Goal: Transaction & Acquisition: Obtain resource

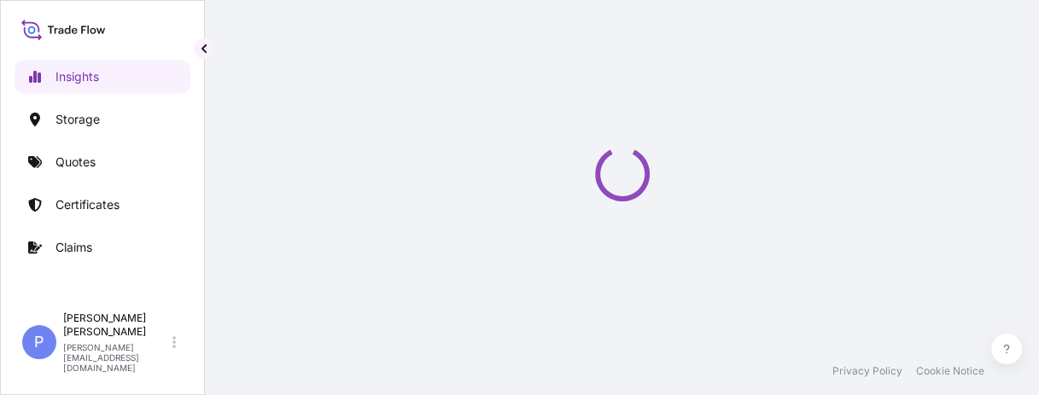
select select "2025"
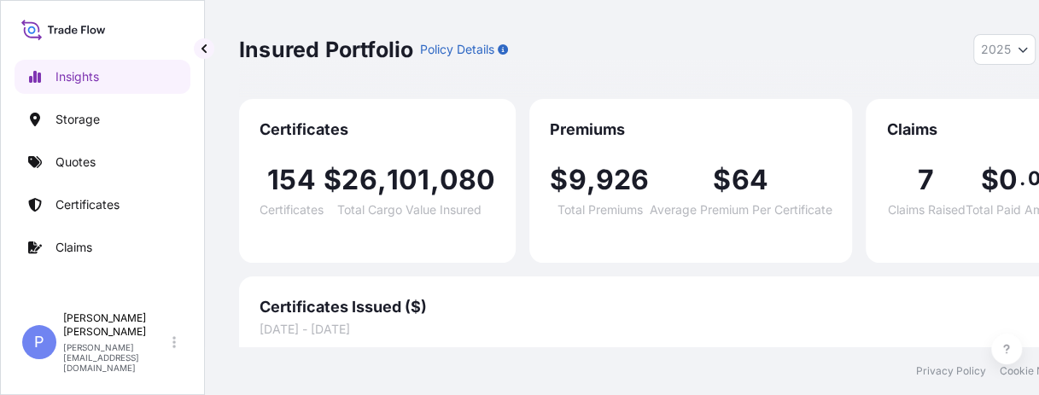
click at [92, 166] on p "Quotes" at bounding box center [75, 162] width 40 height 17
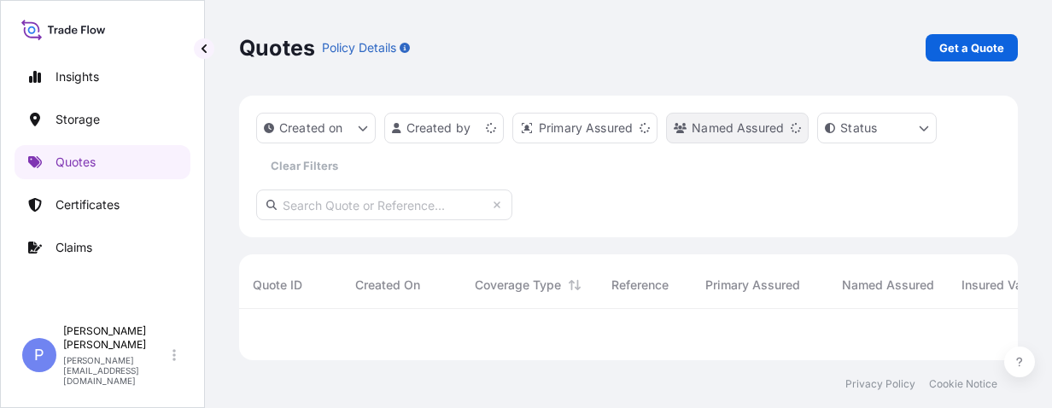
scroll to position [41, 765]
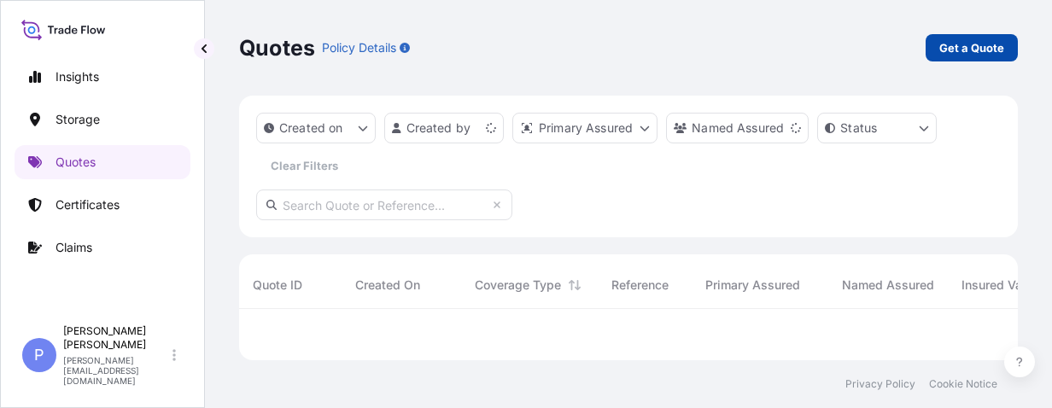
click at [998, 51] on p "Get a Quote" at bounding box center [971, 47] width 65 height 17
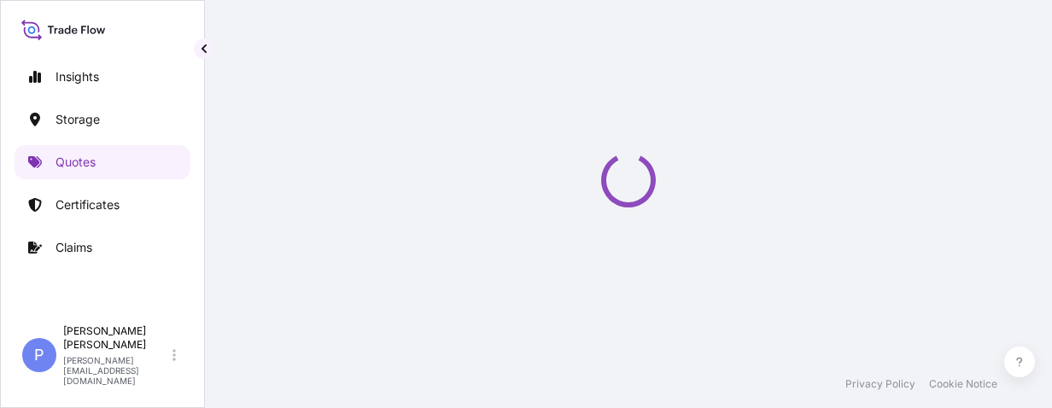
select select "Water"
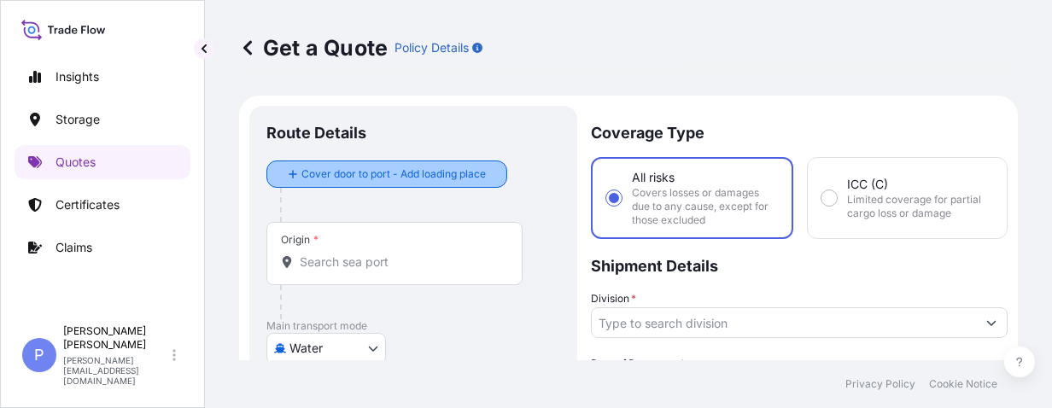
scroll to position [27, 0]
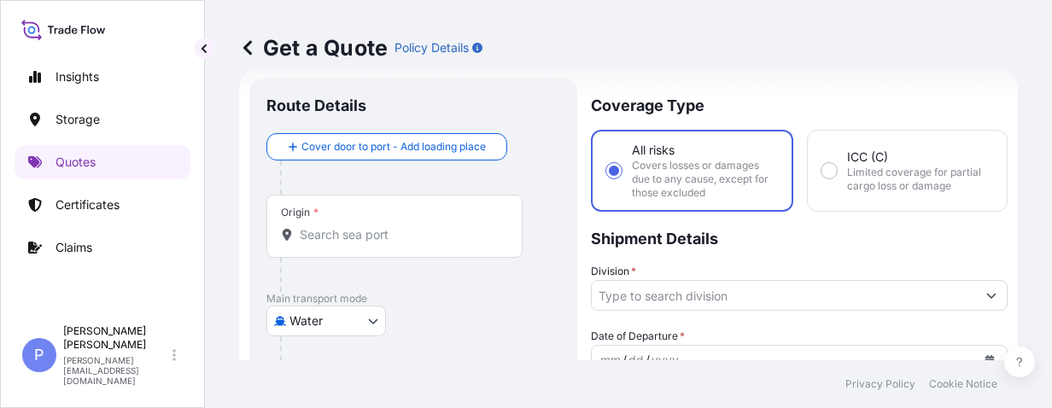
click at [345, 223] on div "Origin *" at bounding box center [394, 226] width 256 height 63
click at [345, 226] on input "Origin *" at bounding box center [400, 234] width 201 height 17
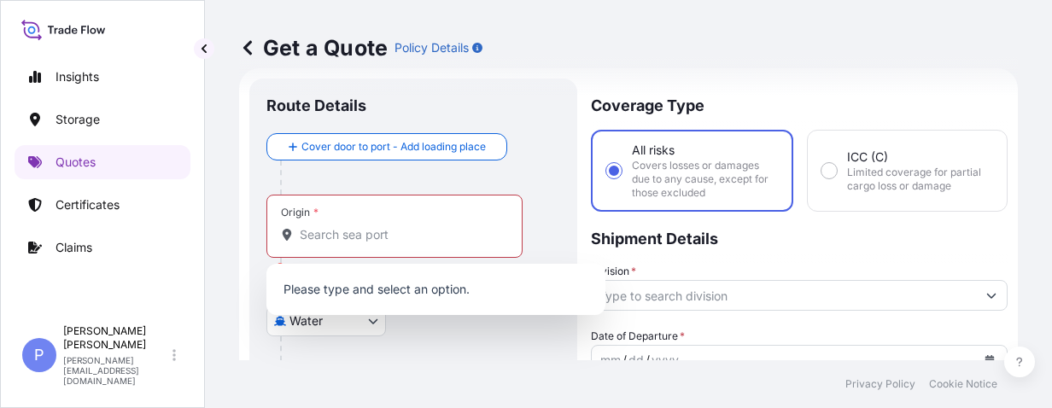
click at [362, 253] on div "Origin *" at bounding box center [394, 226] width 256 height 63
click at [362, 243] on input "Origin * Please select an origin" at bounding box center [400, 234] width 201 height 17
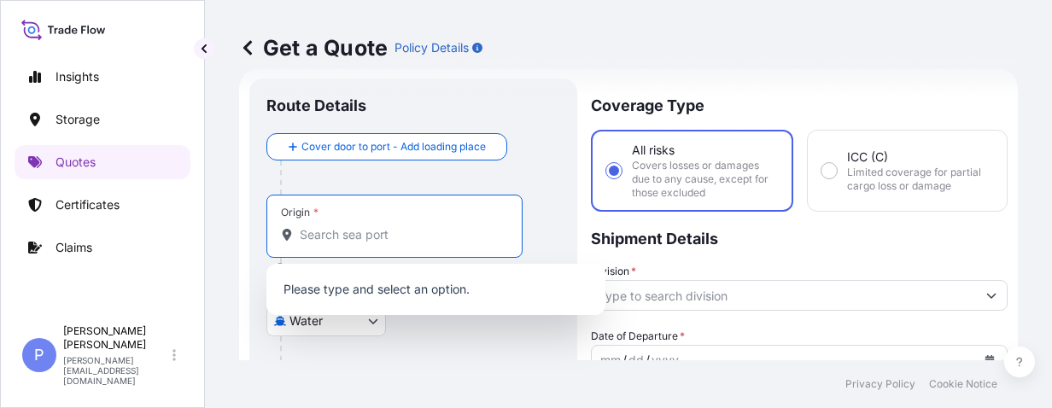
click at [319, 235] on input "Origin * Please select an origin" at bounding box center [400, 234] width 201 height 17
paste input "Dalian"
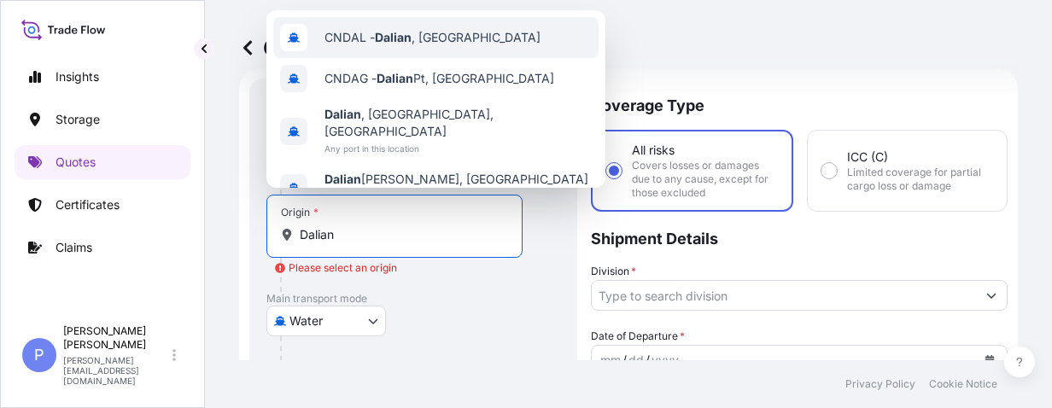
click at [422, 38] on span "CNDAL - [GEOGRAPHIC_DATA] , [GEOGRAPHIC_DATA]" at bounding box center [432, 37] width 216 height 17
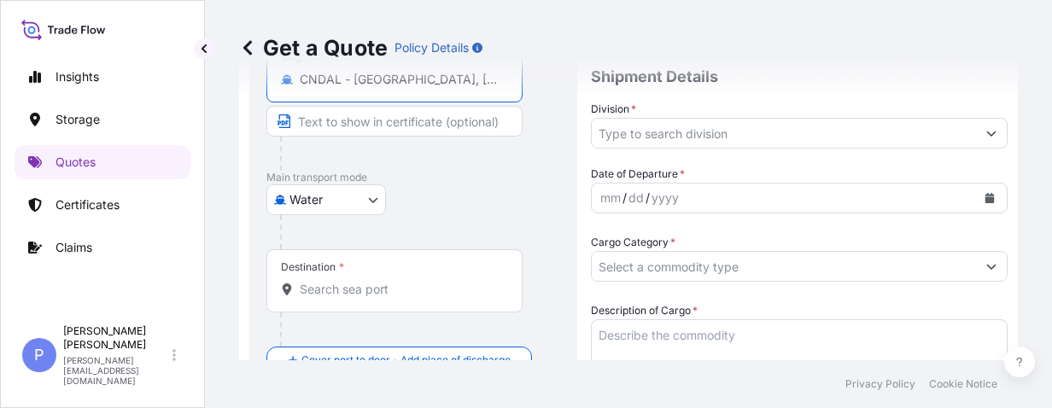
scroll to position [243, 0]
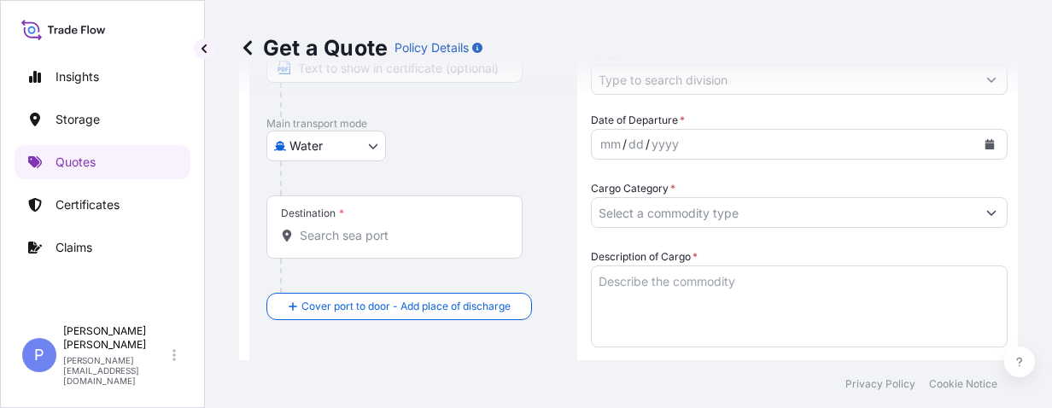
type input "CNDAL - [GEOGRAPHIC_DATA], [GEOGRAPHIC_DATA]"
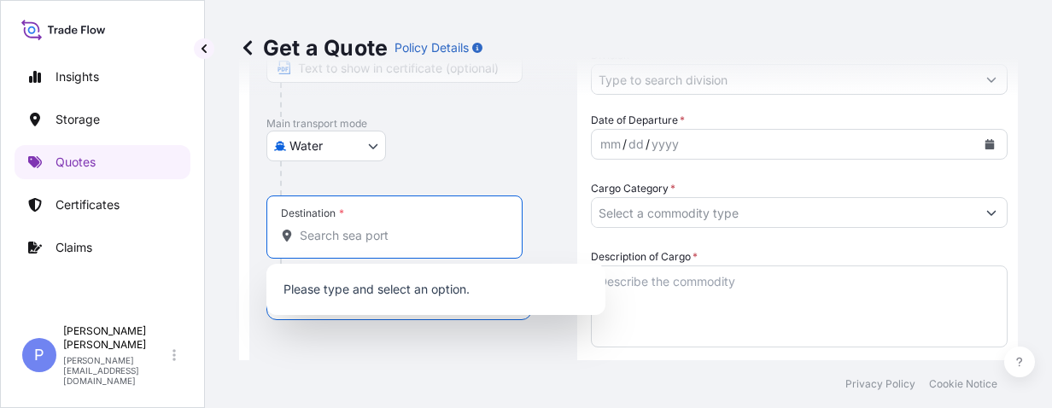
click at [365, 232] on input "Destination *" at bounding box center [400, 235] width 201 height 17
paste input "Macao"
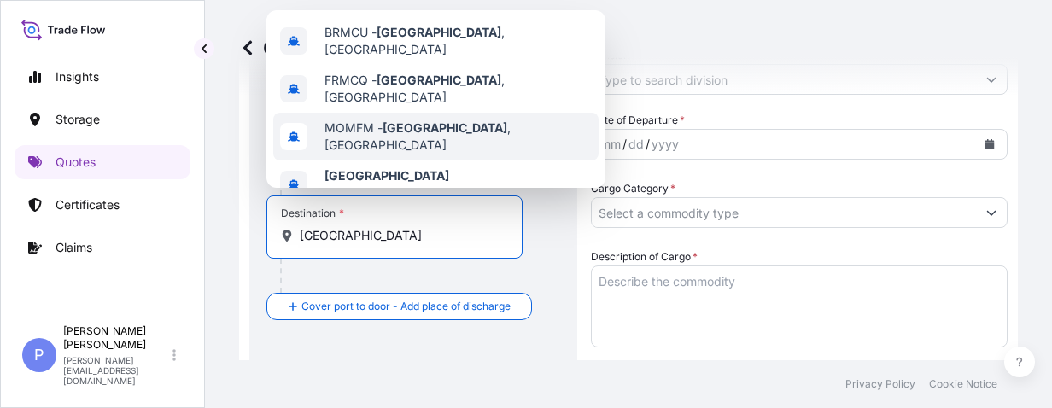
click at [474, 118] on div "MOMFM - [GEOGRAPHIC_DATA] , [GEOGRAPHIC_DATA]" at bounding box center [435, 137] width 325 height 48
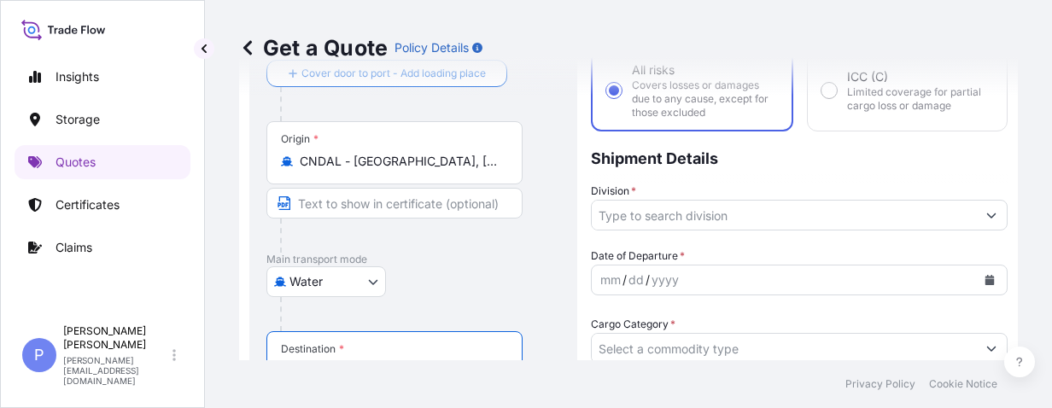
scroll to position [162, 0]
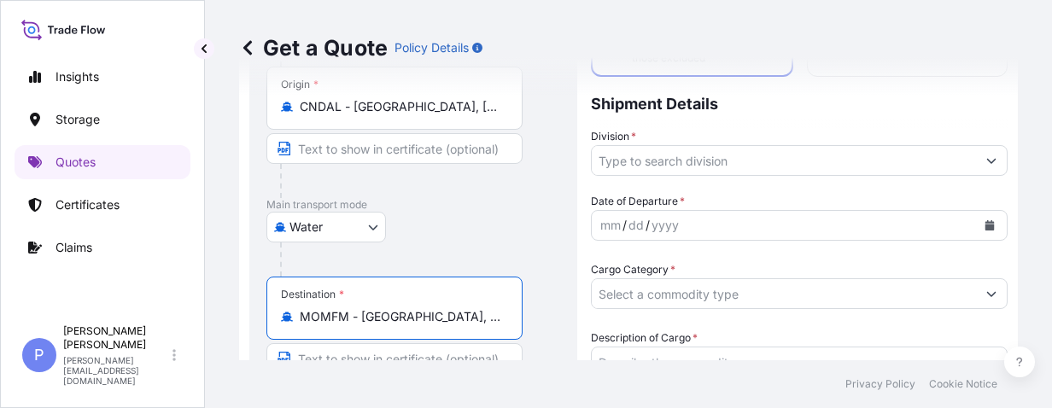
type input "MOMFM - [GEOGRAPHIC_DATA], [GEOGRAPHIC_DATA]"
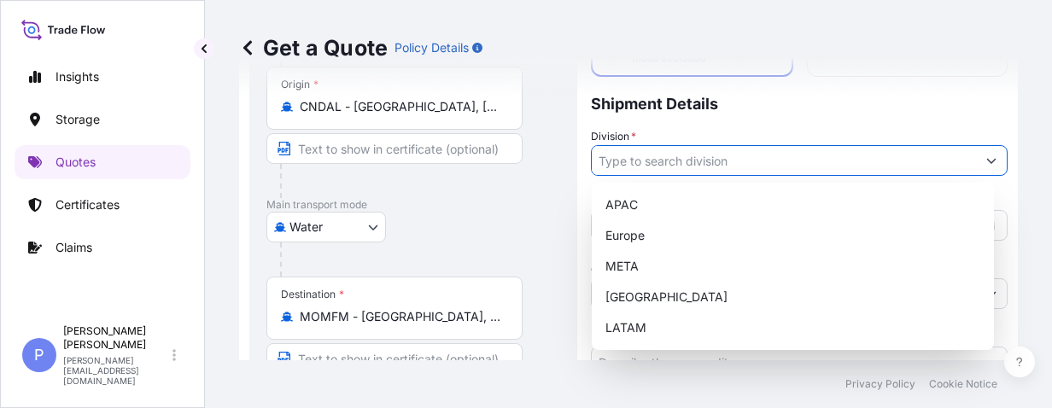
click at [771, 166] on input "Division *" at bounding box center [784, 160] width 384 height 31
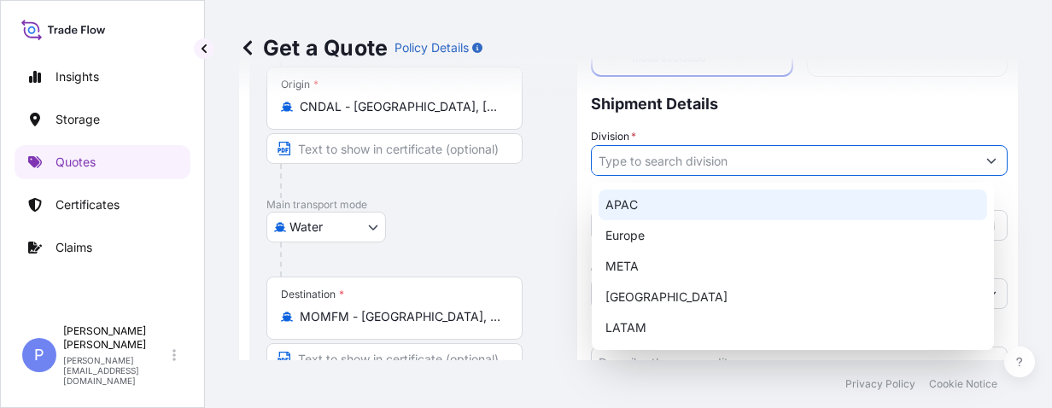
click at [660, 207] on div "APAC" at bounding box center [792, 205] width 388 height 31
type input "APAC"
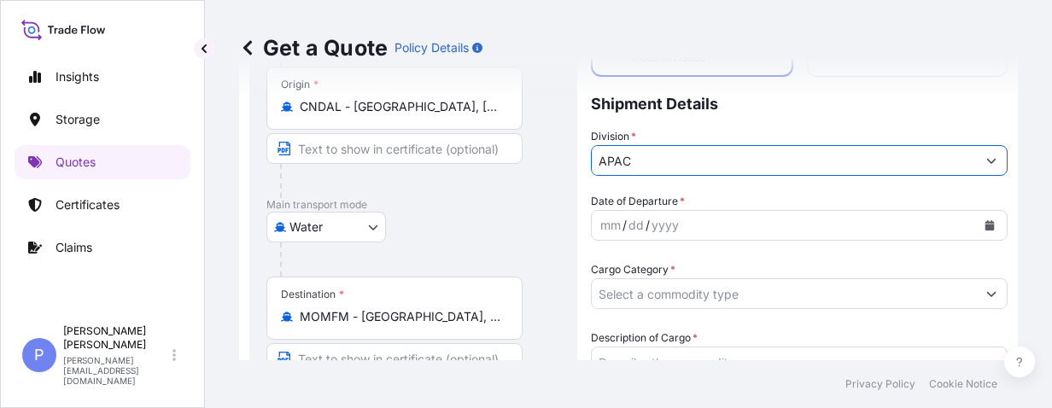
click at [669, 229] on div "yyyy" at bounding box center [665, 225] width 31 height 20
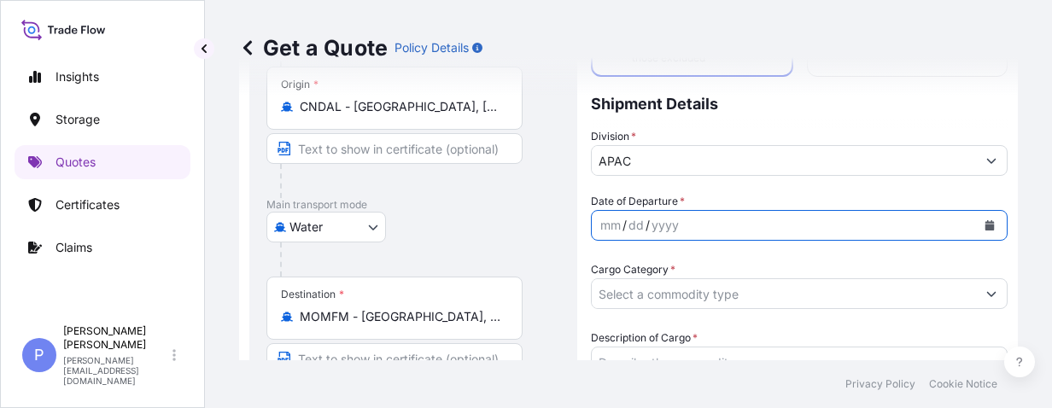
click at [985, 228] on icon "Calendar" at bounding box center [989, 225] width 9 height 10
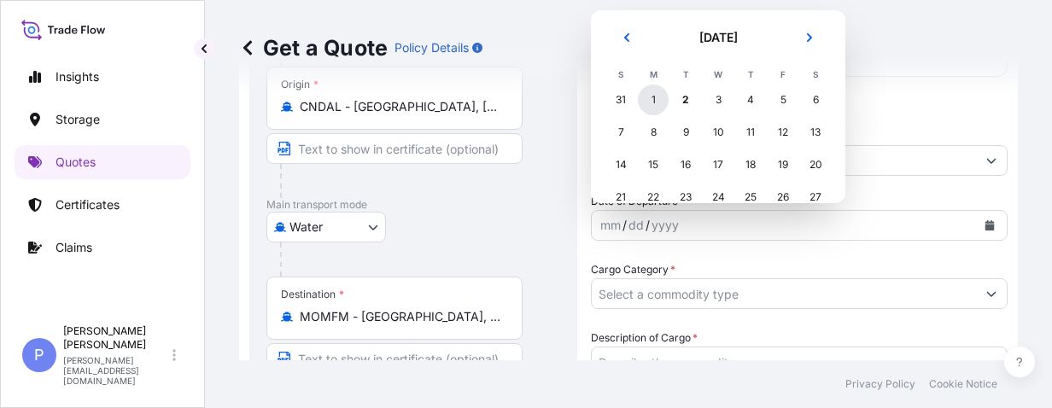
click at [653, 97] on div "1" at bounding box center [653, 100] width 31 height 31
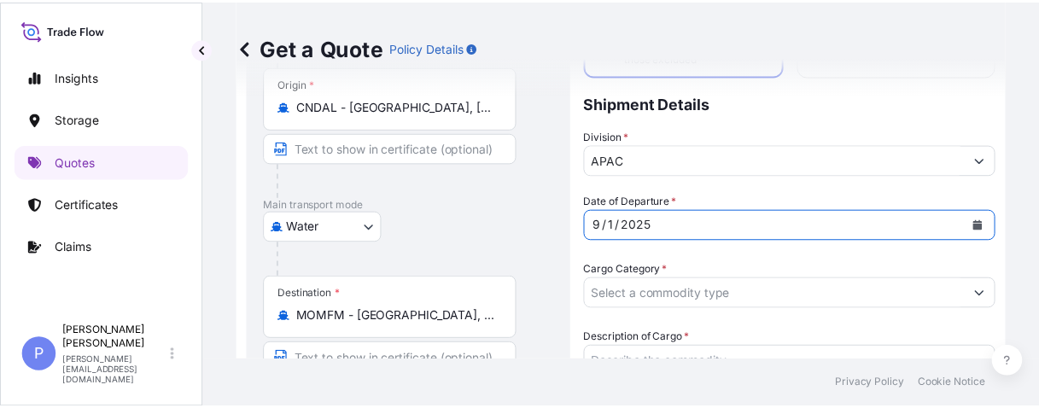
scroll to position [270, 0]
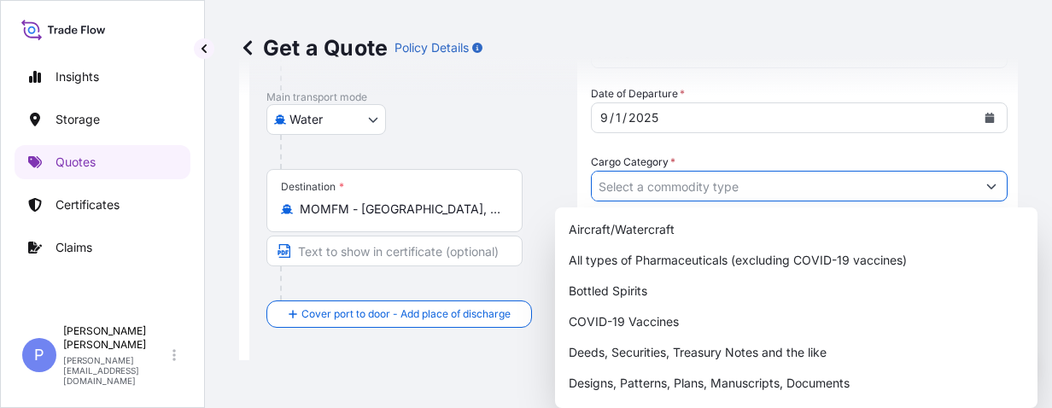
click at [712, 186] on input "Cargo Category *" at bounding box center [784, 186] width 384 height 31
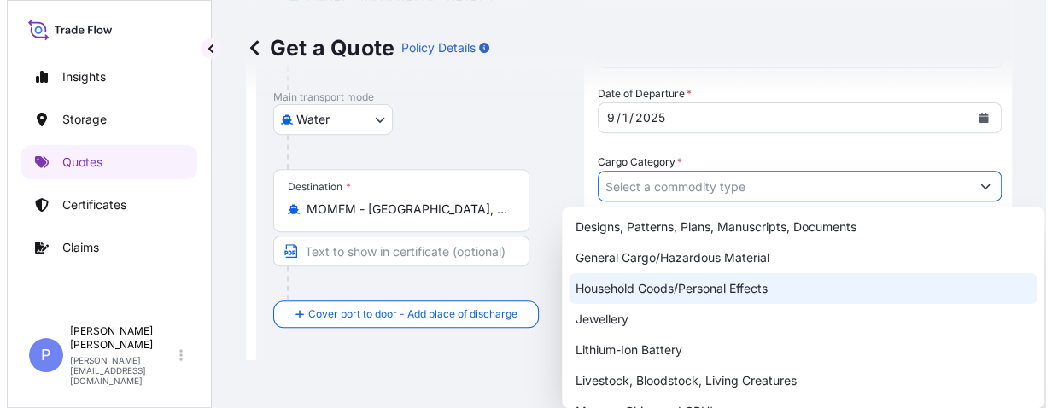
scroll to position [58, 0]
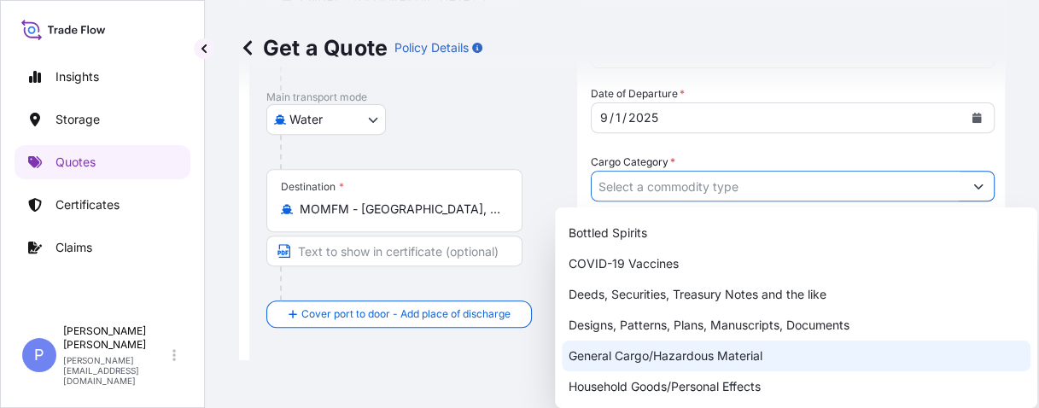
type input "General Cargo/Hazardous Material"
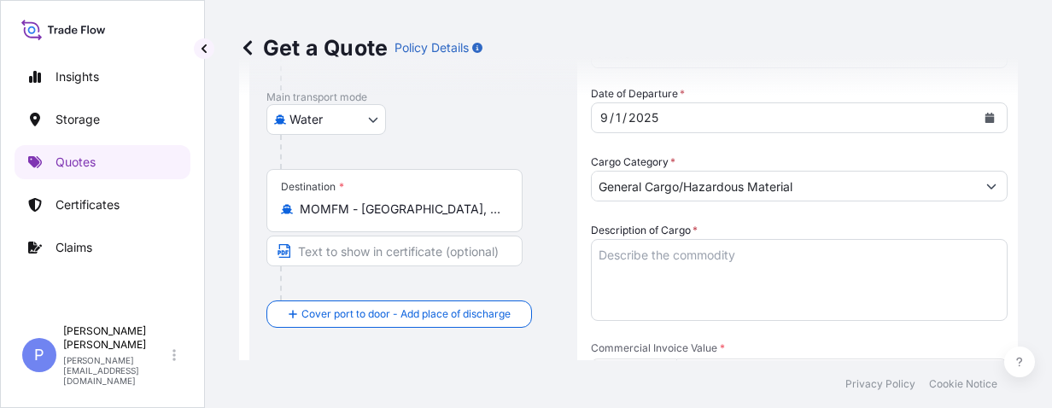
click at [719, 359] on input "Commercial Invoice Value *" at bounding box center [841, 374] width 331 height 31
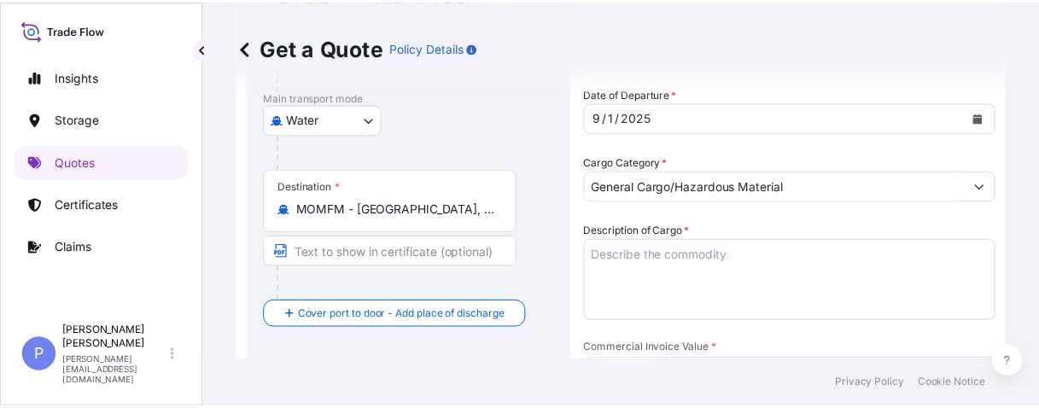
scroll to position [378, 0]
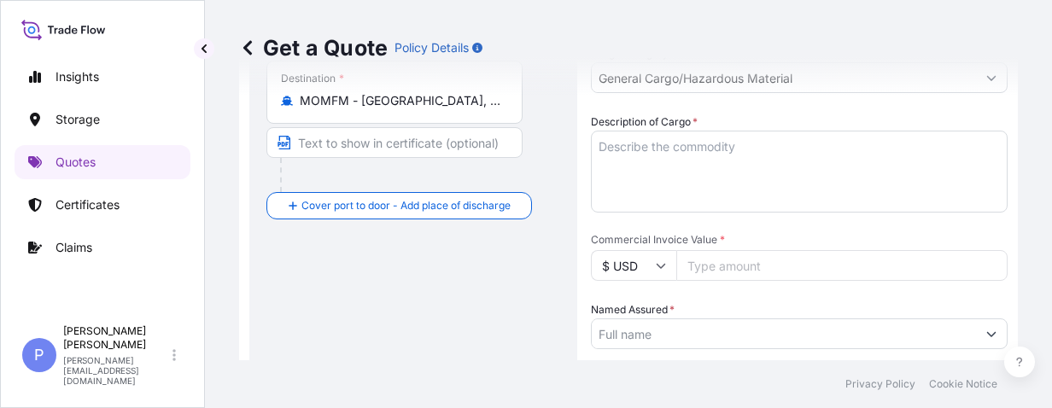
click at [662, 166] on textarea "Description of Cargo *" at bounding box center [799, 172] width 417 height 82
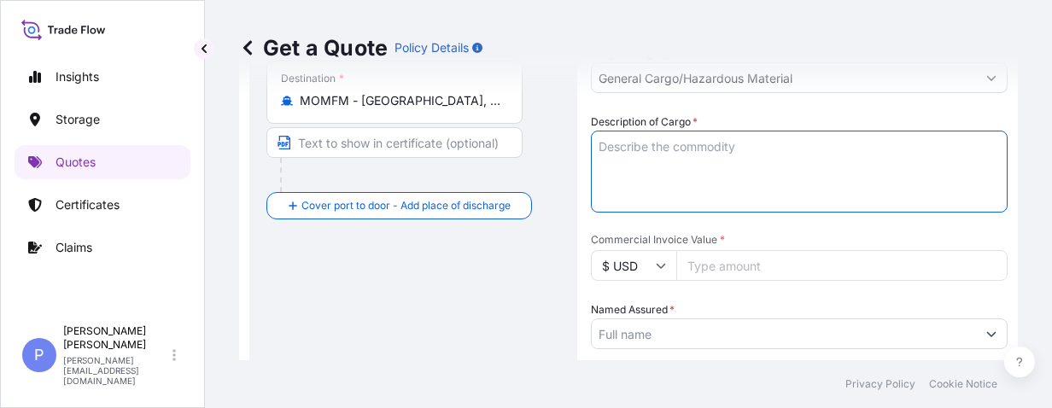
paste textarea "DUCTILE IRON FITTINGS AND ACCESSORIES UNDER PO NO. 20250251"
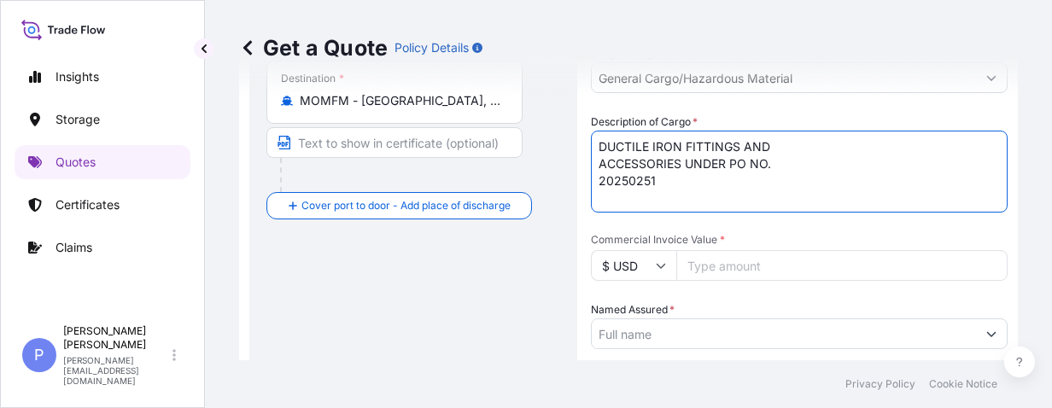
type textarea "DUCTILE IRON FITTINGS AND ACCESSORIES UNDER PO NO. 20250251"
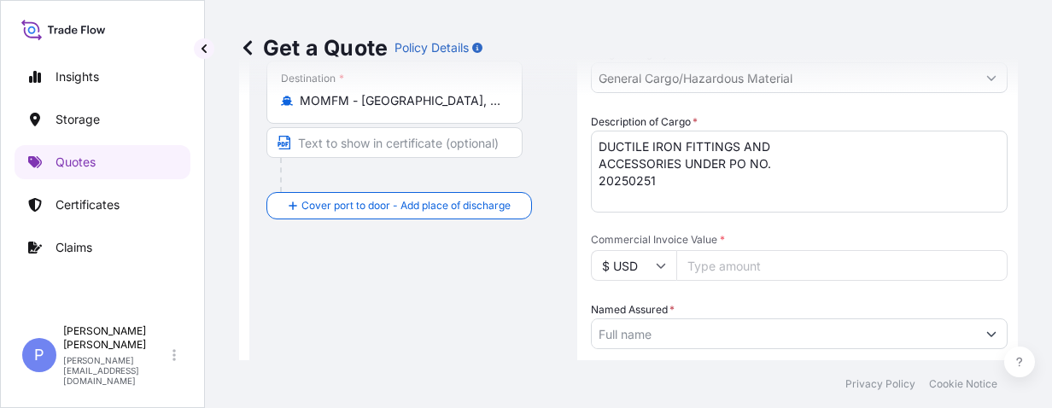
click at [703, 263] on input "Commercial Invoice Value *" at bounding box center [841, 265] width 331 height 31
paste input "47563.66"
type input "47563.66"
click at [638, 338] on input "Named Assured *" at bounding box center [784, 333] width 384 height 31
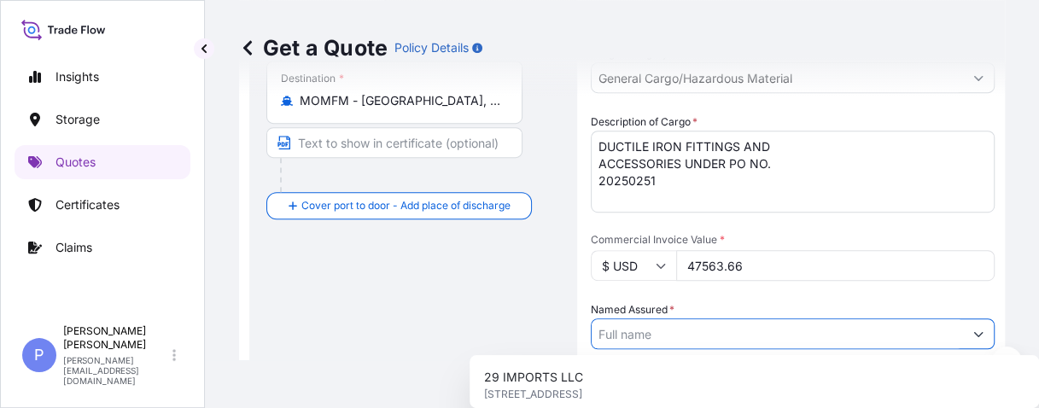
click at [605, 337] on input "Named Assured *" at bounding box center [777, 333] width 371 height 31
paste input "THE MACAO WATER SUPPLY CO., LTD"
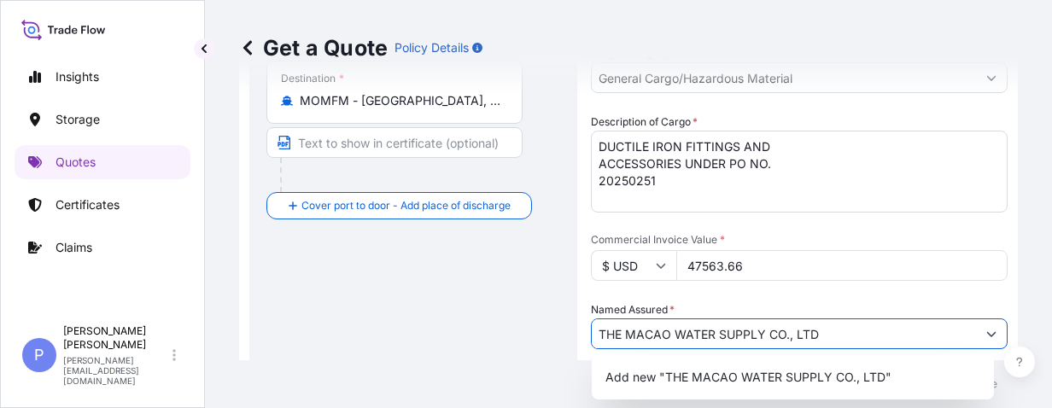
click at [849, 336] on input "THE MACAO WATER SUPPLY CO., LTD" at bounding box center [784, 333] width 384 height 31
click at [869, 331] on input "THE MACAO WATER SUPPLY CO., LTD" at bounding box center [784, 333] width 384 height 31
drag, startPoint x: 843, startPoint y: 333, endPoint x: 505, endPoint y: 311, distance: 338.8
click at [505, 311] on form "Route Details Reset Route Details Cover door to port - Add loading place Place …" at bounding box center [628, 317] width 779 height 1200
paste input "SAINT-GOBAIN [PERSON_NAME]([GEOGRAPHIC_DATA])PIPELINES TECHNOLOGY CO., LTD."
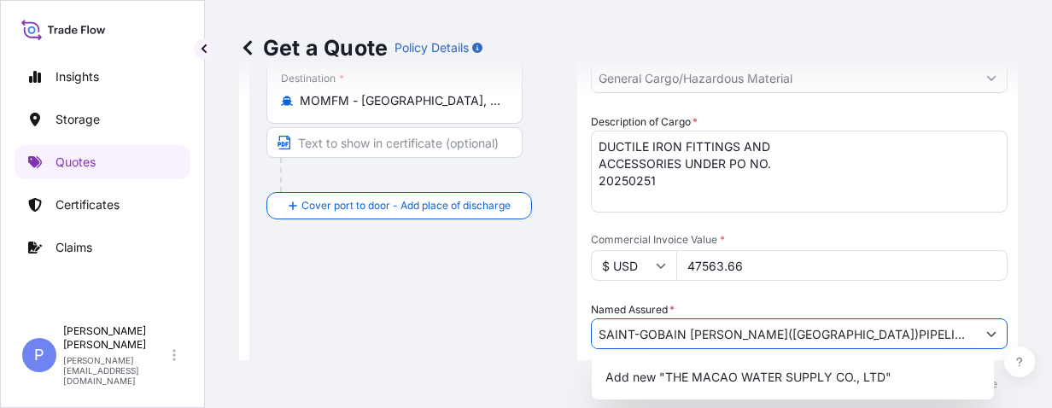
scroll to position [0, 32]
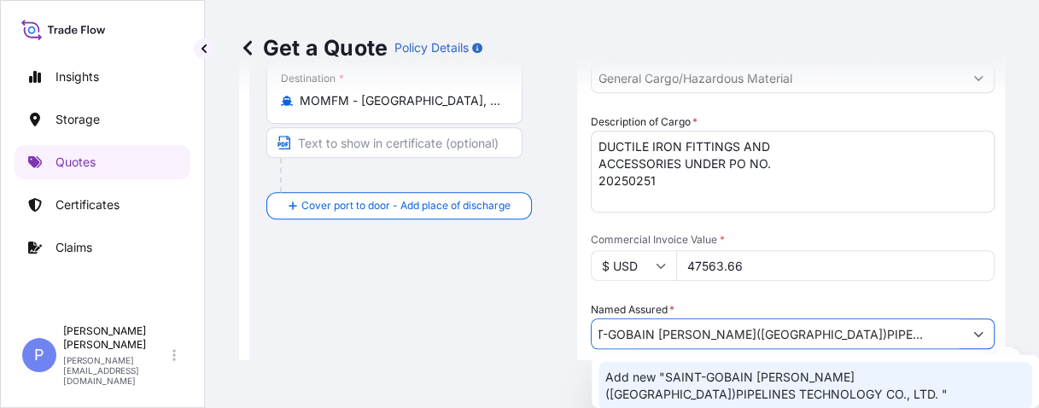
click at [815, 388] on span "Add new "SAINT-GOBAIN [PERSON_NAME]([GEOGRAPHIC_DATA])PIPELINES TECHNOLOGY CO.,…" at bounding box center [815, 386] width 420 height 34
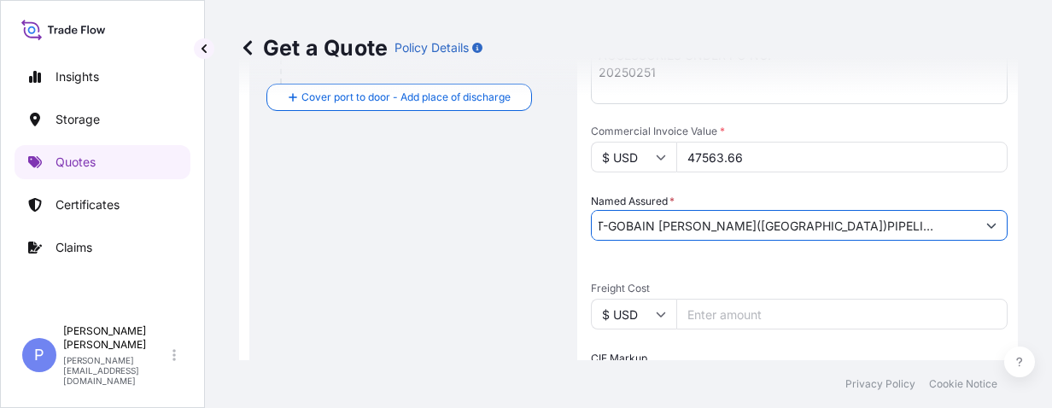
scroll to position [0, 0]
drag, startPoint x: 634, startPoint y: 222, endPoint x: 526, endPoint y: 232, distance: 108.9
click at [526, 232] on form "Route Details Reset Route Details Cover door to port - Add loading place Place …" at bounding box center [628, 209] width 779 height 1200
type input "SAINT-GOBAIN [PERSON_NAME]([GEOGRAPHIC_DATA])PIPELINES TECHNOLOGY CO., LTD."
click at [719, 254] on div "Date of Departure * [DATE] Cargo Category * General Cargo/Hazardous Material De…" at bounding box center [799, 270] width 417 height 803
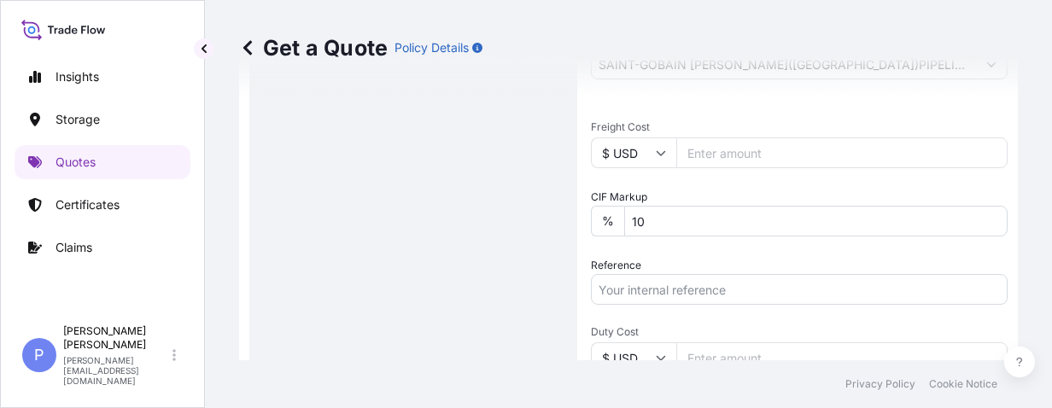
scroll to position [702, 0]
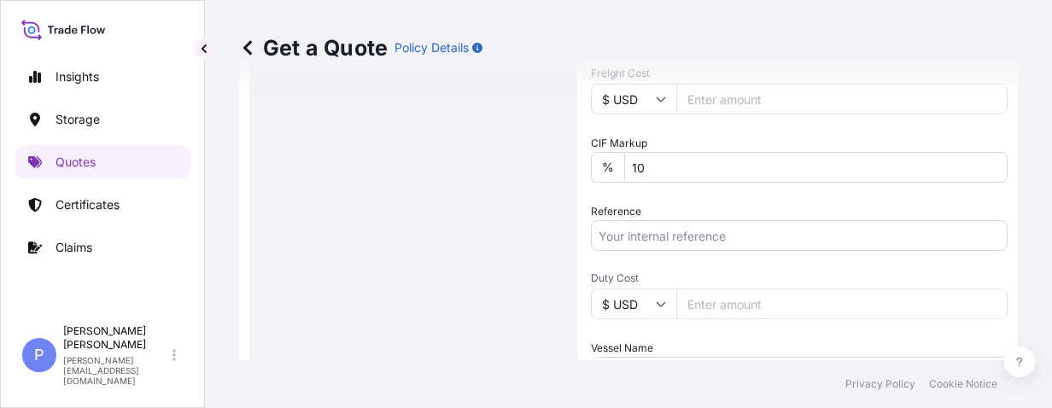
click at [635, 232] on input "Reference" at bounding box center [799, 235] width 417 height 31
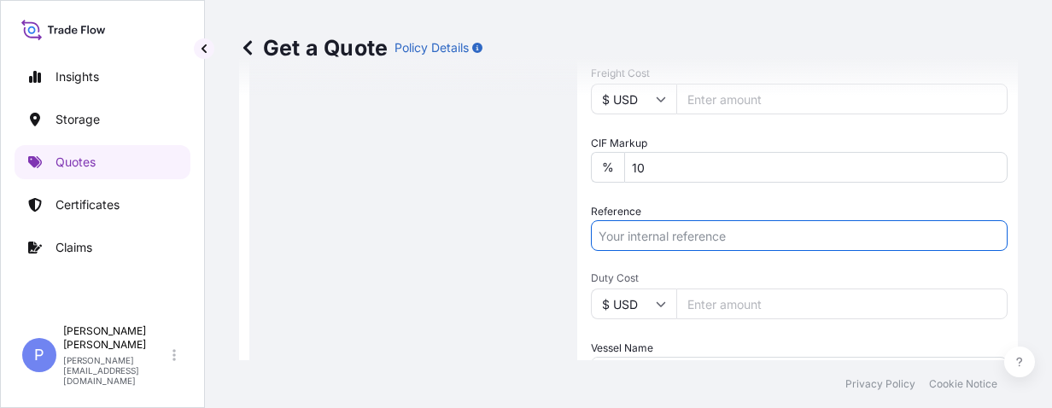
scroll to position [756, 0]
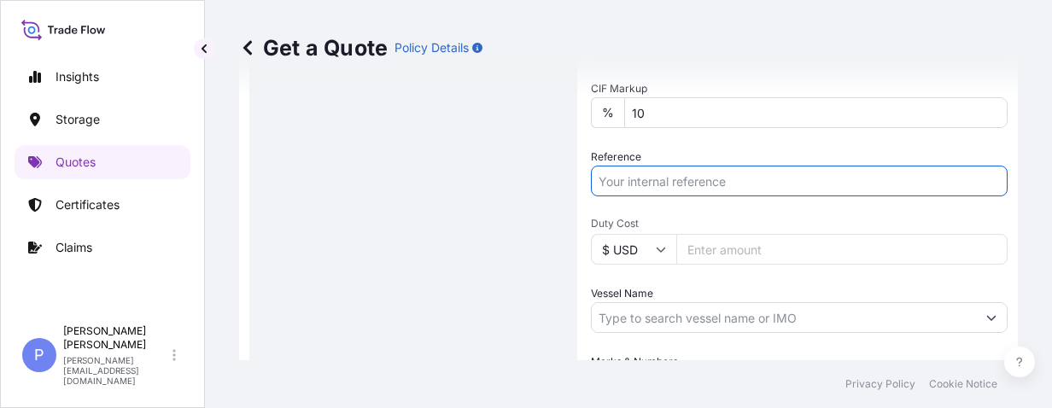
click at [685, 174] on input "Reference" at bounding box center [799, 181] width 417 height 31
paste input "INVOICE NO.: IN25-MAC-PAMJS-165 INVOICE NO.: IN25-MAC-PAMJS-177"
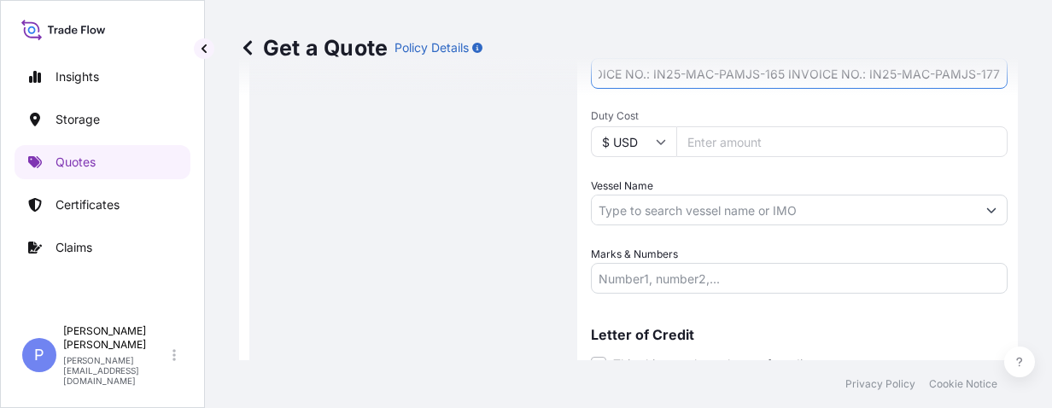
scroll to position [919, 0]
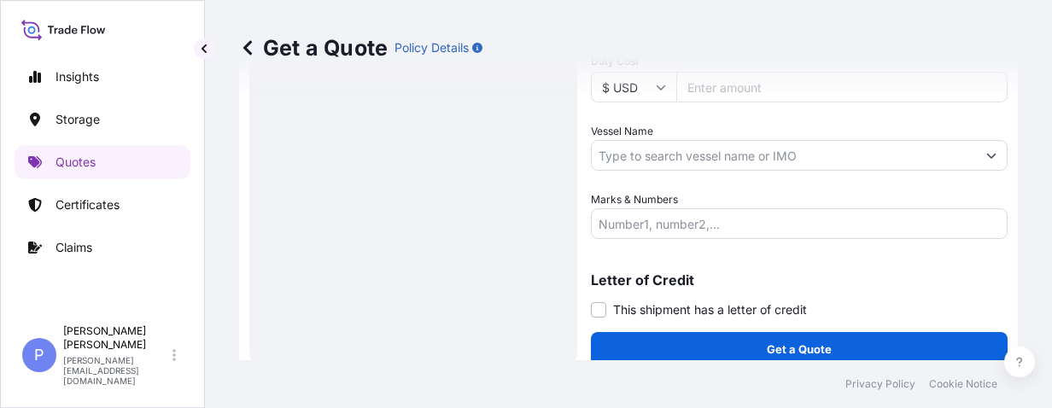
type input "INVOICE NO.: IN25-MAC-PAMJS-165 INVOICE NO.: IN25-MAC-PAMJS-177"
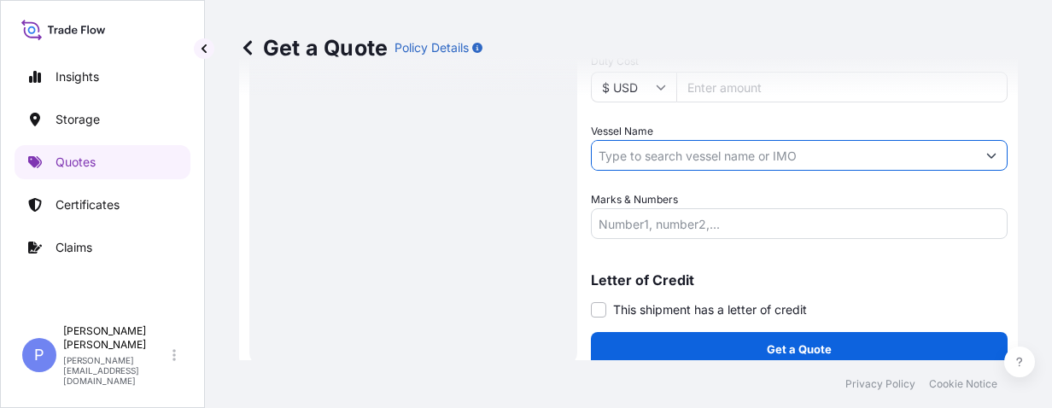
scroll to position [0, 0]
click at [602, 152] on input "Vessel Name" at bounding box center [784, 155] width 384 height 31
click at [613, 154] on input "Vessel Name" at bounding box center [784, 155] width 384 height 31
paste input "WAN HAI 517"
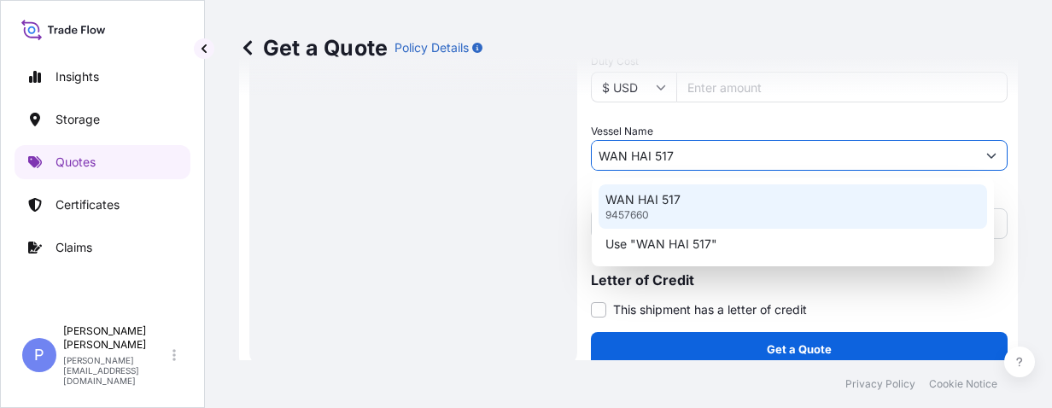
click at [659, 188] on div "WAN HAI [PHONE_NUMBER]" at bounding box center [792, 206] width 388 height 44
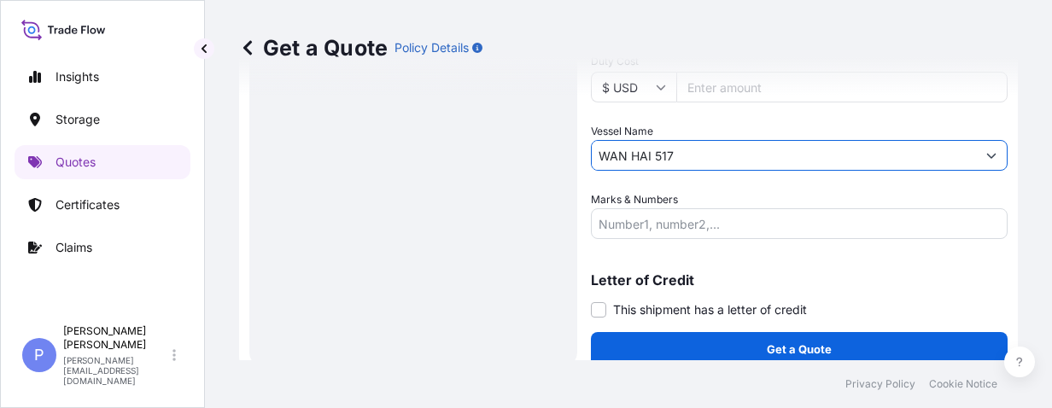
scroll to position [934, 0]
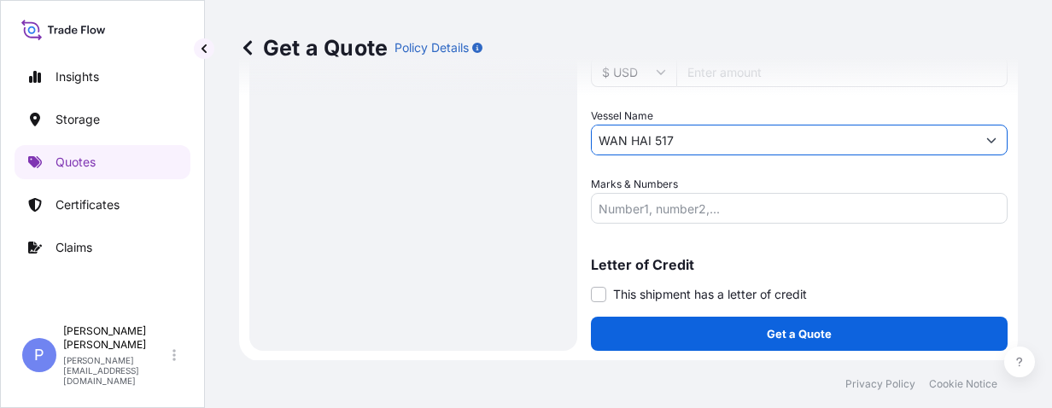
type input "WAN HAI 517"
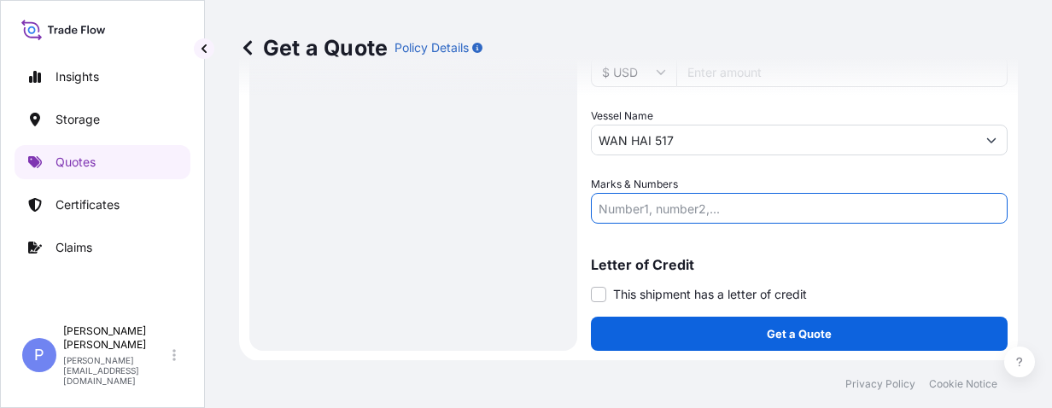
click at [661, 207] on input "Marks & Numbers" at bounding box center [799, 208] width 417 height 31
paste input "N/M"
click at [636, 204] on input "N/M" at bounding box center [799, 208] width 417 height 31
drag, startPoint x: 644, startPoint y: 204, endPoint x: 575, endPoint y: 213, distance: 69.8
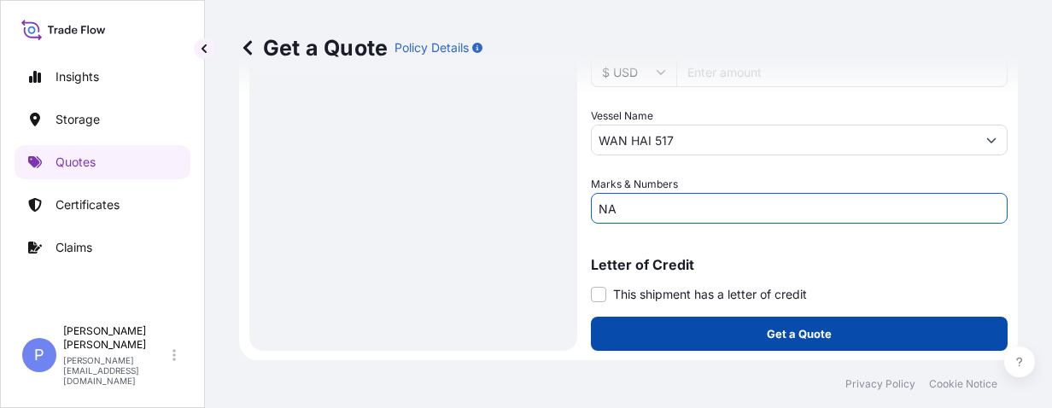
type input "NA"
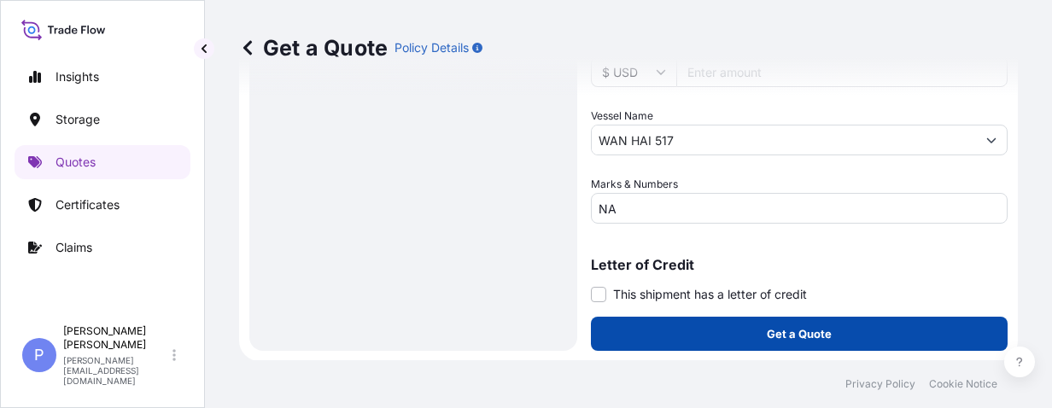
click at [844, 335] on button "Get a Quote" at bounding box center [799, 334] width 417 height 34
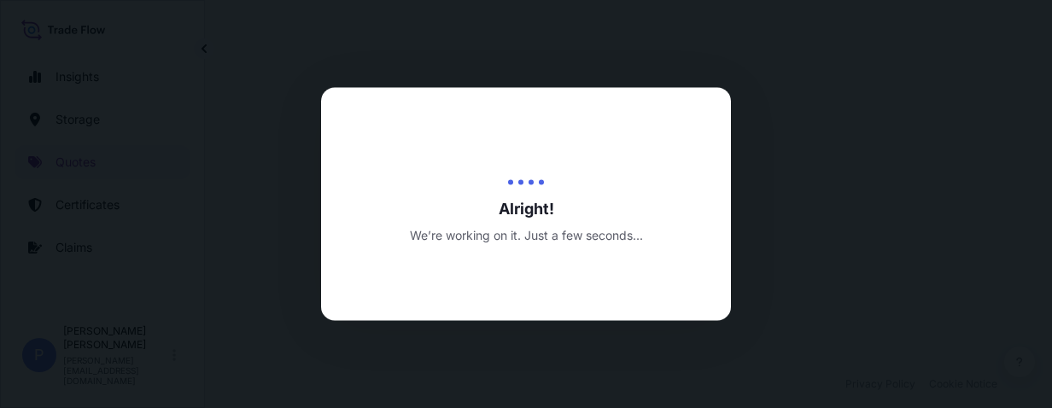
select select "Water"
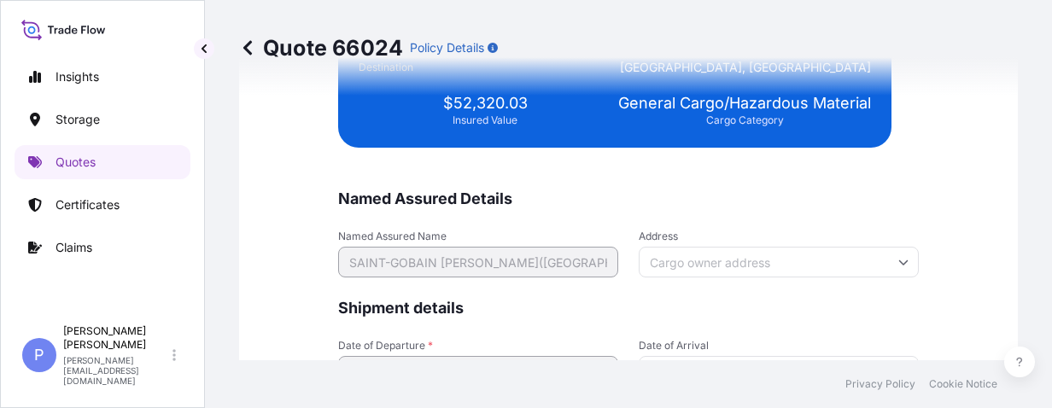
scroll to position [4353, 0]
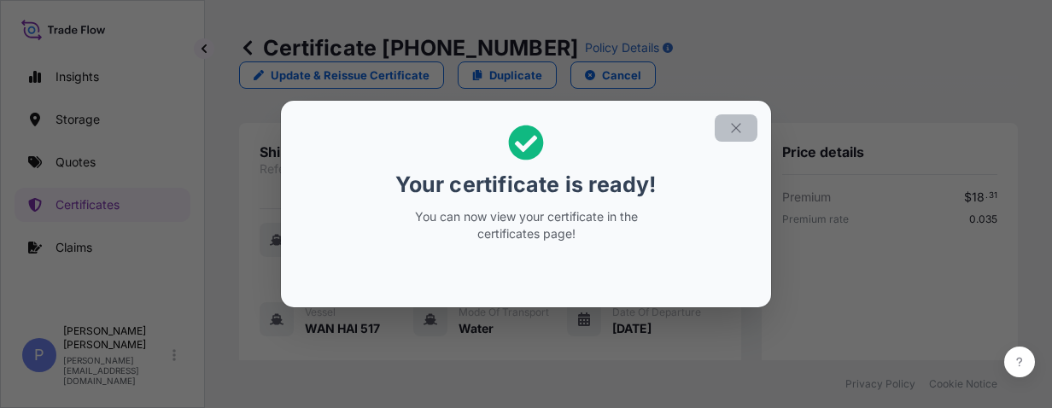
click at [736, 130] on icon "button" at bounding box center [735, 127] width 15 height 15
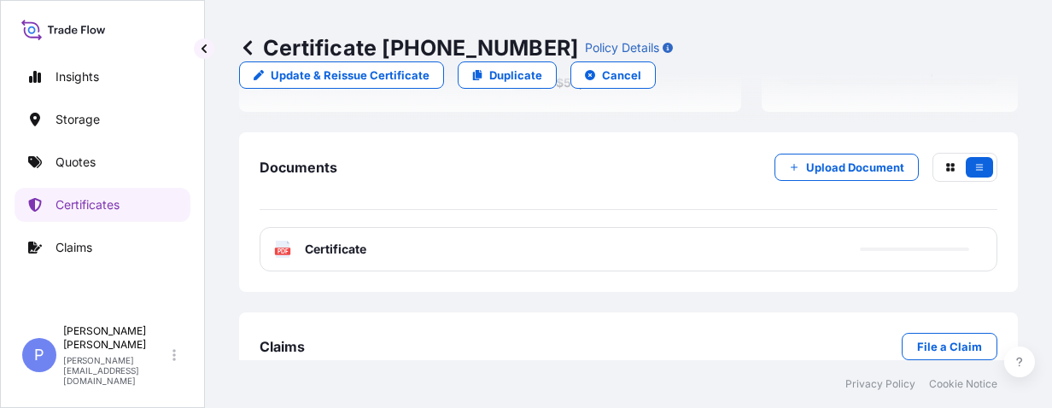
scroll to position [756, 0]
click at [443, 227] on link "PDF Certificate [DATE]" at bounding box center [629, 249] width 738 height 44
click at [68, 157] on p "Quotes" at bounding box center [75, 162] width 40 height 17
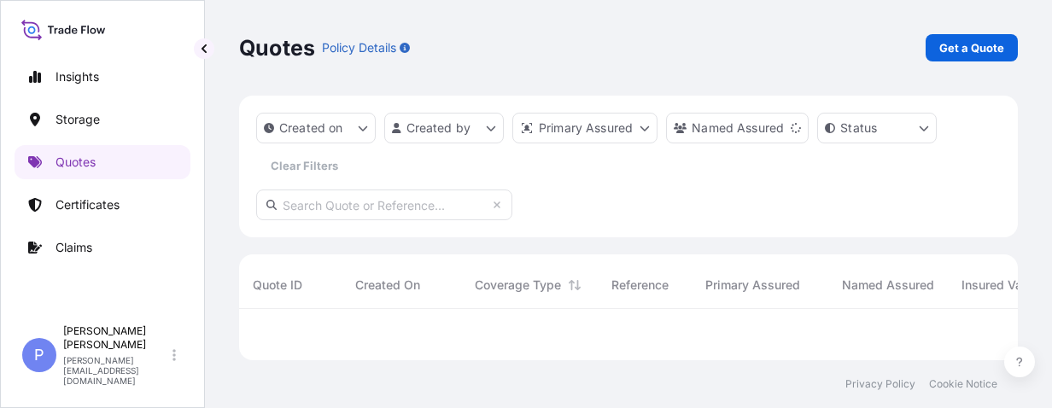
scroll to position [92, 765]
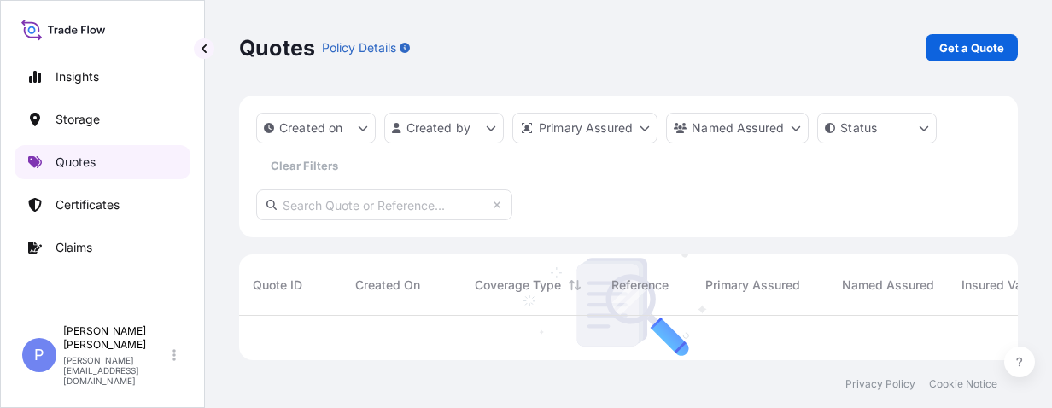
click at [101, 166] on link "Quotes" at bounding box center [103, 162] width 176 height 34
click at [974, 49] on p "Get a Quote" at bounding box center [971, 47] width 65 height 17
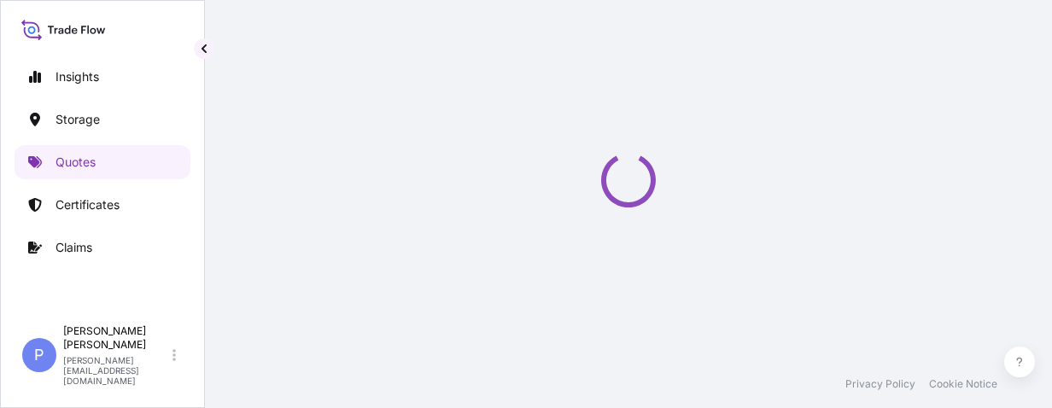
select select "Water"
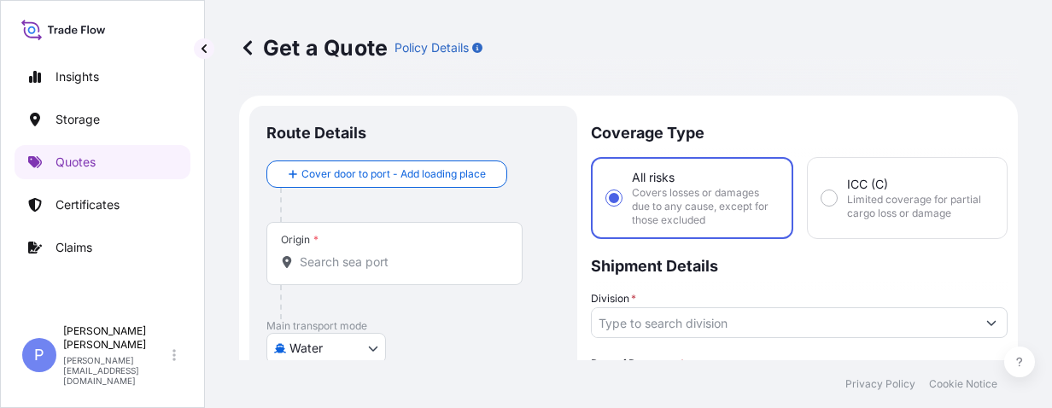
scroll to position [27, 0]
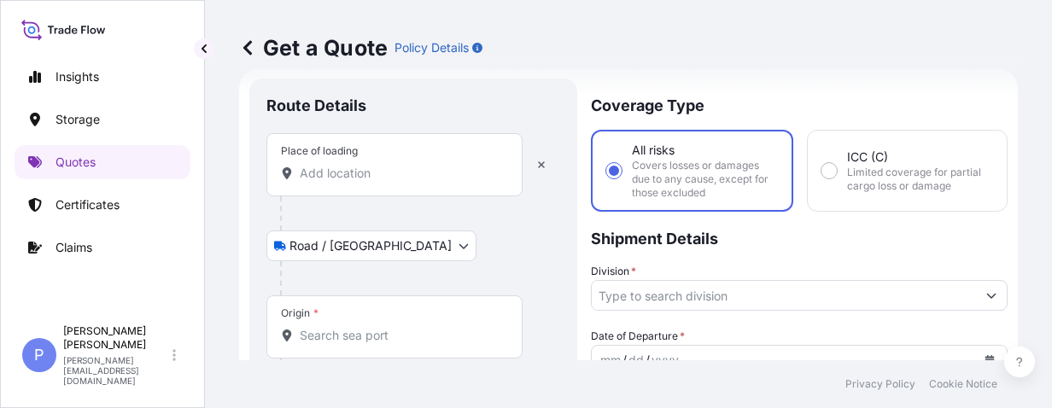
click at [316, 168] on input "Place of loading" at bounding box center [400, 173] width 201 height 17
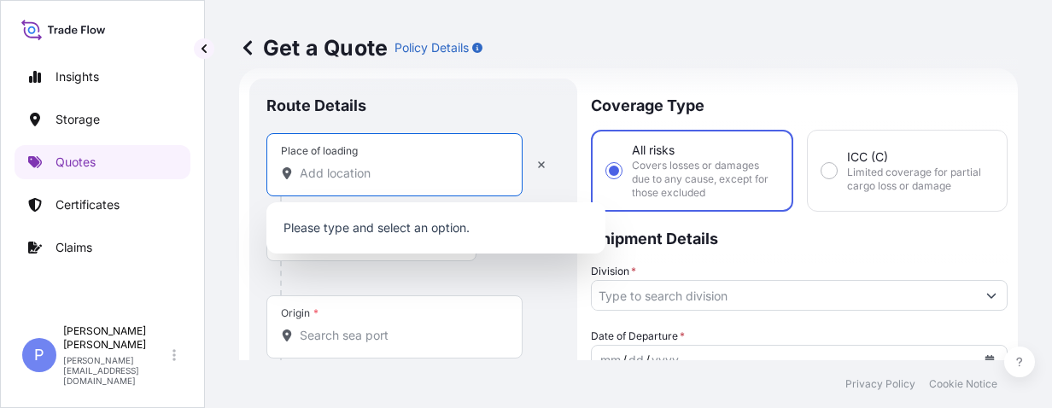
paste input "[STREET_ADDRESS]"
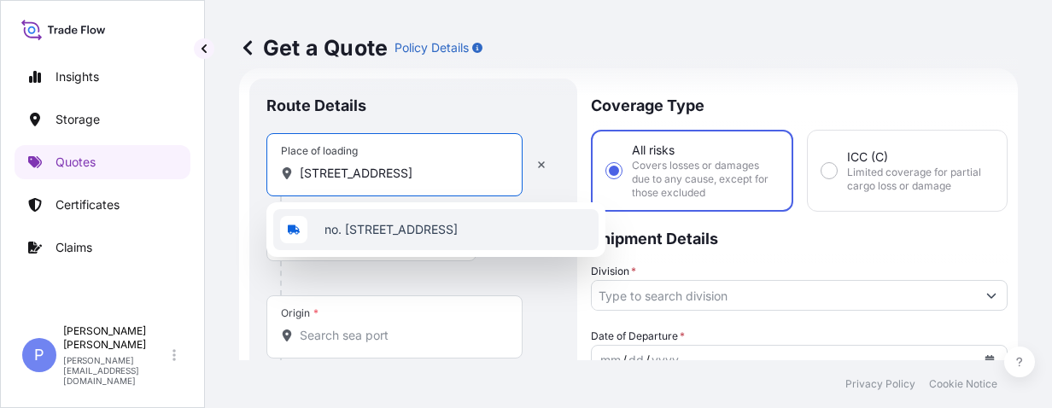
click at [326, 222] on span "no. [STREET_ADDRESS]" at bounding box center [390, 229] width 133 height 17
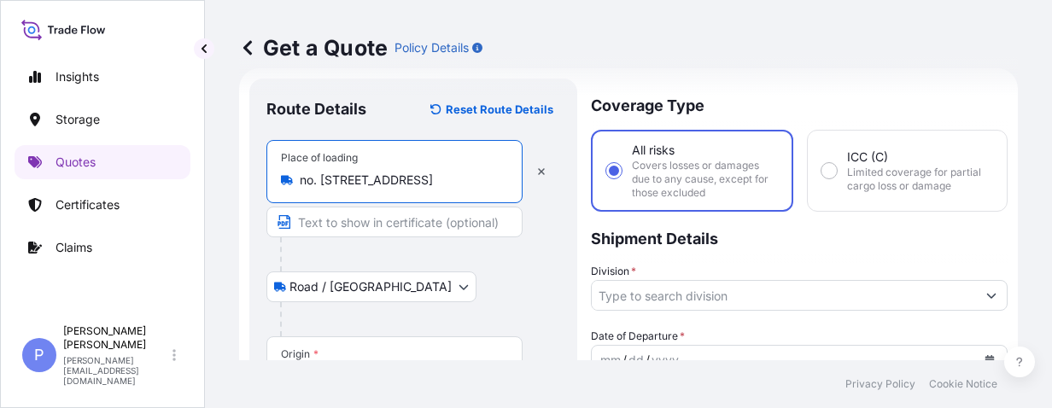
scroll to position [81, 0]
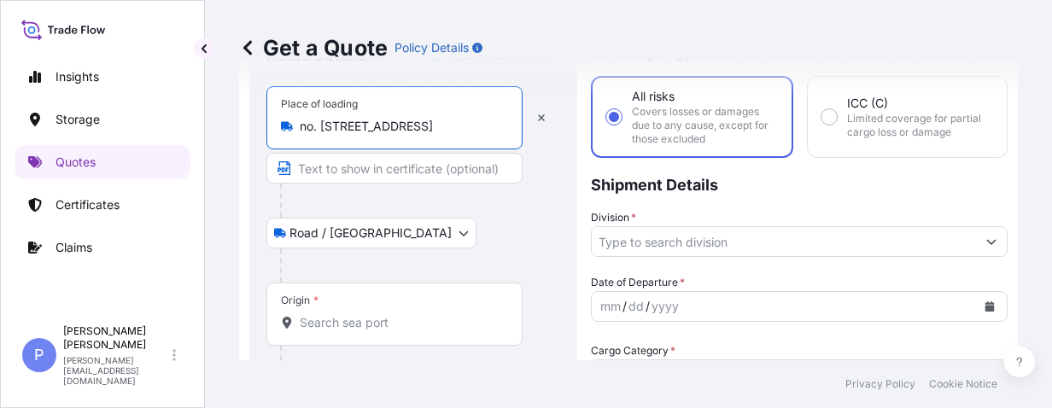
click at [324, 131] on input "no. [STREET_ADDRESS]" at bounding box center [400, 126] width 201 height 17
type input "no. [STREET_ADDRESS]"
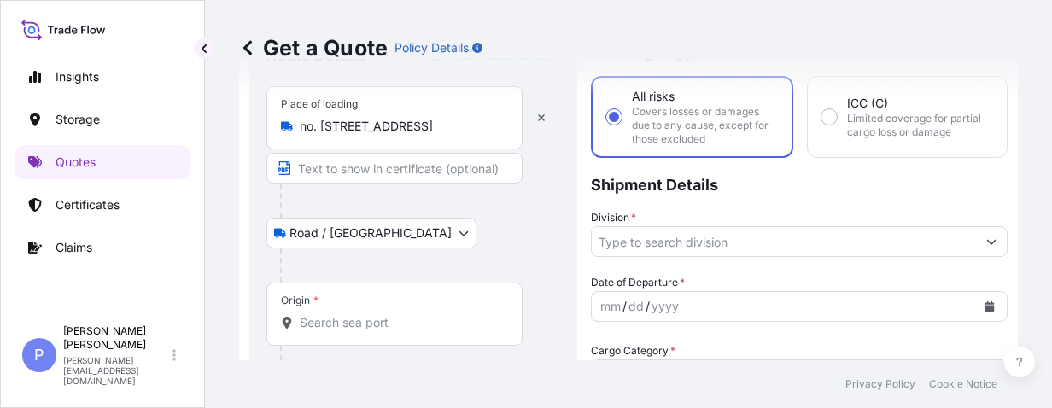
scroll to position [0, 0]
drag, startPoint x: 300, startPoint y: 131, endPoint x: 282, endPoint y: 129, distance: 18.1
click at [282, 129] on div "no. [STREET_ADDRESS]" at bounding box center [394, 126] width 227 height 17
click at [300, 129] on input "no. [STREET_ADDRESS]" at bounding box center [400, 126] width 201 height 17
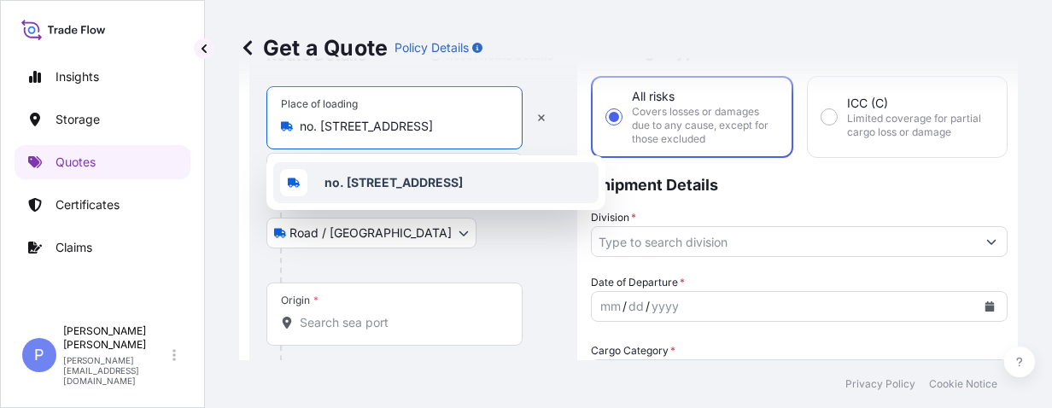
click at [491, 251] on div at bounding box center [420, 265] width 280 height 34
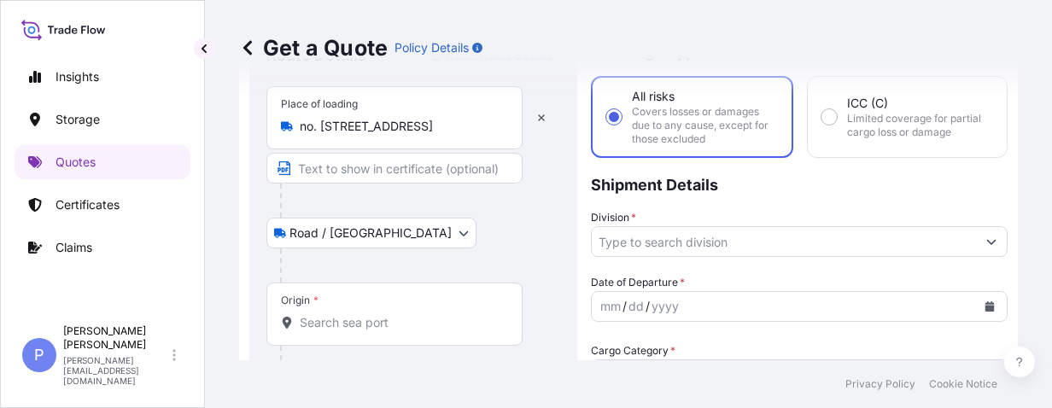
scroll to position [190, 0]
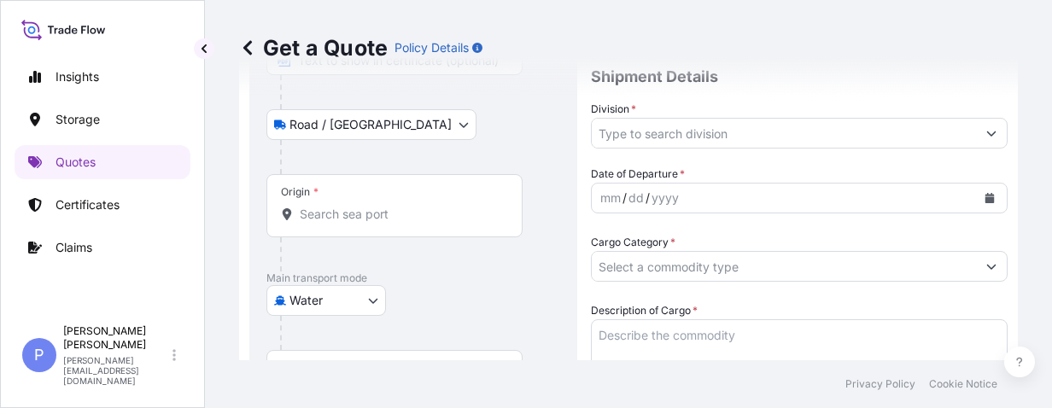
click at [341, 210] on input "Origin *" at bounding box center [400, 214] width 201 height 17
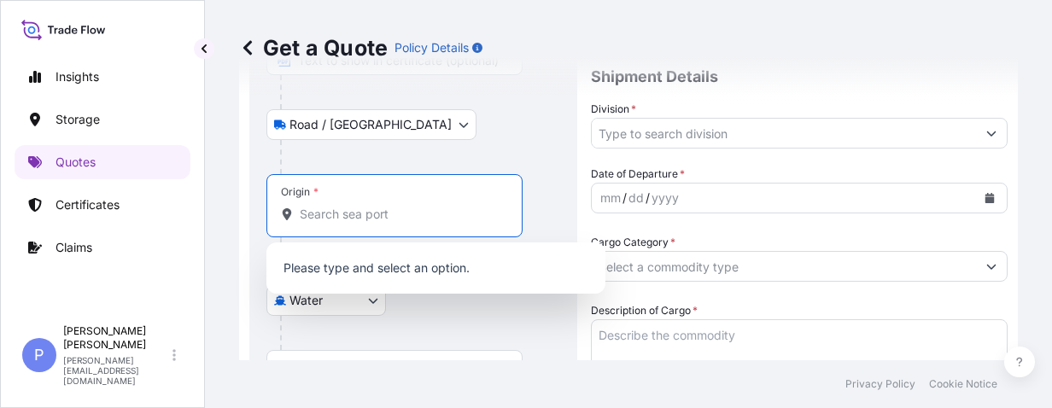
click at [312, 212] on input "Origin *" at bounding box center [400, 214] width 201 height 17
paste input "[GEOGRAPHIC_DATA]"
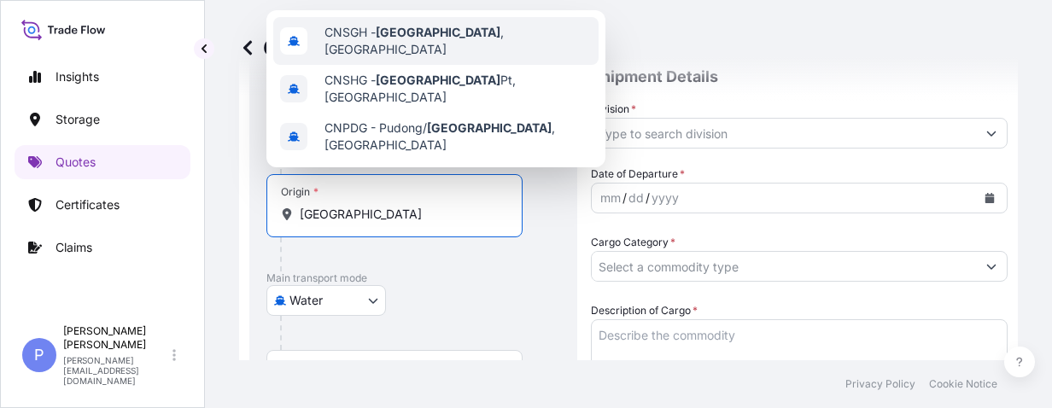
click at [434, 44] on span "CNSGH - [GEOGRAPHIC_DATA] , [GEOGRAPHIC_DATA]" at bounding box center [457, 41] width 267 height 34
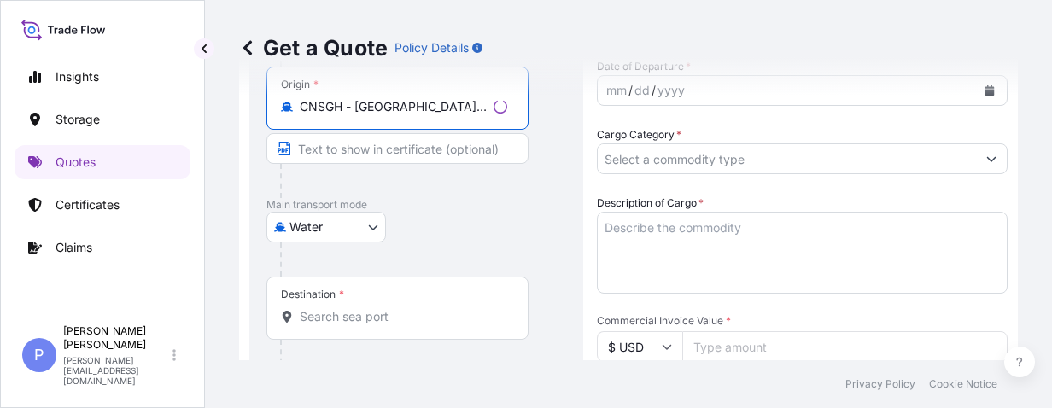
scroll to position [352, 0]
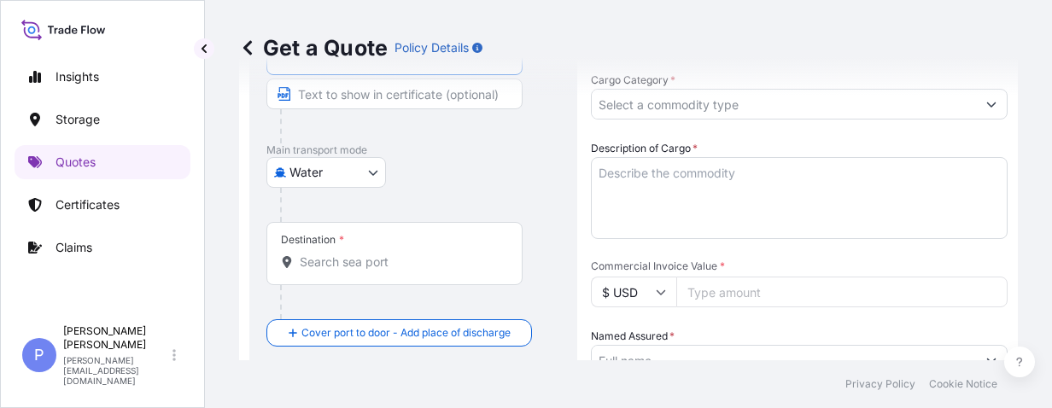
type input "CNSGH - [GEOGRAPHIC_DATA], [GEOGRAPHIC_DATA]"
click at [312, 271] on div "Destination *" at bounding box center [394, 253] width 256 height 63
click at [312, 271] on input "Destination *" at bounding box center [400, 262] width 201 height 17
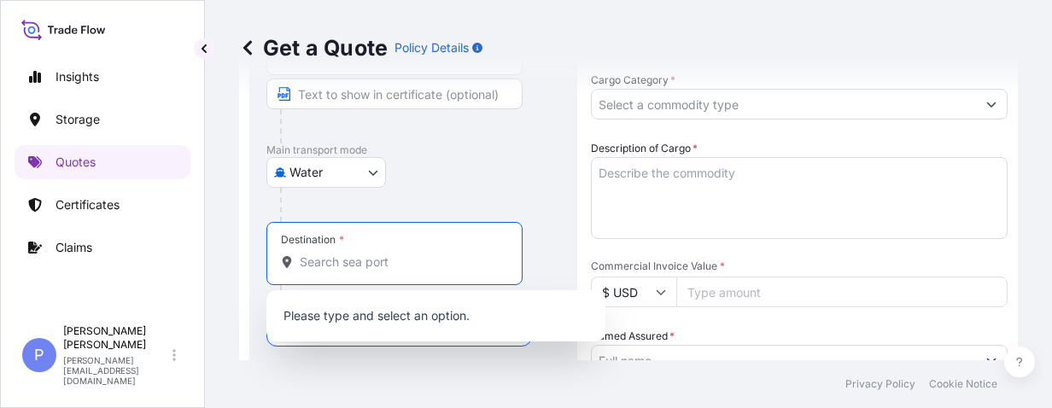
click at [312, 265] on input "Destination *" at bounding box center [400, 262] width 201 height 17
click at [324, 260] on input "Destination *" at bounding box center [400, 262] width 201 height 17
paste input "[GEOGRAPHIC_DATA]"
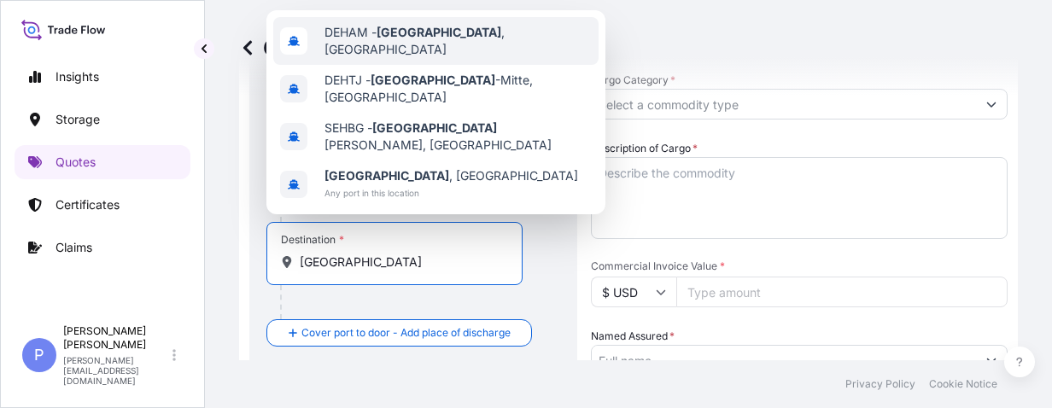
click at [455, 38] on span "DEHAM - [GEOGRAPHIC_DATA] , [GEOGRAPHIC_DATA]" at bounding box center [457, 41] width 267 height 34
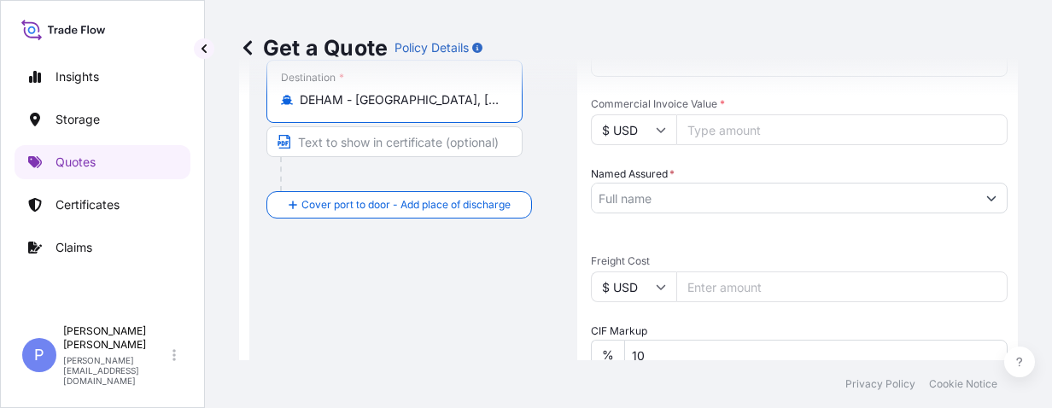
scroll to position [568, 0]
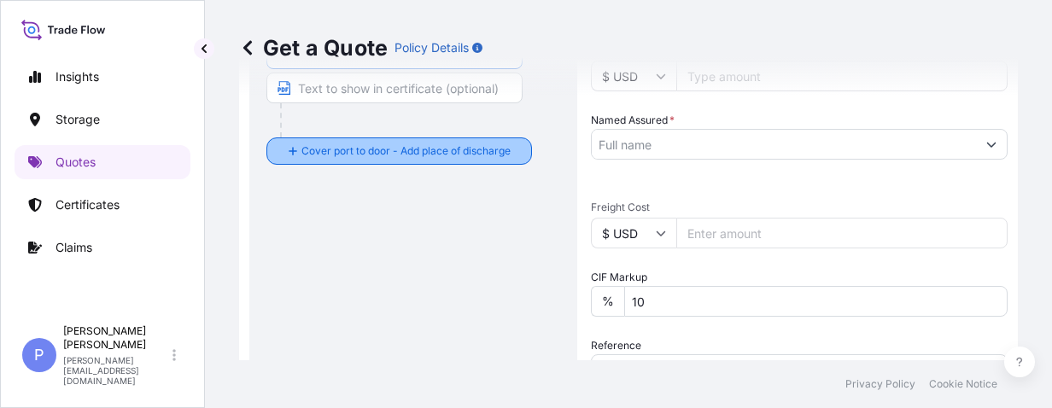
type input "DEHAM - [GEOGRAPHIC_DATA], [GEOGRAPHIC_DATA]"
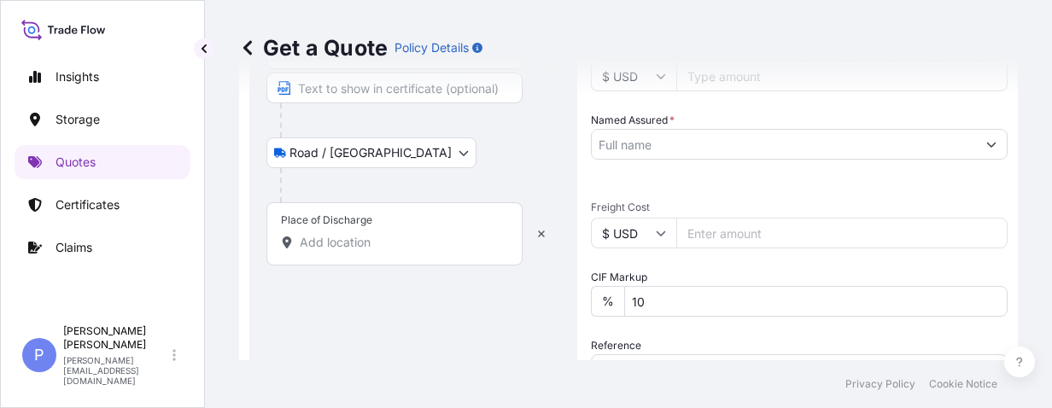
click at [329, 239] on input "Place of Discharge" at bounding box center [400, 242] width 201 height 17
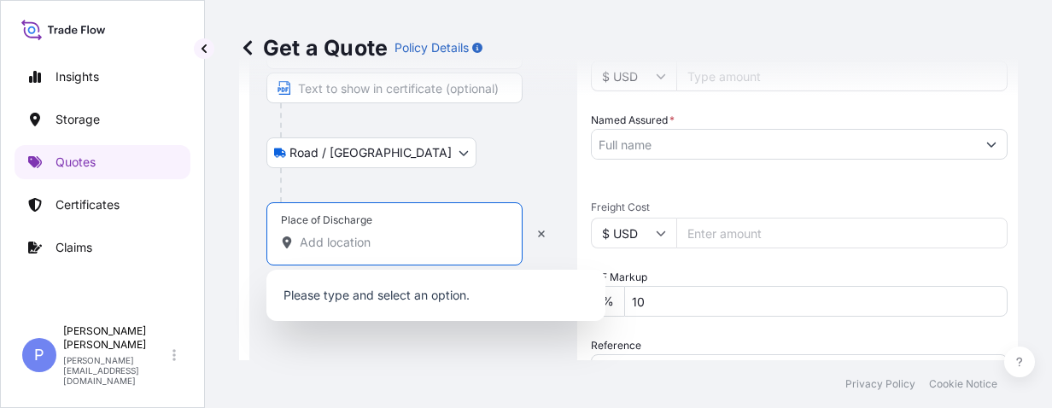
paste input "91126 SCHWABACH"
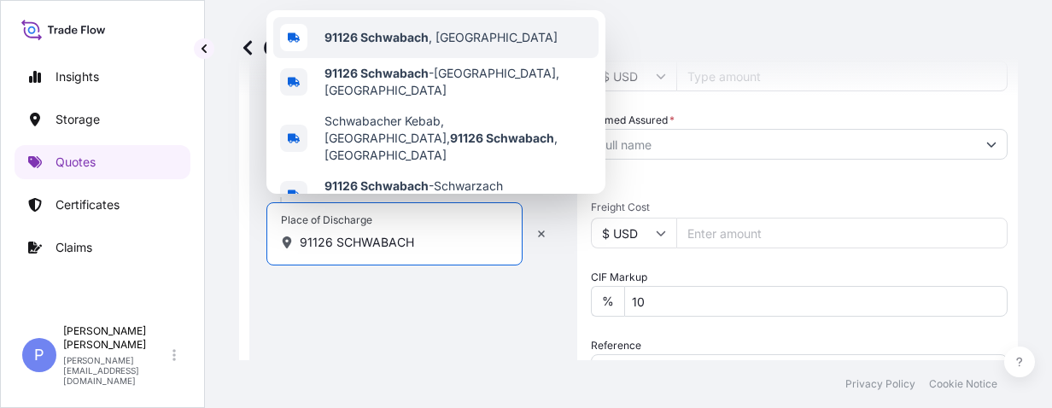
click at [468, 41] on span "[GEOGRAPHIC_DATA] , [GEOGRAPHIC_DATA]" at bounding box center [440, 37] width 233 height 17
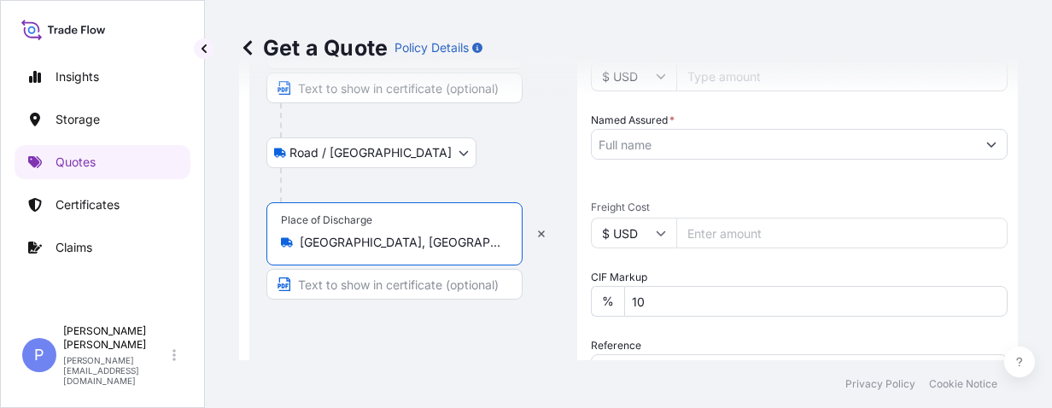
type input "[GEOGRAPHIC_DATA], [GEOGRAPHIC_DATA]"
click at [364, 282] on input "Text to appear on certificate" at bounding box center [394, 284] width 256 height 31
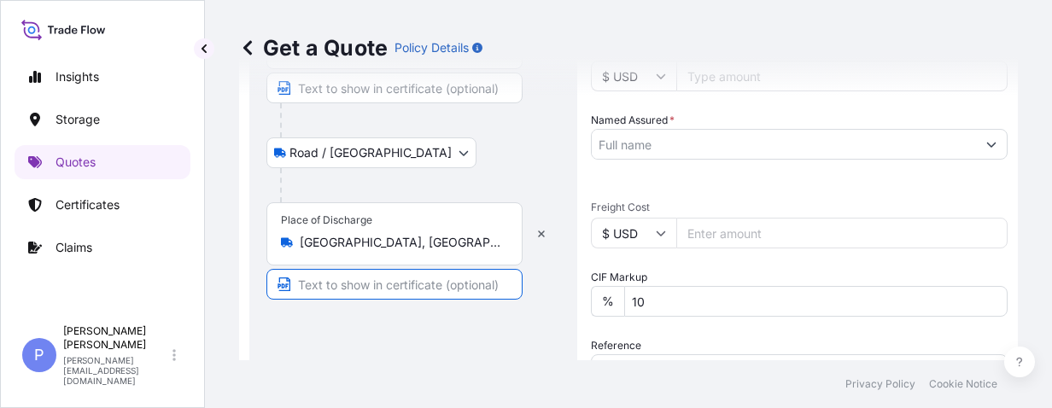
paste input "[STREET_ADDRESS]"
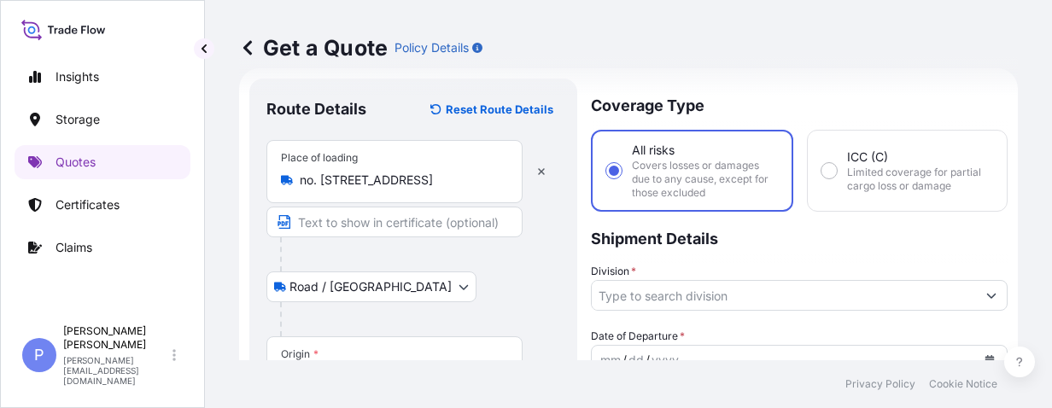
scroll to position [190, 0]
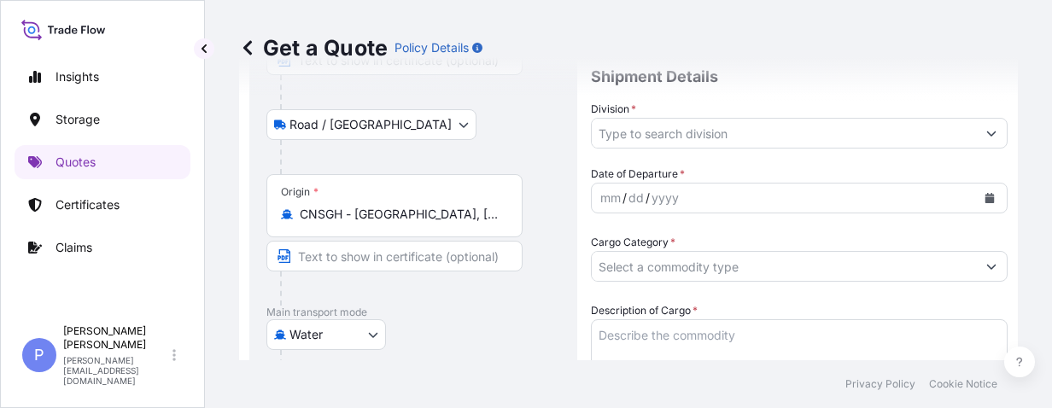
type input "[STREET_ADDRESS]"
click at [986, 137] on icon "Show suggestions" at bounding box center [991, 133] width 10 height 10
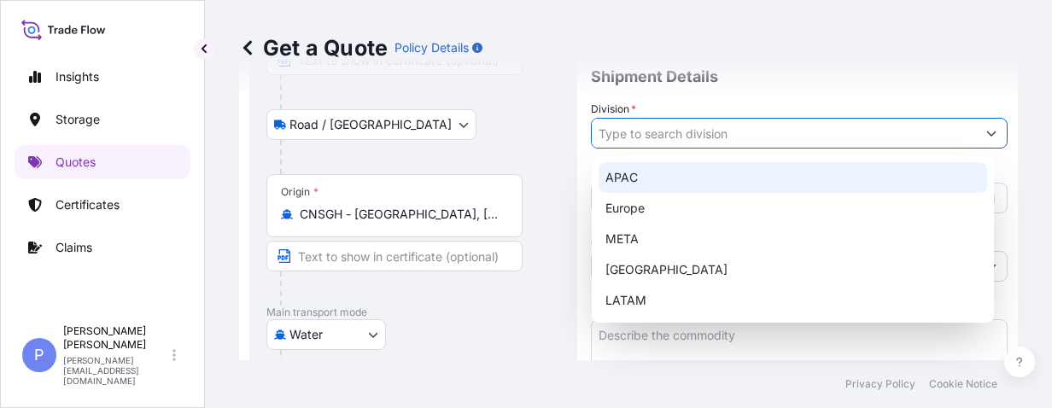
click at [639, 174] on div "APAC" at bounding box center [792, 177] width 388 height 31
type input "APAC"
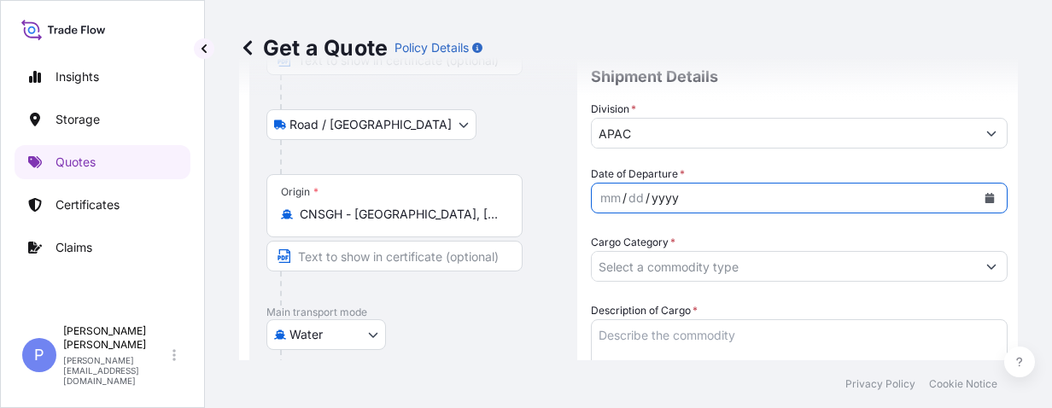
click at [660, 196] on div "yyyy" at bounding box center [665, 198] width 31 height 20
click at [985, 198] on icon "Calendar" at bounding box center [989, 198] width 9 height 10
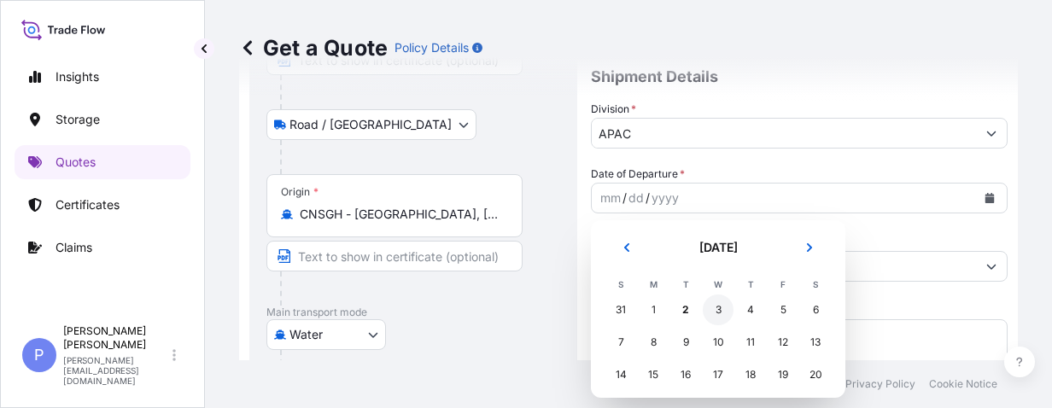
click at [721, 307] on div "3" at bounding box center [718, 310] width 31 height 31
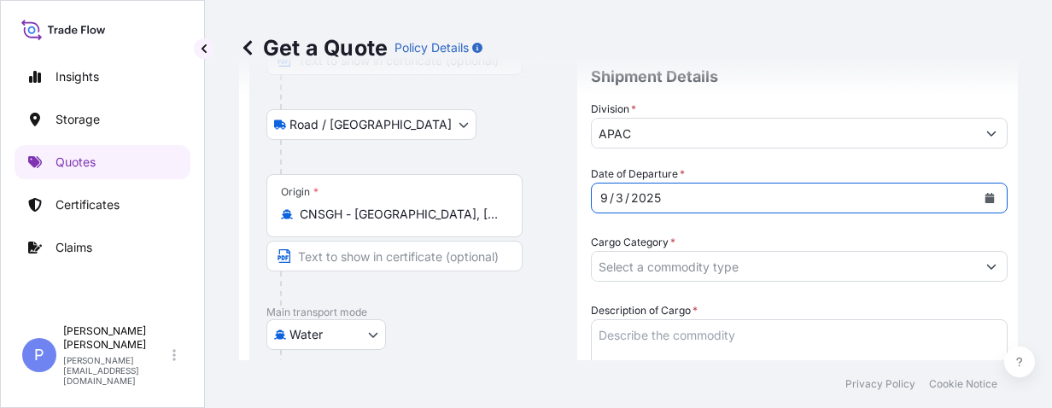
click at [984, 196] on icon "Calendar" at bounding box center [989, 198] width 10 height 10
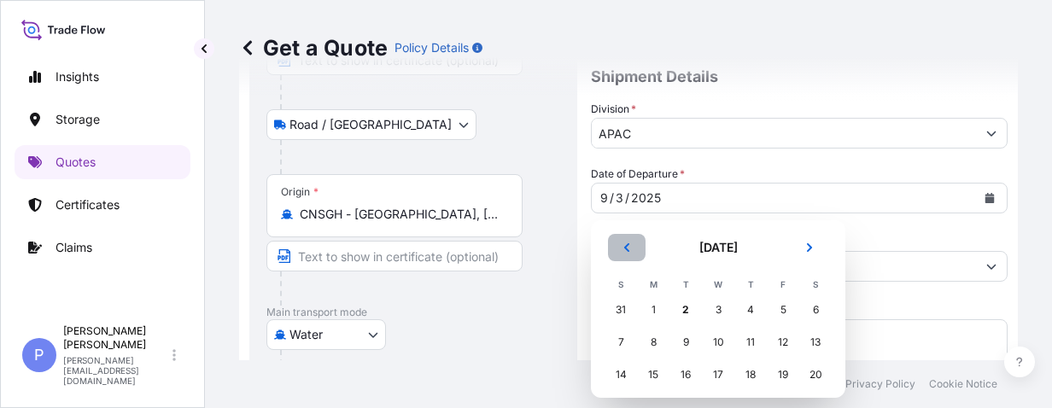
click at [627, 242] on icon "Previous" at bounding box center [627, 247] width 10 height 10
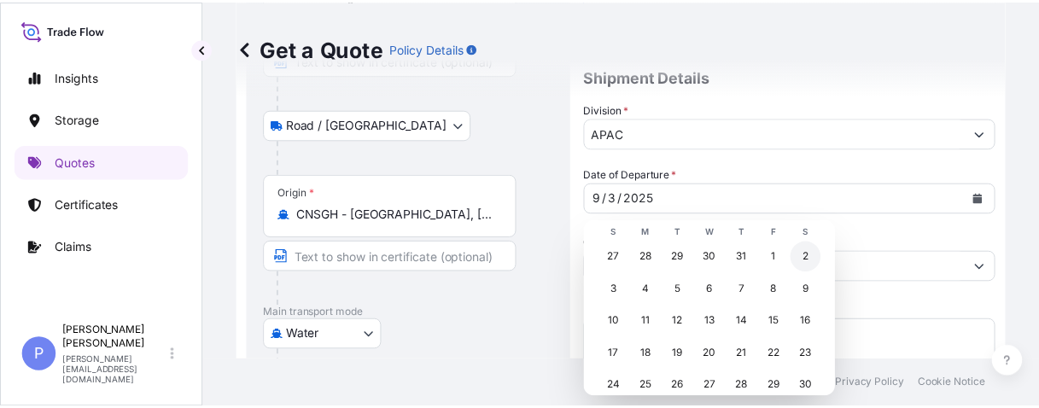
scroll to position [104, 0]
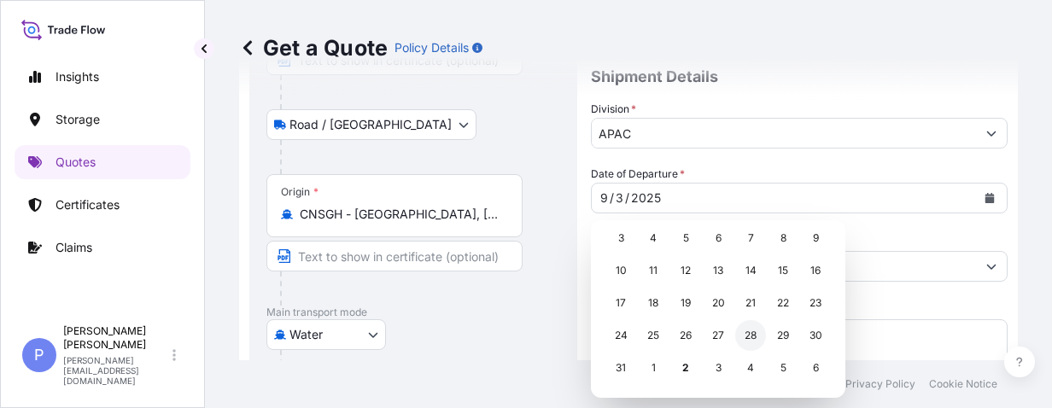
click at [751, 338] on div "28" at bounding box center [750, 335] width 31 height 31
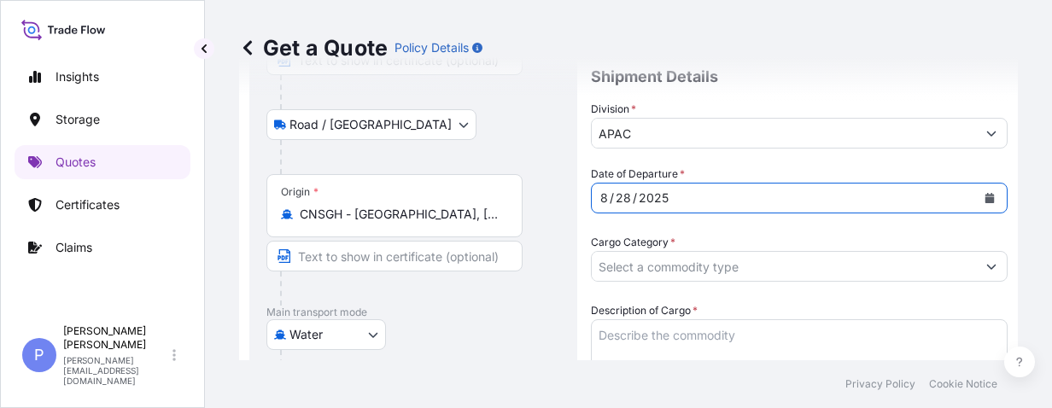
click at [712, 275] on input "Cargo Category *" at bounding box center [784, 266] width 384 height 31
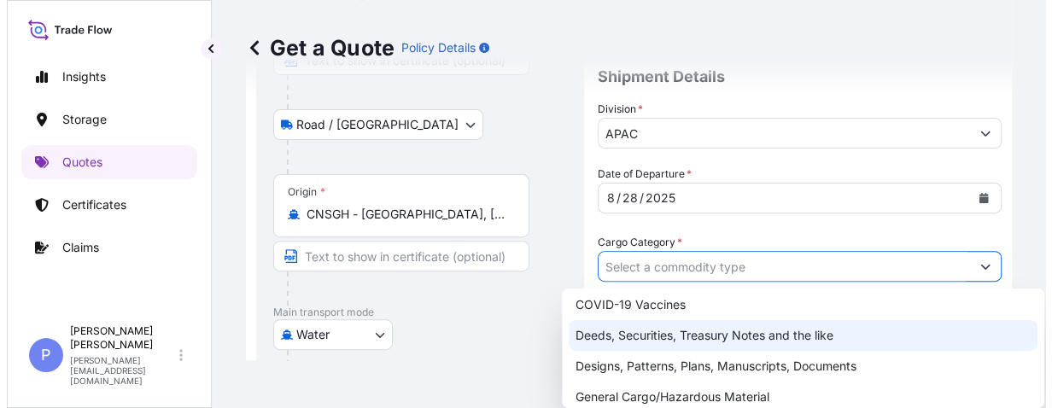
scroll to position [147, 0]
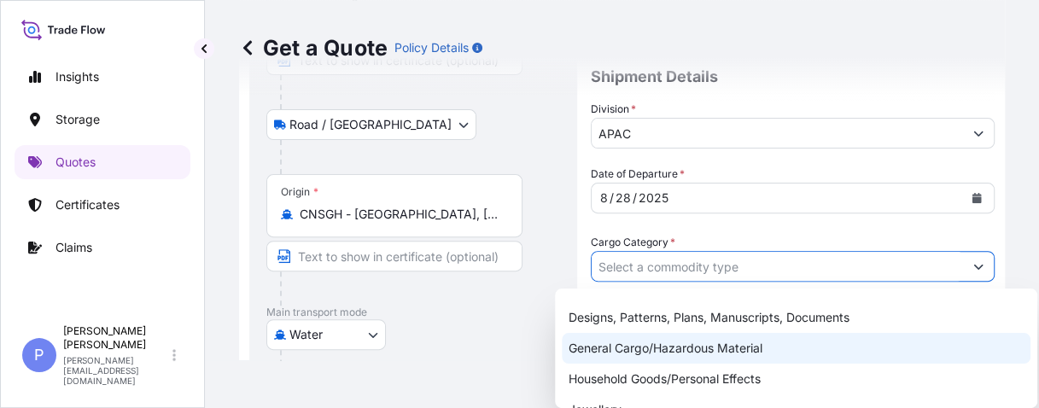
click at [695, 343] on div "General Cargo/Hazardous Material" at bounding box center [796, 348] width 469 height 31
type input "General Cargo/Hazardous Material"
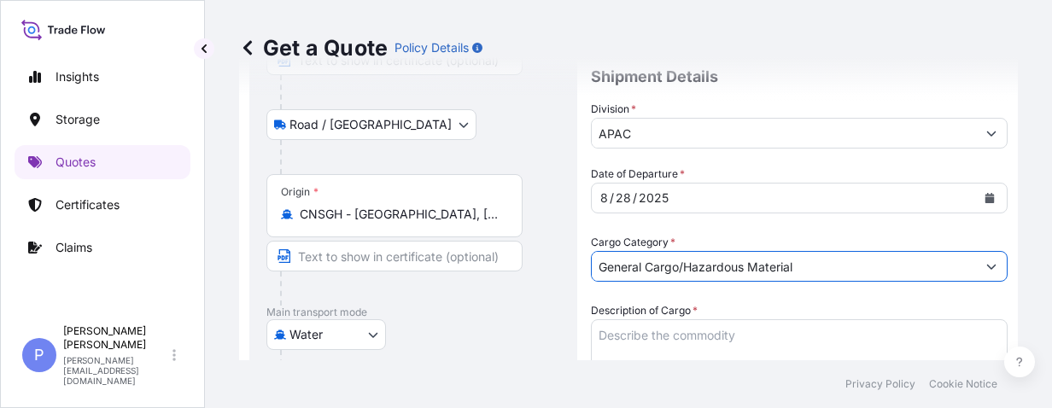
scroll to position [297, 0]
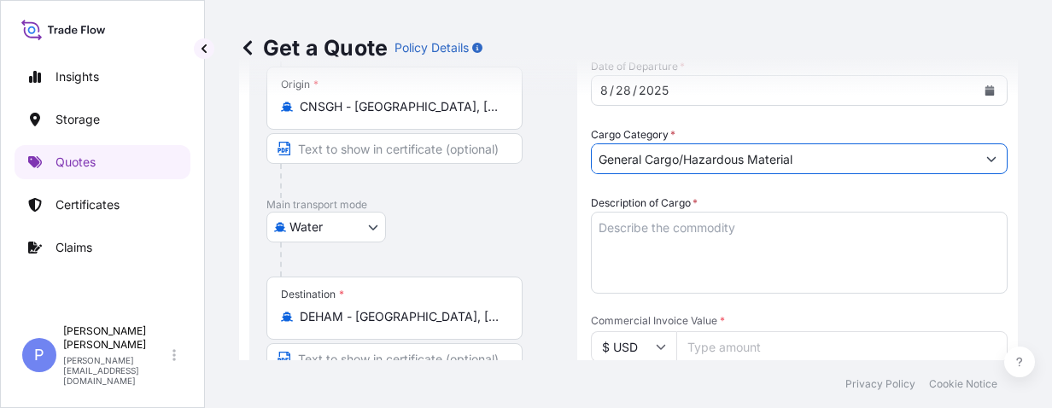
click at [639, 225] on textarea "Description of Cargo *" at bounding box center [799, 253] width 417 height 82
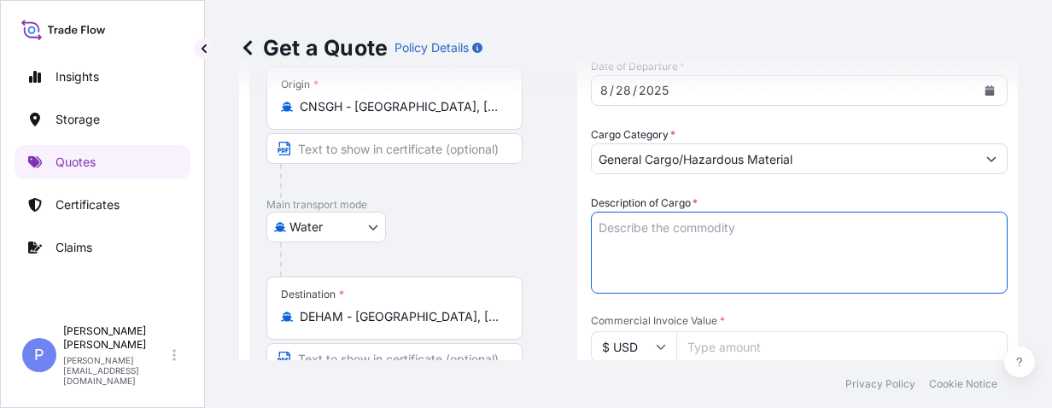
paste textarea "HDMUSHAZZ3V11800"
click at [737, 225] on textarea "HDMUSHAZZ3V11800" at bounding box center [799, 253] width 417 height 82
drag, startPoint x: 754, startPoint y: 228, endPoint x: 571, endPoint y: 227, distance: 182.7
click at [571, 227] on form "Route Details Reset Route Details Place of loading no. [STREET_ADDRESS] Road / …" at bounding box center [628, 399] width 779 height 1200
click at [769, 227] on textarea "HDMUSHAZZ3V11800" at bounding box center [799, 253] width 417 height 82
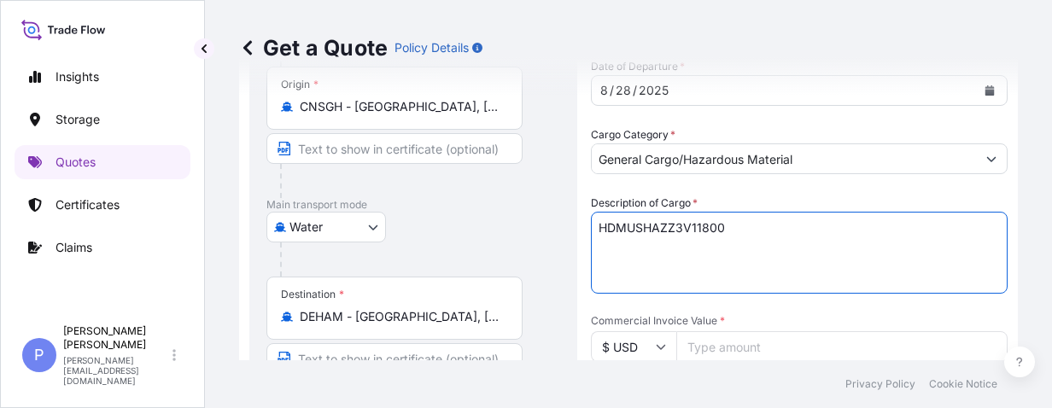
drag, startPoint x: 775, startPoint y: 229, endPoint x: 466, endPoint y: 201, distance: 310.3
click at [466, 201] on form "Route Details Reset Route Details Place of loading no. [STREET_ADDRESS] Road / …" at bounding box center [628, 399] width 779 height 1200
paste textarea "[PERSON_NAME] 1911MK5-SCVR REFLOW OVEN VACUUM PUMP FORK-LIFT VCO 755-250"
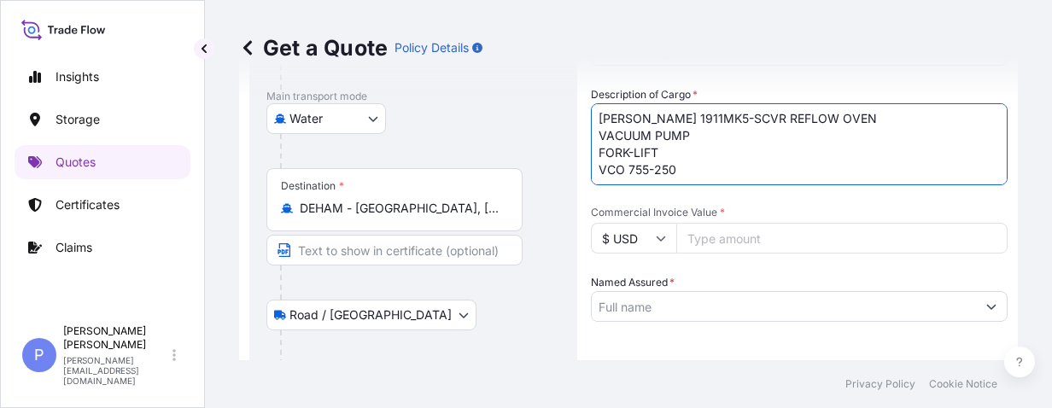
scroll to position [459, 0]
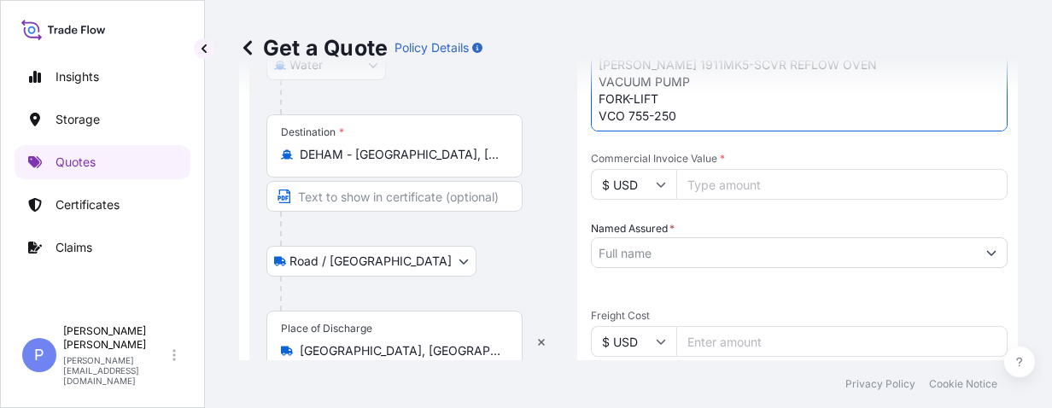
type textarea "[PERSON_NAME] 1911MK5-SCVR REFLOW OVEN VACUUM PUMP FORK-LIFT VCO 755-250"
click at [730, 188] on input "Commercial Invoice Value *" at bounding box center [841, 184] width 331 height 31
paste input "277419.62"
type input "277419.62"
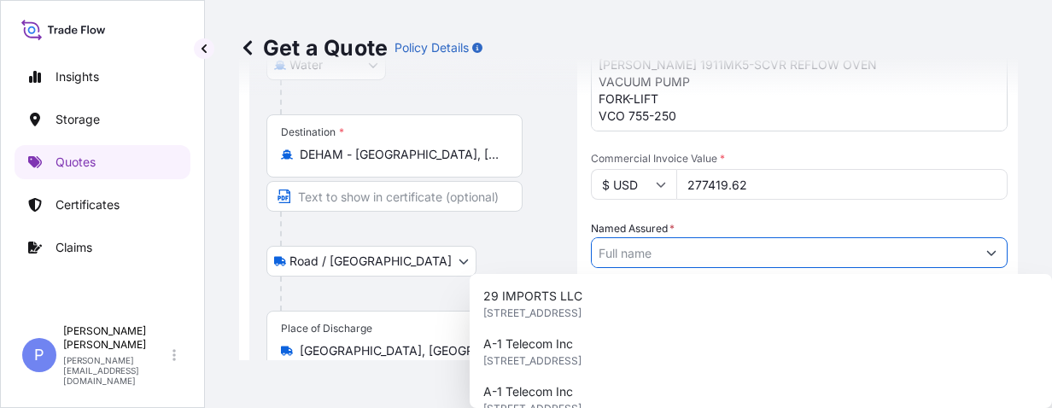
click at [644, 256] on input "Named Assured *" at bounding box center [784, 252] width 384 height 31
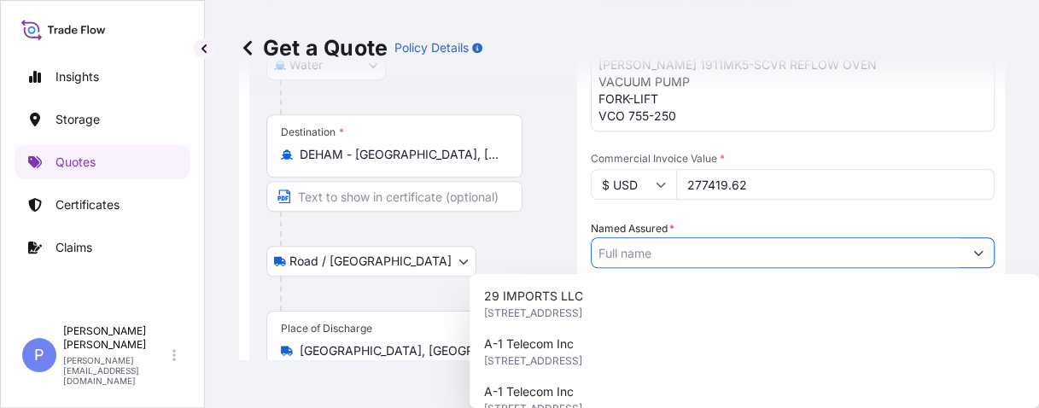
click at [644, 256] on input "Named Assured *" at bounding box center [777, 252] width 371 height 31
paste input "[GEOGRAPHIC_DATA]/"
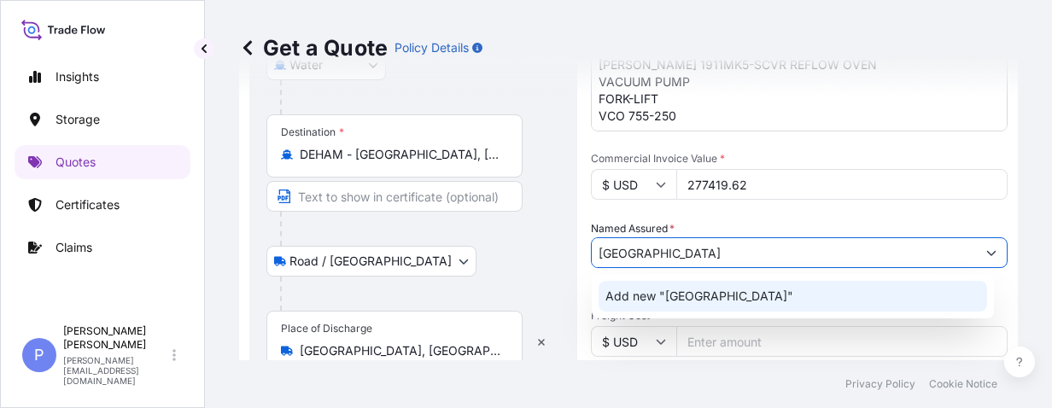
click at [757, 246] on input "[GEOGRAPHIC_DATA]" at bounding box center [784, 252] width 384 height 31
drag, startPoint x: 755, startPoint y: 249, endPoint x: 572, endPoint y: 256, distance: 182.8
click at [528, 247] on form "Route Details Reset Route Details Place of loading no. [STREET_ADDRESS] Road / …" at bounding box center [628, 236] width 779 height 1200
paste input "[PERSON_NAME] SHANGHAI CO., LTD."
click at [803, 297] on span "Add new "[PERSON_NAME] SHANGHAI CO., LTD."" at bounding box center [747, 296] width 285 height 17
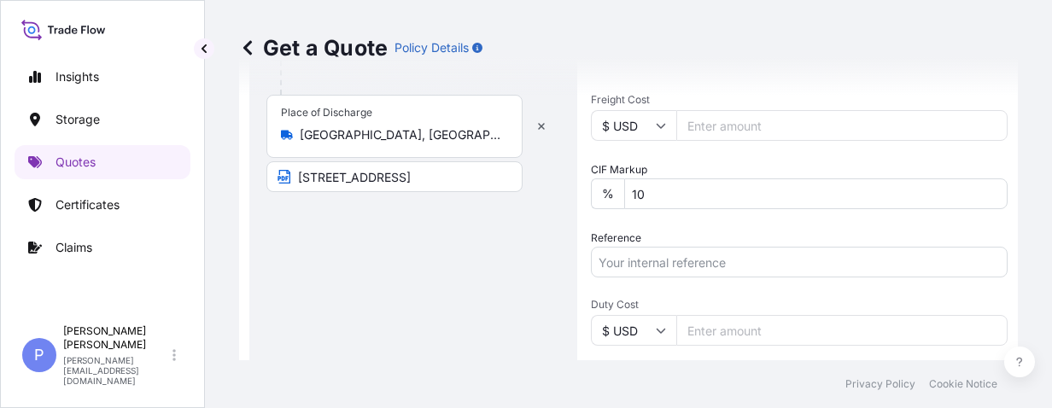
scroll to position [729, 0]
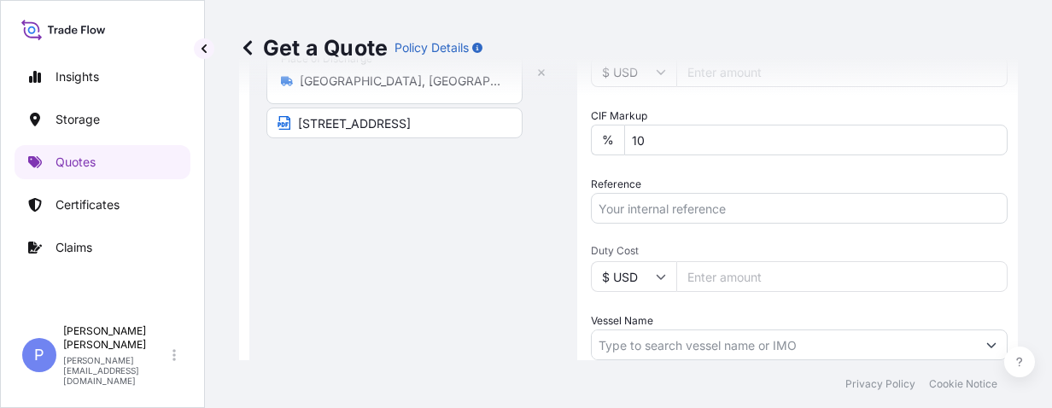
type input "[PERSON_NAME] SHANGHAI CO., LTD."
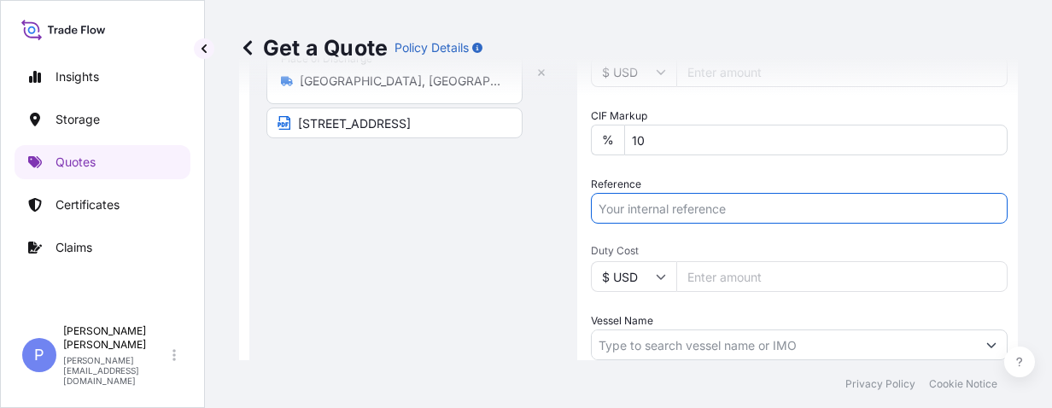
click at [712, 211] on input "Reference" at bounding box center [799, 208] width 417 height 31
click at [628, 207] on input "Reference" at bounding box center [799, 208] width 417 height 31
paste input "700525 859543"
type input "700525 859543"
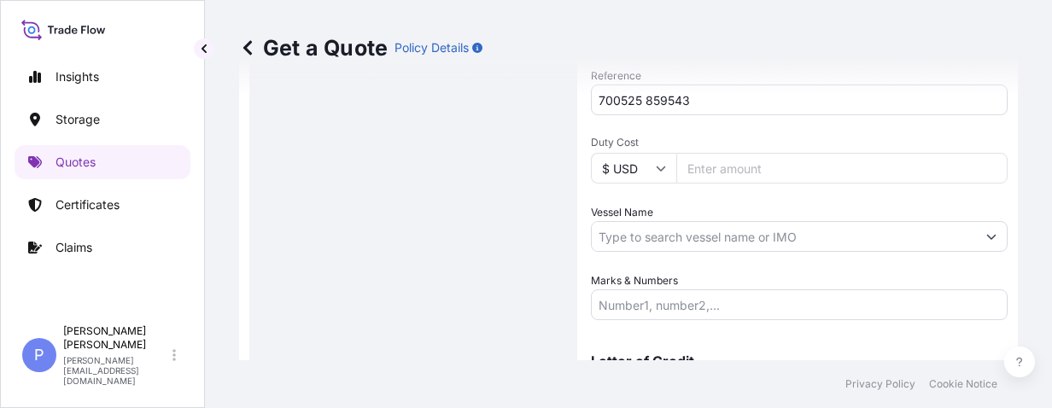
scroll to position [934, 0]
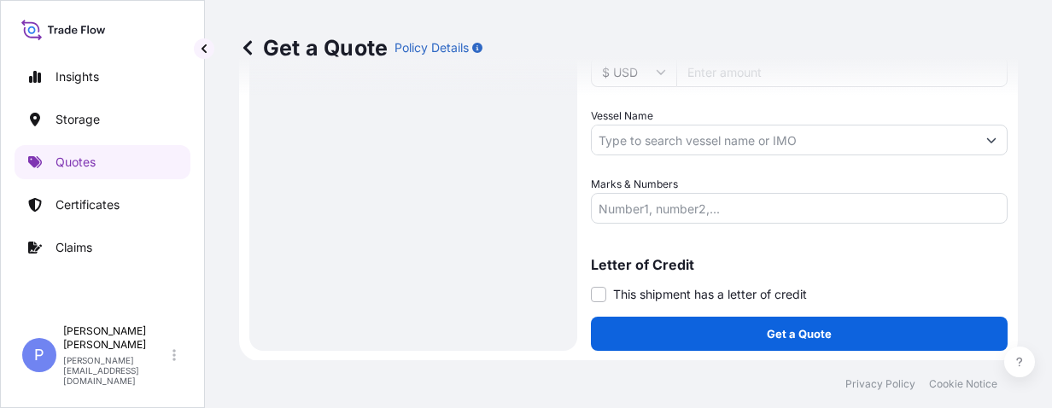
click at [731, 148] on input "Vessel Name" at bounding box center [784, 140] width 384 height 31
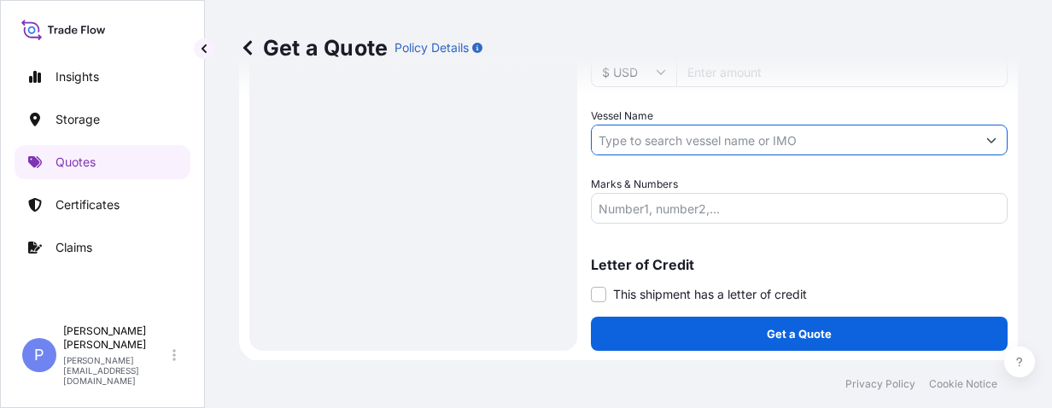
click at [634, 142] on input "Vessel Name" at bounding box center [784, 140] width 384 height 31
paste input "[GEOGRAPHIC_DATA]/"
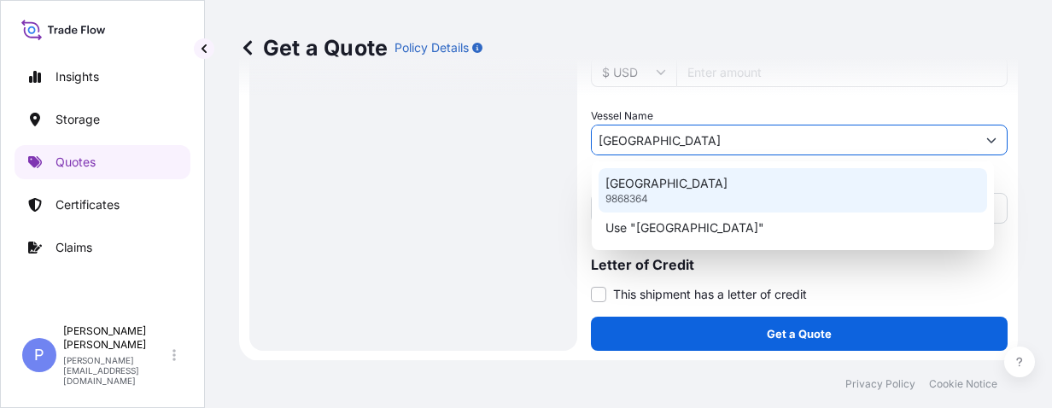
click at [682, 188] on p "[GEOGRAPHIC_DATA]" at bounding box center [666, 183] width 122 height 17
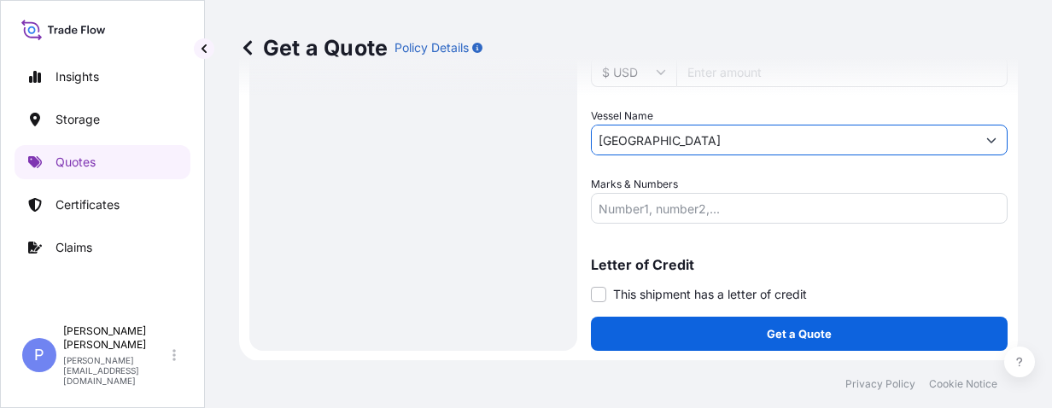
type input "[GEOGRAPHIC_DATA]"
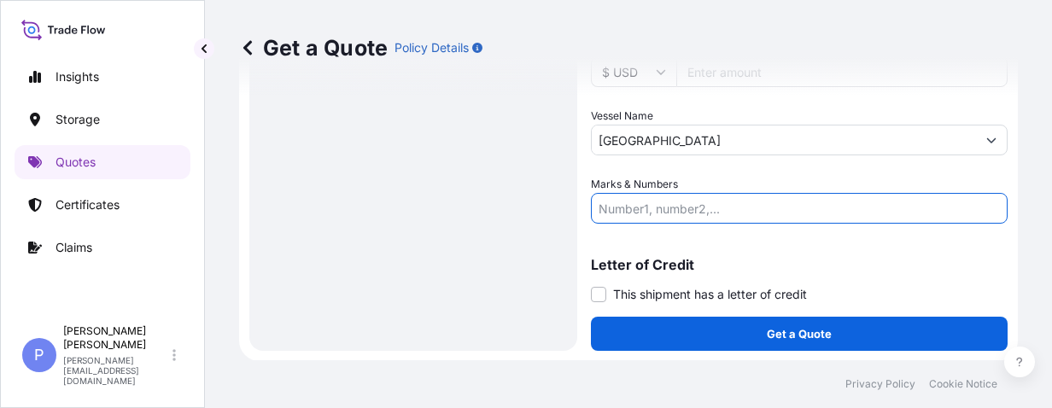
click at [628, 205] on input "Marks & Numbers" at bounding box center [799, 208] width 417 height 31
paste input "[PERSON_NAME] MODEL NO.: 1911MK5-SCVR VCO 755-250 FORK-LIFT MADE IN [GEOGRAPHIC…"
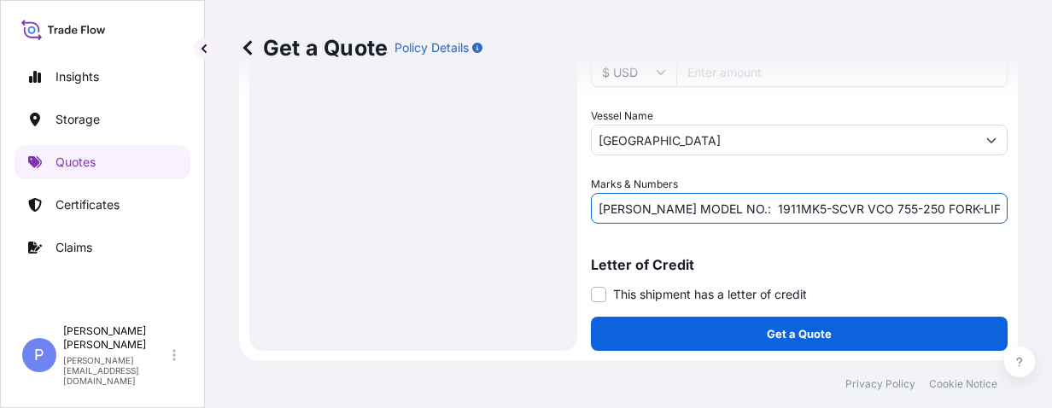
scroll to position [0, 234]
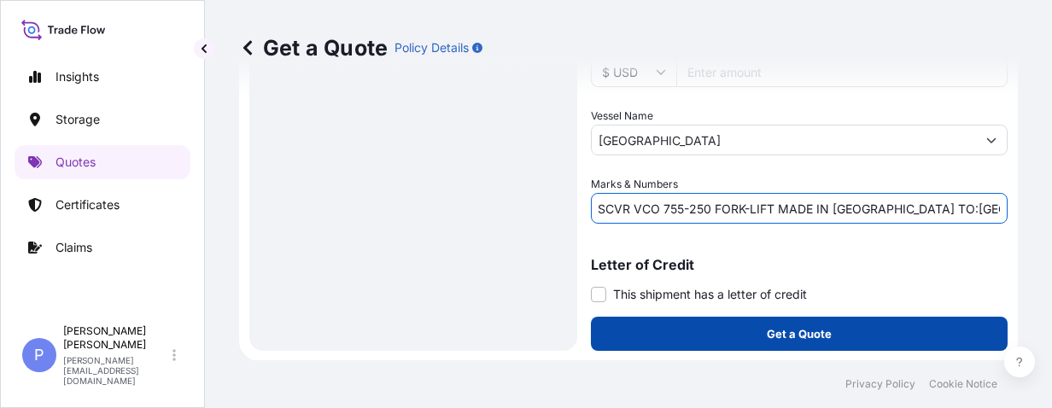
type input "[PERSON_NAME] MODEL NO.: 1911MK5-SCVR VCO 755-250 FORK-LIFT MADE IN [GEOGRAPHIC…"
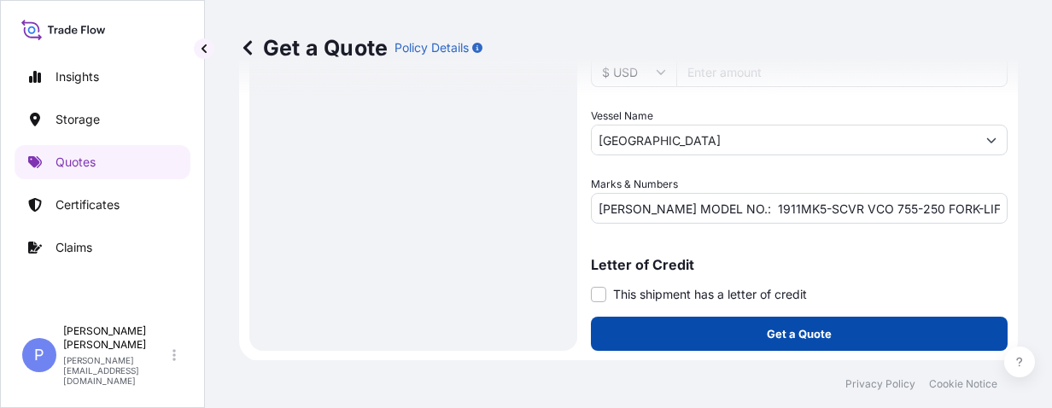
click at [680, 326] on button "Get a Quote" at bounding box center [799, 334] width 417 height 34
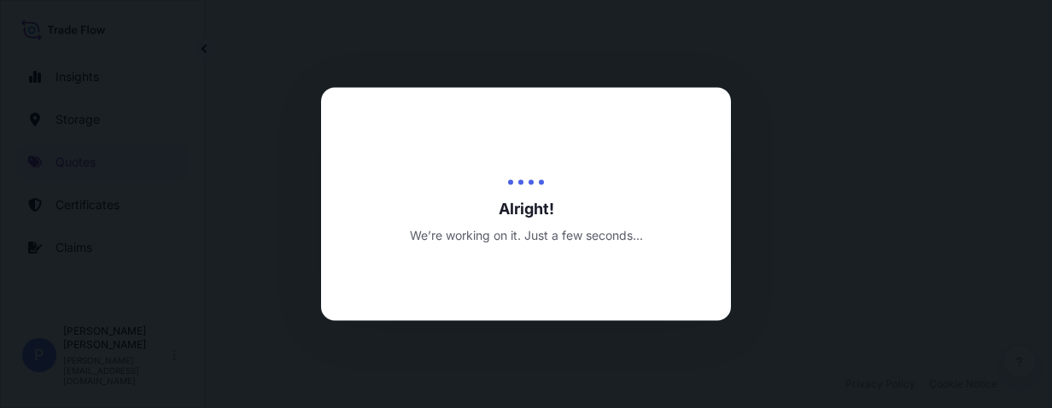
select select "Road / [GEOGRAPHIC_DATA]"
select select "Water"
select select "Road / [GEOGRAPHIC_DATA]"
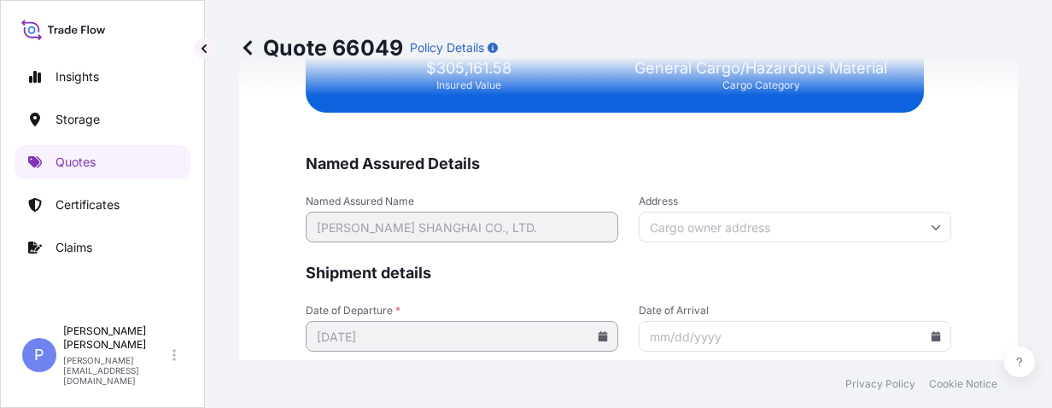
scroll to position [4490, 0]
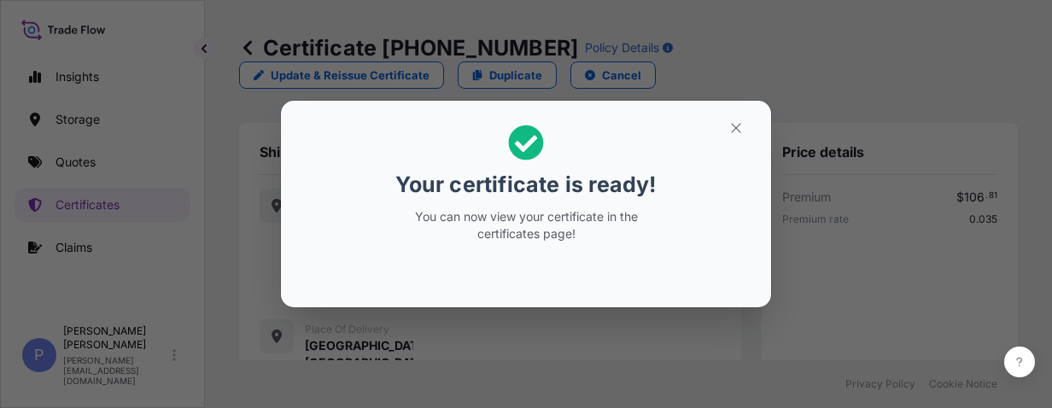
click at [677, 226] on section "Your certificate is ready! You can now view your certificate in the certificate…" at bounding box center [526, 204] width 490 height 207
click at [736, 126] on icon "button" at bounding box center [735, 127] width 15 height 15
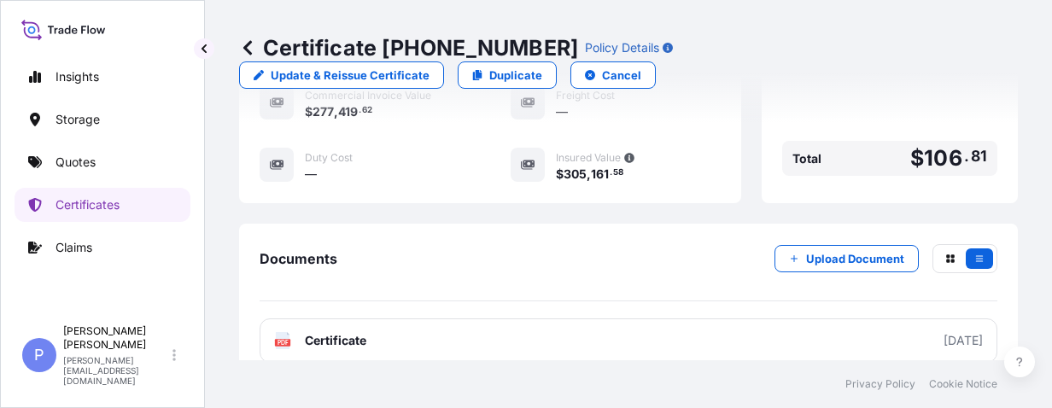
scroll to position [955, 0]
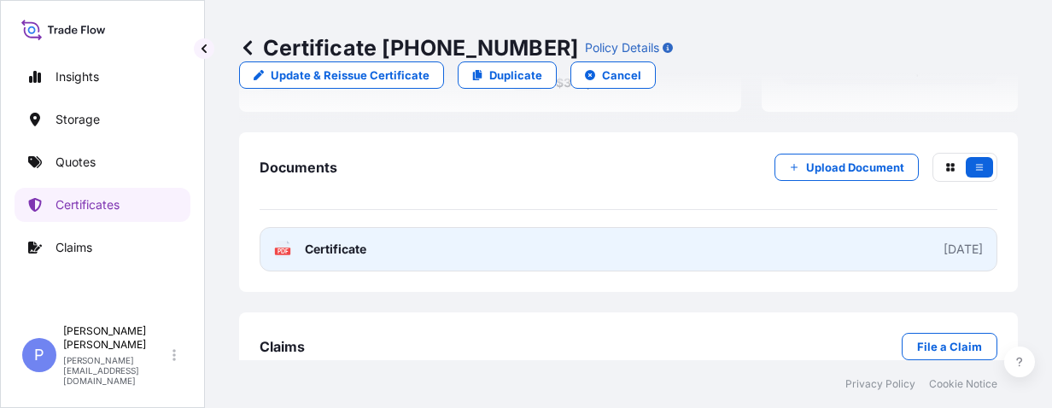
click at [943, 241] on div "[DATE]" at bounding box center [962, 249] width 39 height 17
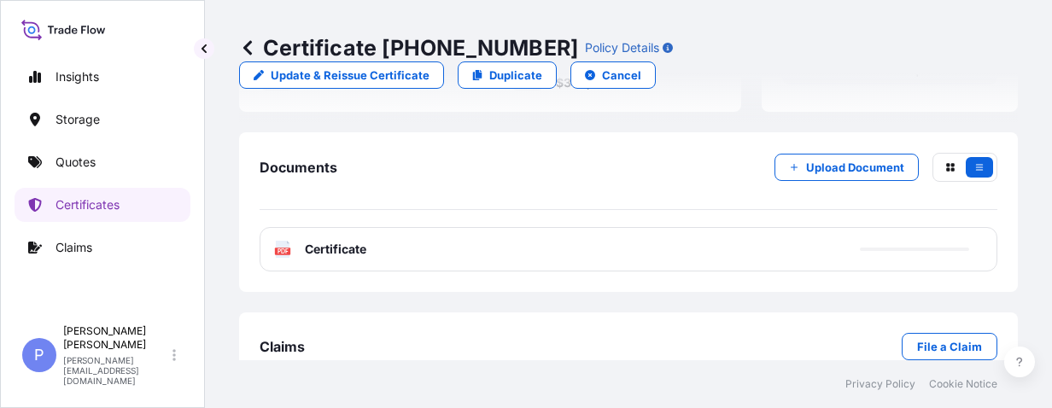
click at [85, 165] on p "Quotes" at bounding box center [75, 162] width 40 height 17
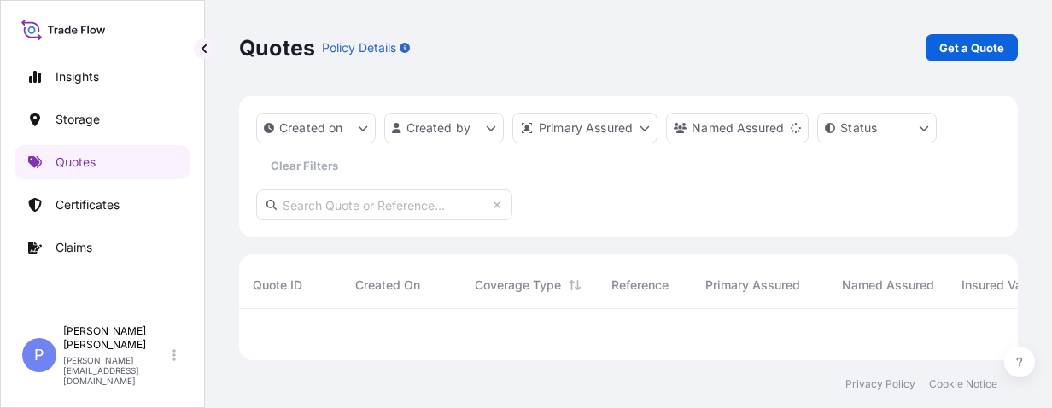
scroll to position [92, 765]
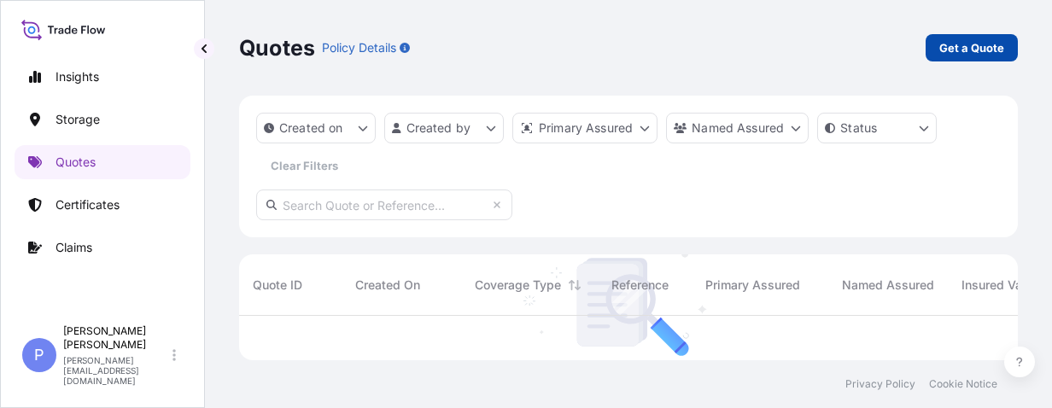
click at [949, 45] on p "Get a Quote" at bounding box center [971, 47] width 65 height 17
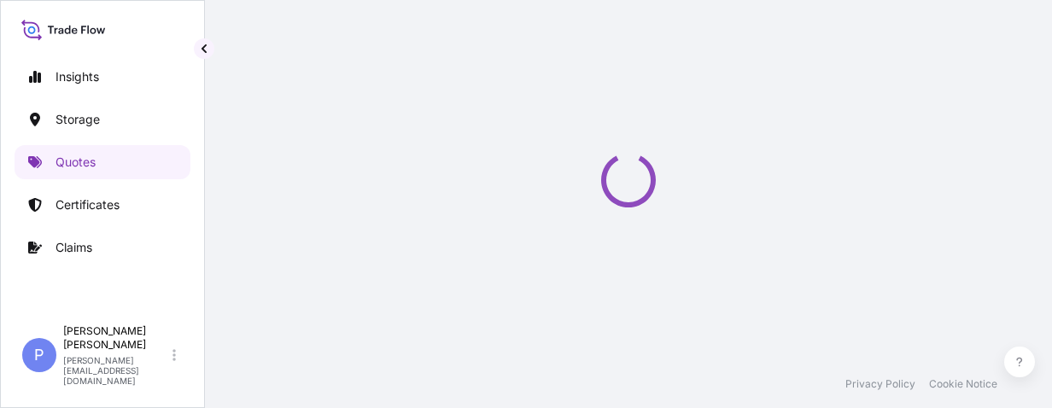
scroll to position [27, 0]
select select "Water"
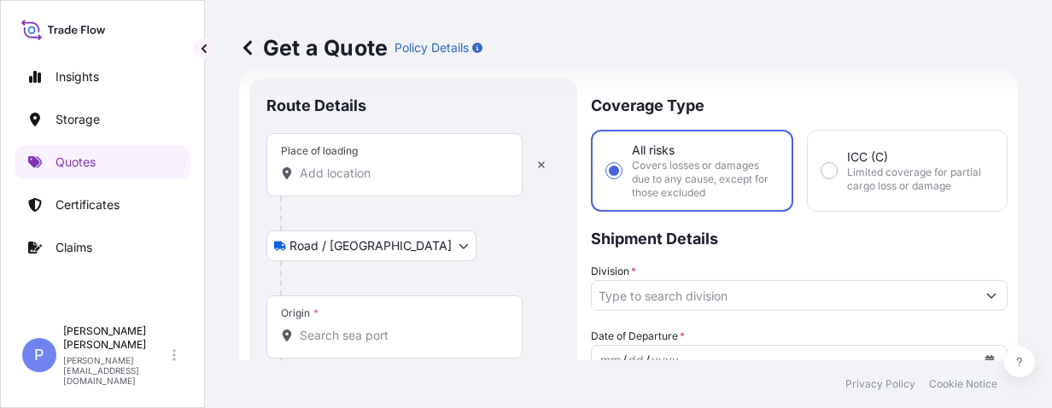
click at [333, 190] on div "Place of loading" at bounding box center [394, 164] width 256 height 63
click at [333, 182] on input "Place of loading" at bounding box center [400, 173] width 201 height 17
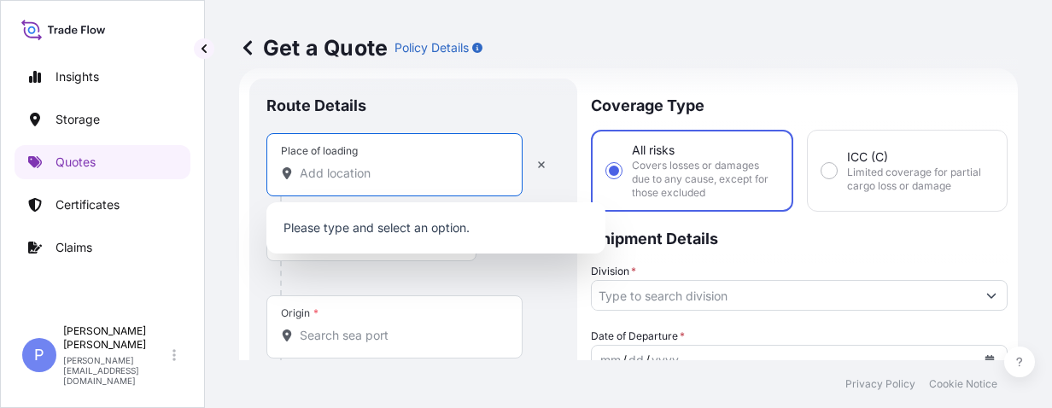
click at [331, 183] on div "Place of loading" at bounding box center [394, 164] width 256 height 63
click at [331, 182] on input "Place of loading" at bounding box center [400, 173] width 201 height 17
paste input "[GEOGRAPHIC_DATA] [GEOGRAPHIC_DATA]"
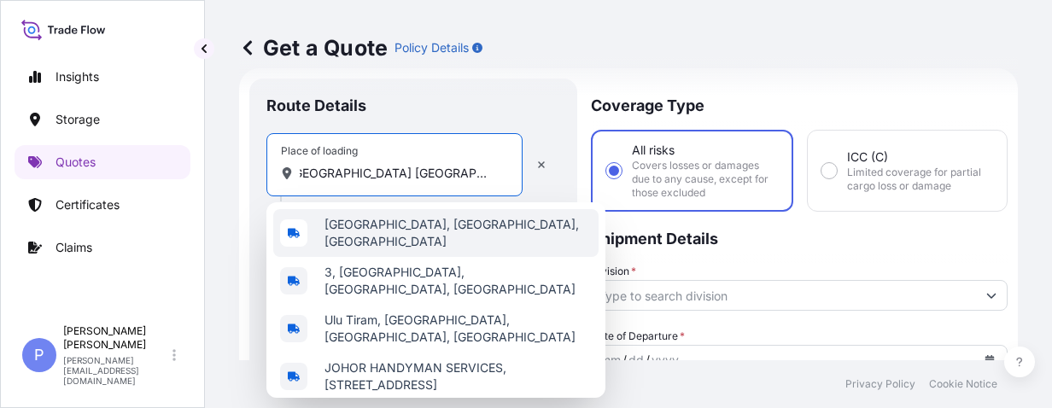
click at [460, 245] on div "[GEOGRAPHIC_DATA], [GEOGRAPHIC_DATA], [GEOGRAPHIC_DATA]" at bounding box center [435, 233] width 325 height 48
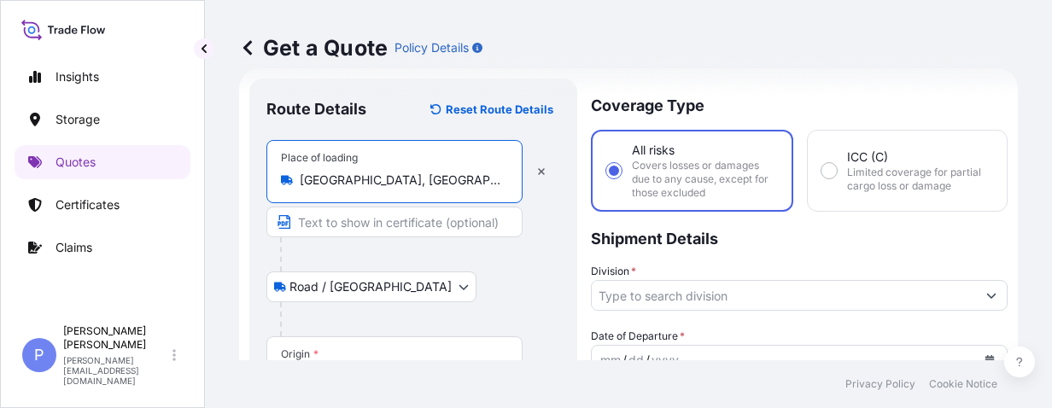
type input "[GEOGRAPHIC_DATA], [GEOGRAPHIC_DATA], [GEOGRAPHIC_DATA]"
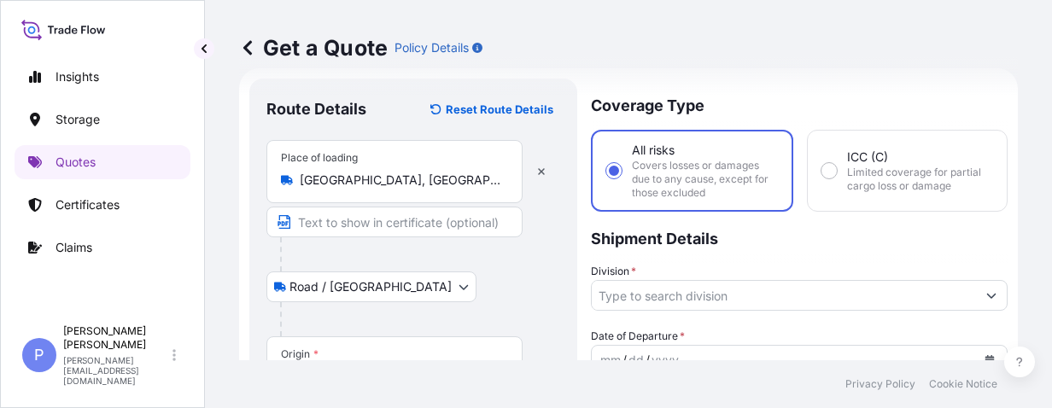
click at [446, 285] on div "Road / [GEOGRAPHIC_DATA] / Inland" at bounding box center [413, 286] width 294 height 31
click at [500, 312] on div at bounding box center [420, 319] width 280 height 34
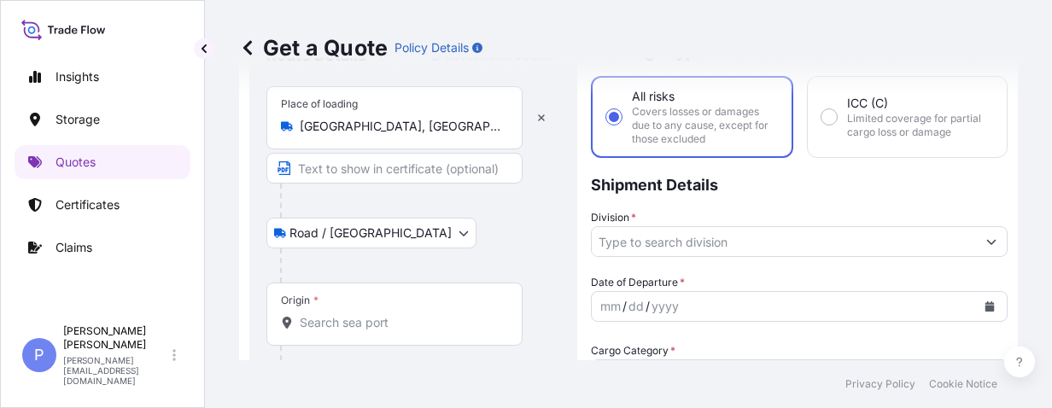
scroll to position [135, 0]
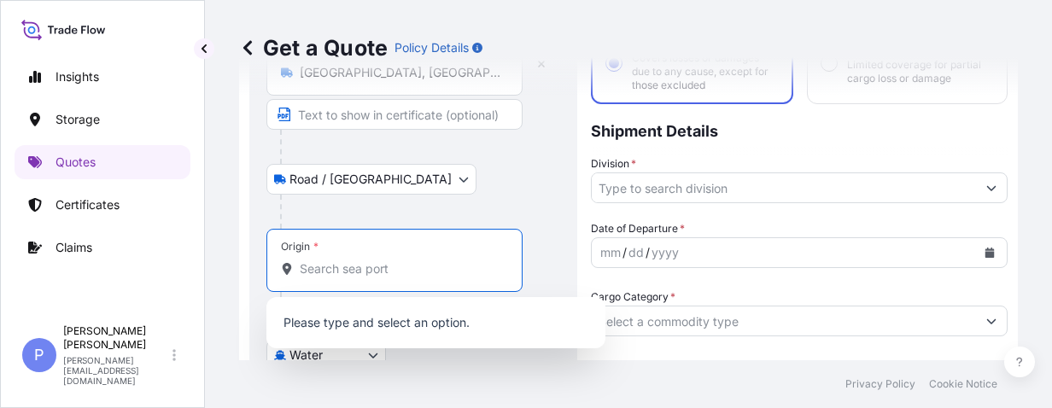
click at [324, 266] on input "Origin *" at bounding box center [400, 268] width 201 height 17
paste input "PASIR GUDANG"
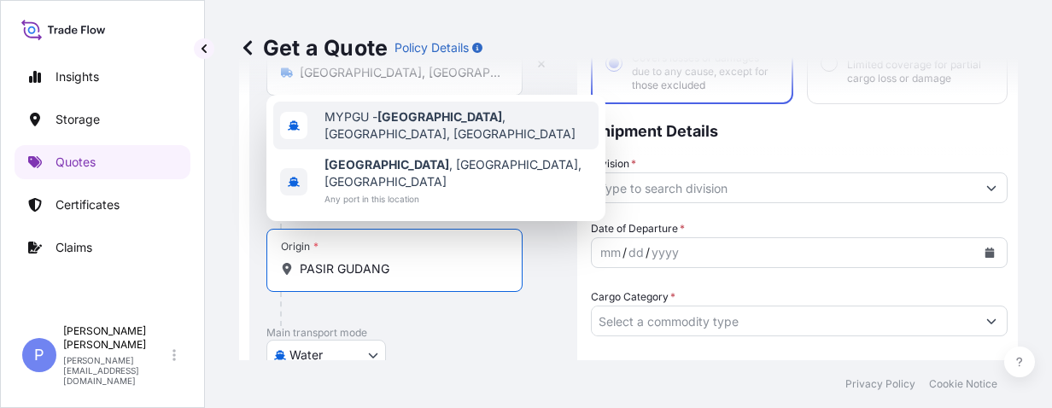
click at [435, 149] on div "MYPGU - [GEOGRAPHIC_DATA] , [GEOGRAPHIC_DATA], [GEOGRAPHIC_DATA]" at bounding box center [435, 126] width 325 height 48
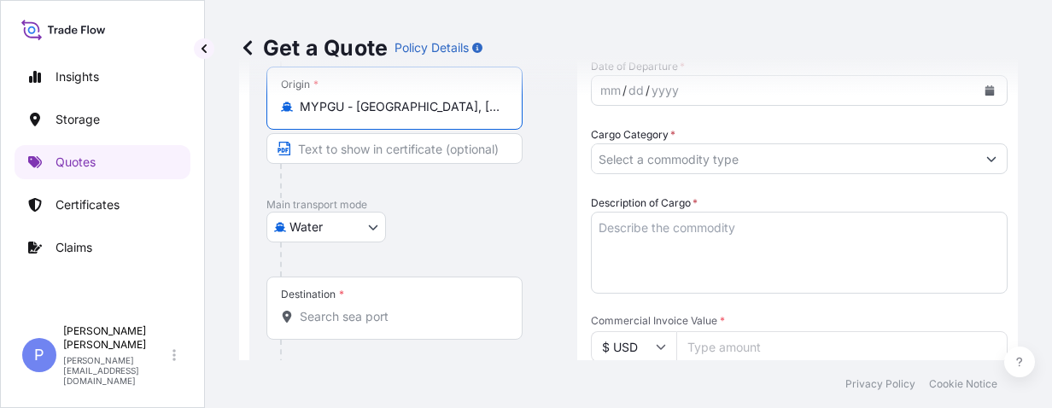
scroll to position [406, 0]
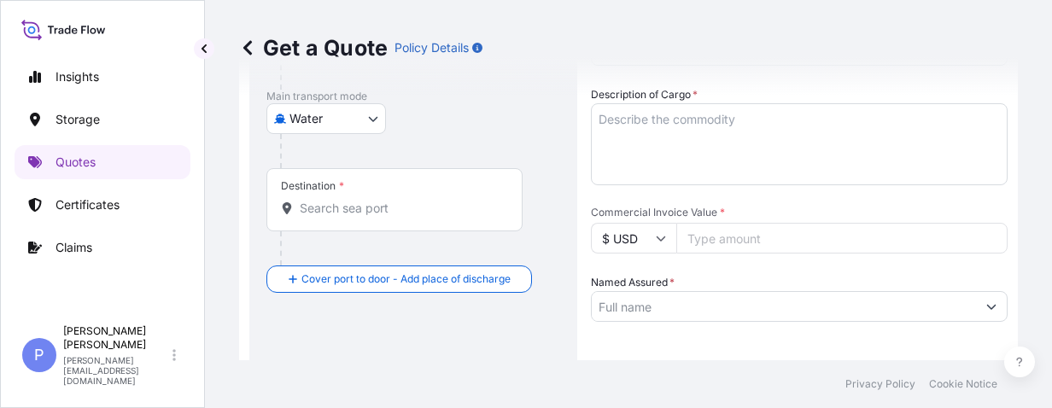
type input "MYPGU - [GEOGRAPHIC_DATA], [GEOGRAPHIC_DATA], [GEOGRAPHIC_DATA]"
click at [338, 209] on input "Destination *" at bounding box center [400, 208] width 201 height 17
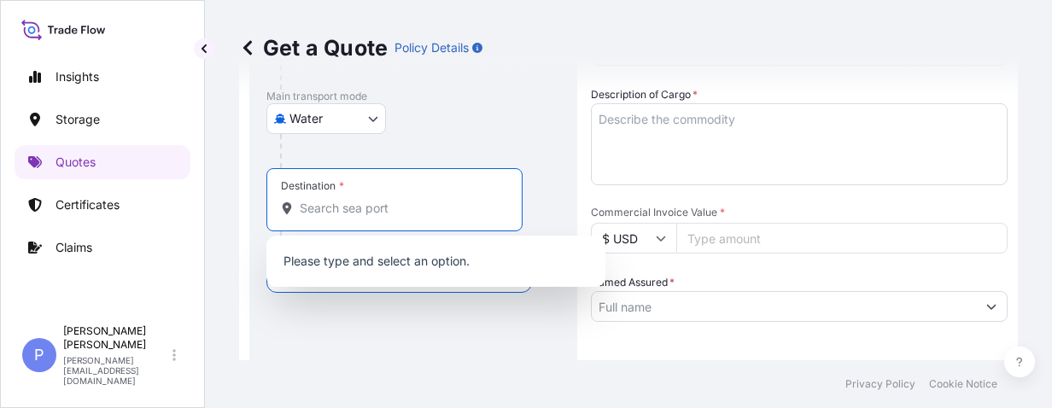
paste input "[GEOGRAPHIC_DATA],"
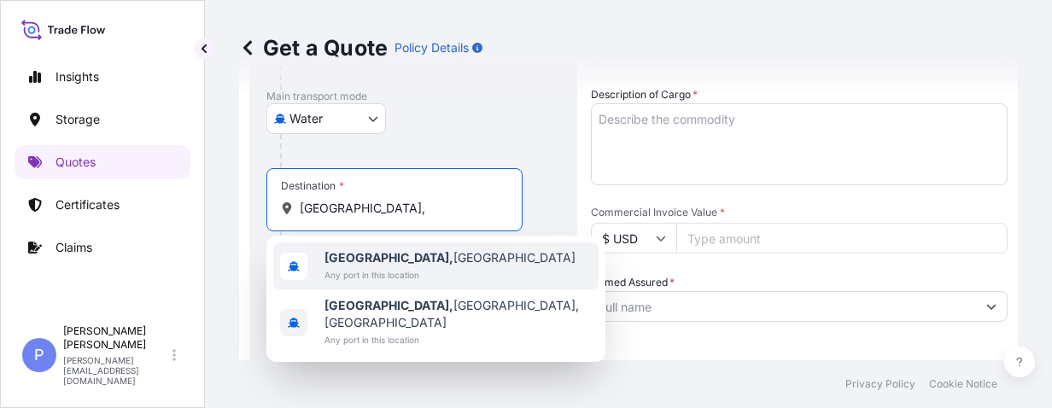
click at [347, 255] on b "[GEOGRAPHIC_DATA]," at bounding box center [388, 257] width 129 height 15
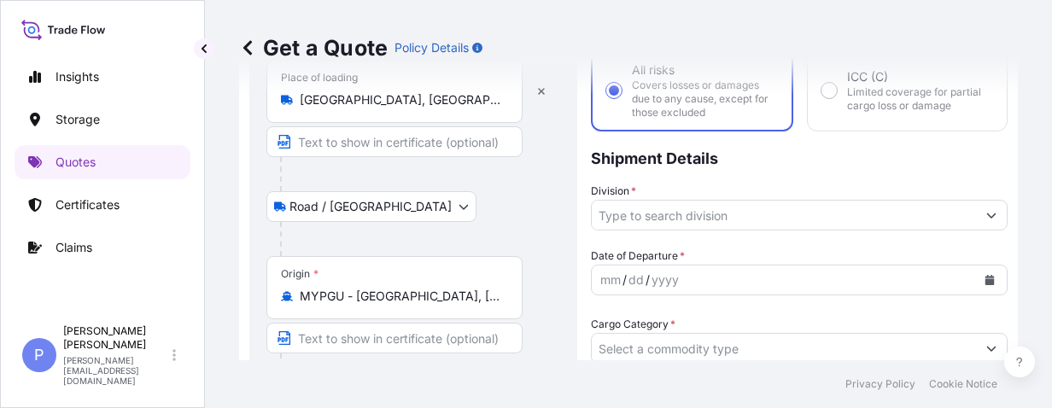
scroll to position [162, 0]
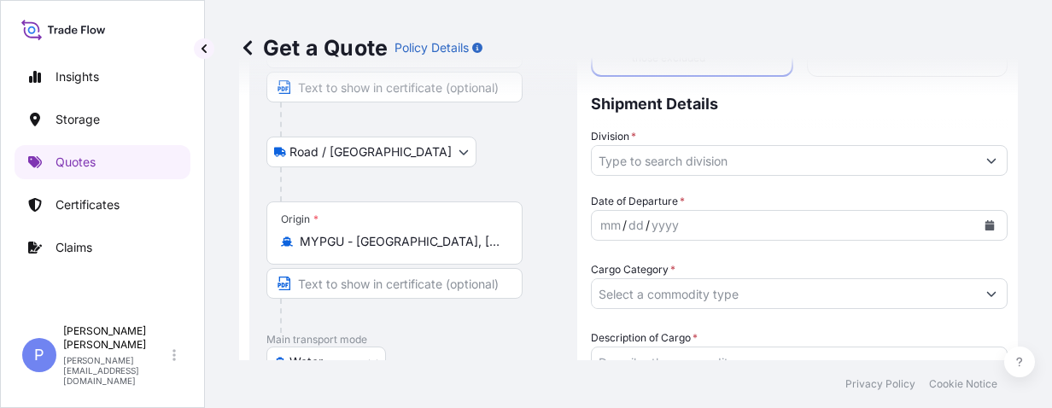
type input "[GEOGRAPHIC_DATA], [GEOGRAPHIC_DATA]"
click at [987, 162] on icon "Show suggestions" at bounding box center [991, 161] width 9 height 5
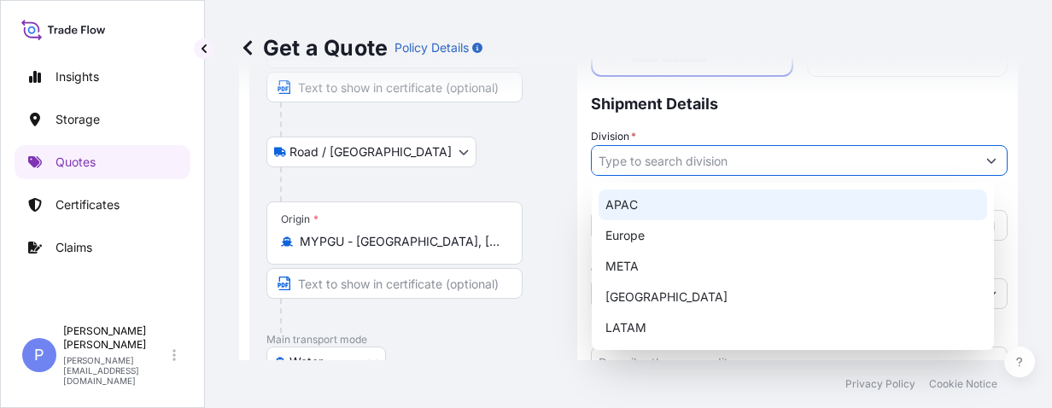
click at [678, 200] on div "APAC" at bounding box center [792, 205] width 388 height 31
type input "APAC"
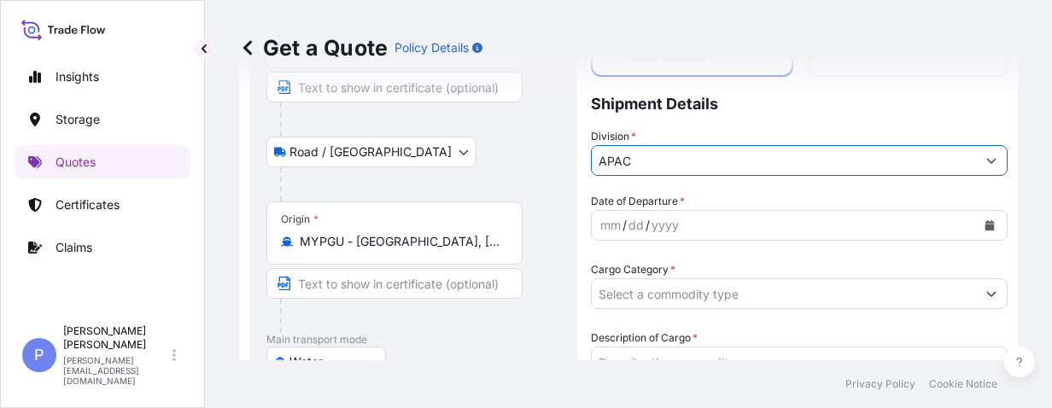
click at [702, 224] on div "mm / dd / yyyy" at bounding box center [784, 225] width 384 height 31
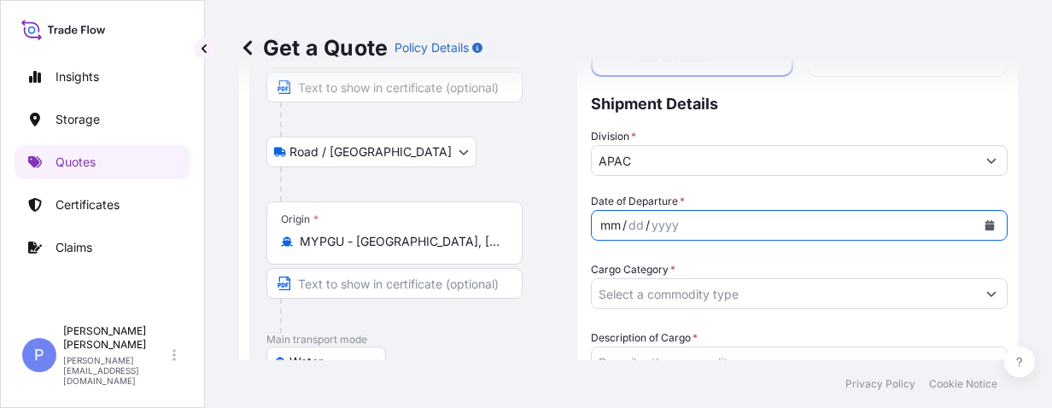
click at [985, 229] on icon "Calendar" at bounding box center [989, 225] width 9 height 10
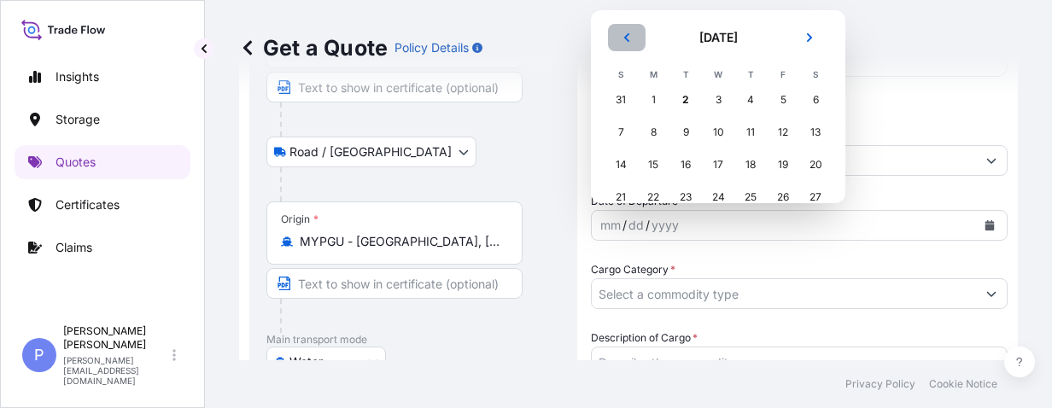
click at [624, 37] on icon "Previous" at bounding box center [626, 37] width 5 height 9
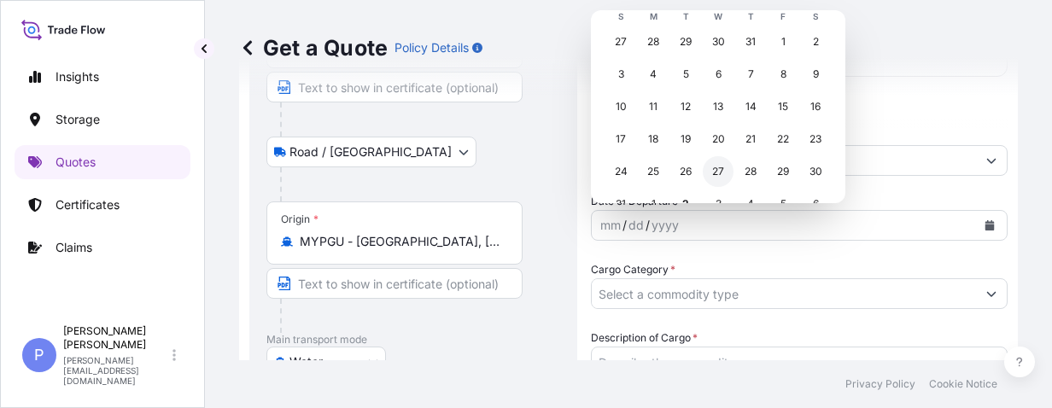
click at [687, 169] on div "26" at bounding box center [685, 171] width 31 height 31
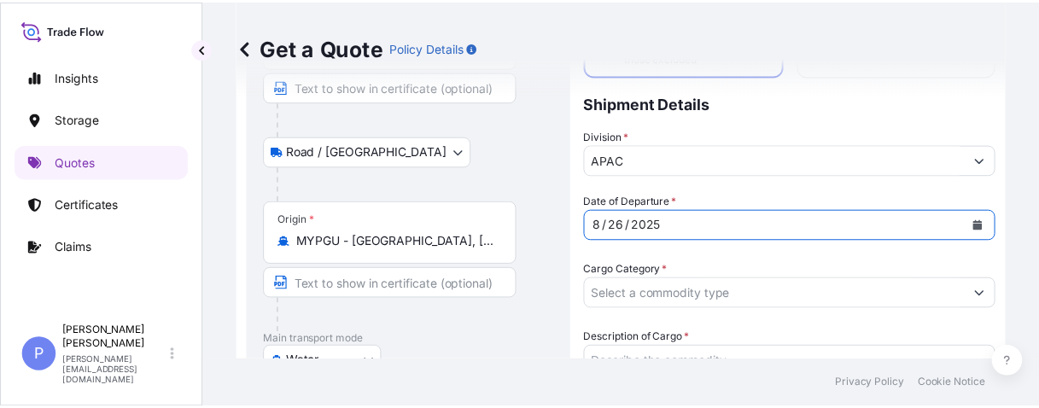
scroll to position [216, 0]
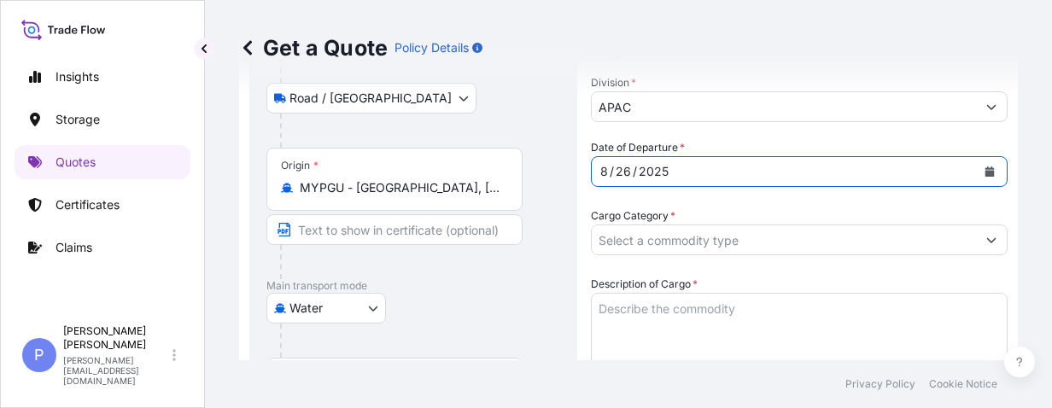
click at [693, 237] on input "Cargo Category *" at bounding box center [784, 240] width 384 height 31
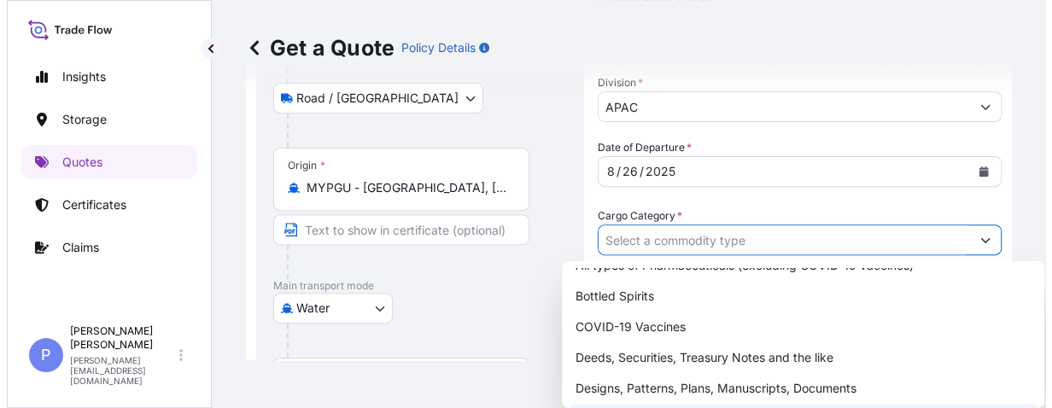
scroll to position [98, 0]
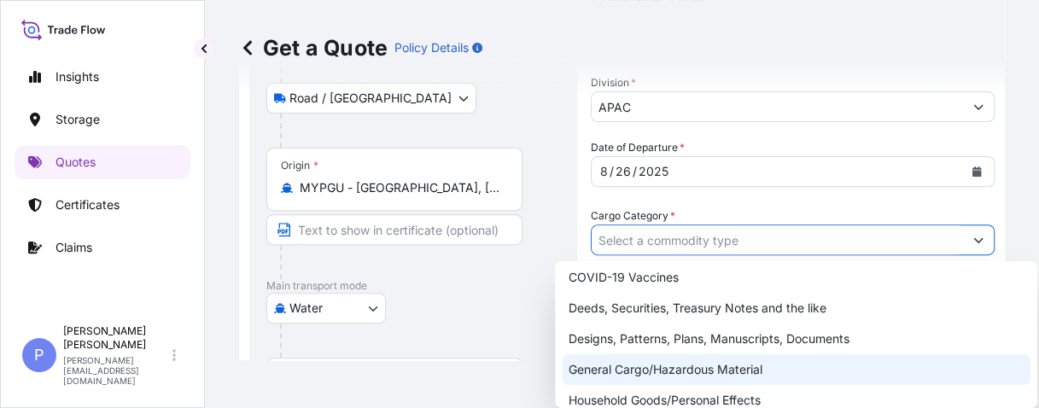
click at [676, 364] on div "General Cargo/Hazardous Material" at bounding box center [796, 369] width 469 height 31
type input "General Cargo/Hazardous Material"
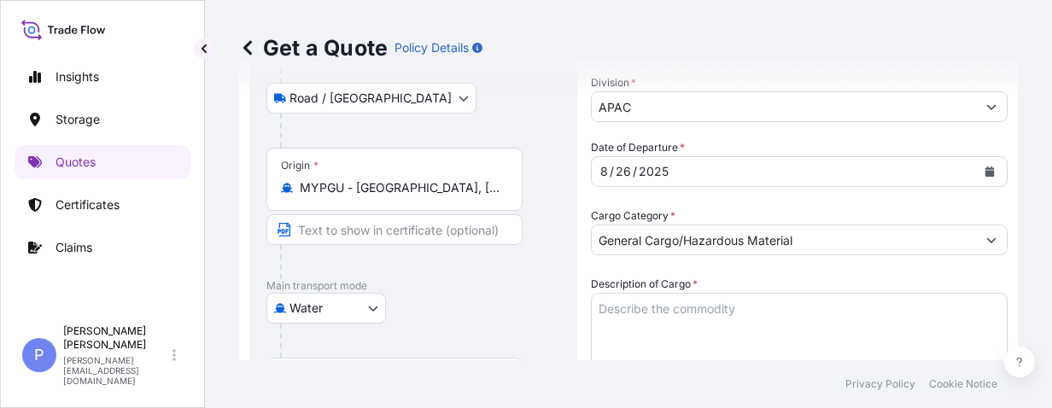
click at [492, 321] on div "Water Air Water Inland" at bounding box center [413, 308] width 294 height 31
click at [625, 307] on textarea "Description of Cargo *" at bounding box center [799, 334] width 417 height 82
paste textarea "(158,400PCS) OF ARMATURE"
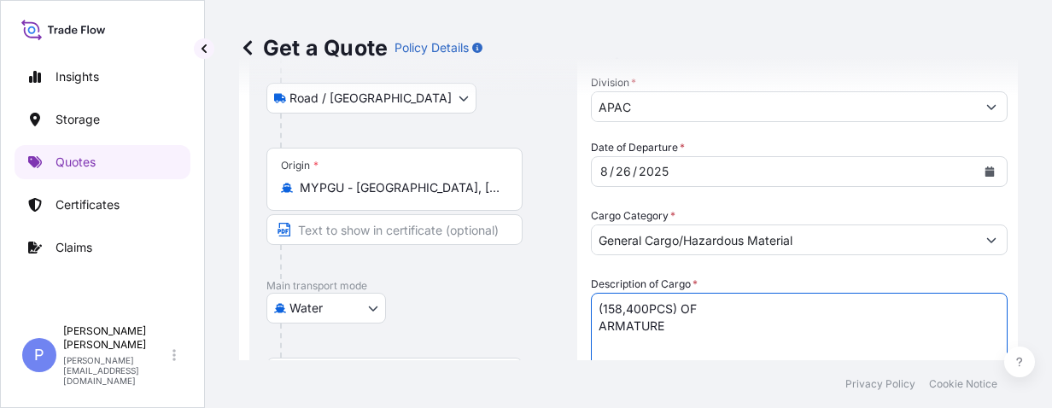
click at [598, 328] on textarea "(158,400PCS) OF ARMATURE" at bounding box center [799, 334] width 417 height 82
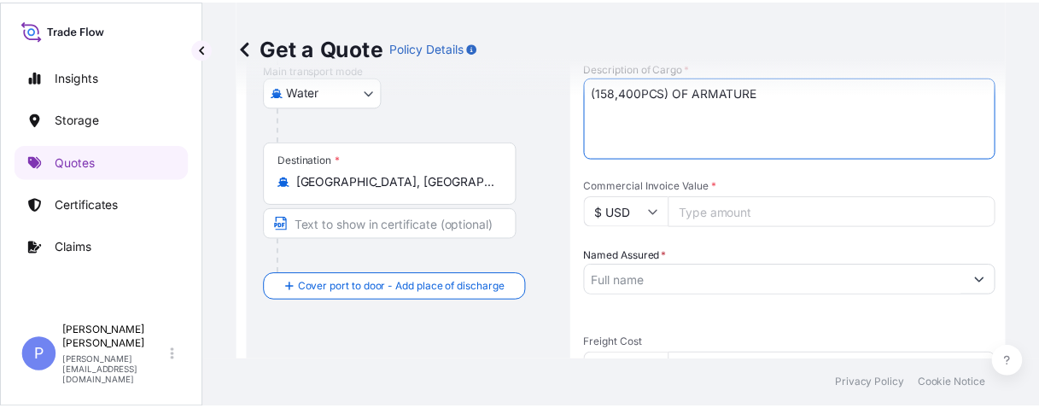
scroll to position [487, 0]
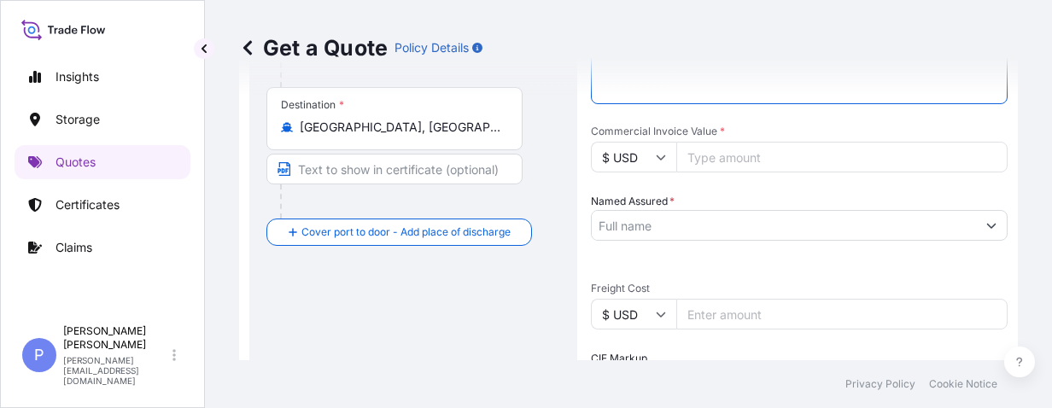
type textarea "(158,400PCS) OF ARMATURE"
click at [730, 234] on input "Named Assured *" at bounding box center [784, 225] width 384 height 31
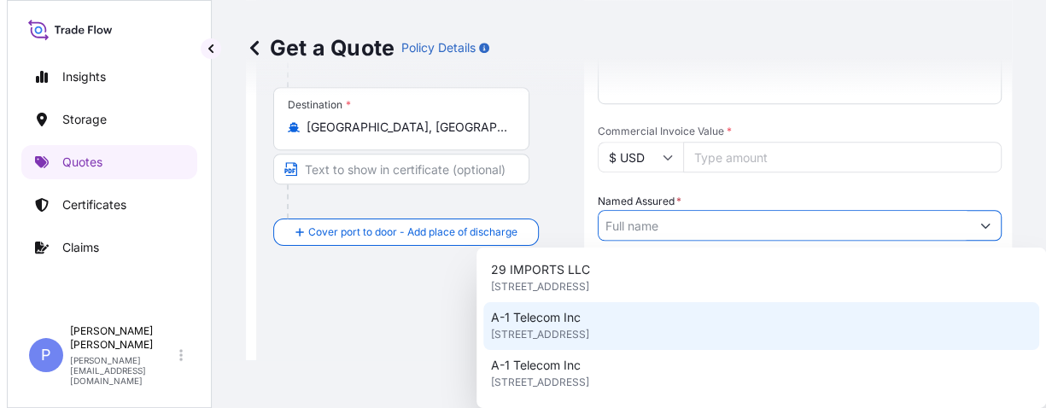
scroll to position [49, 0]
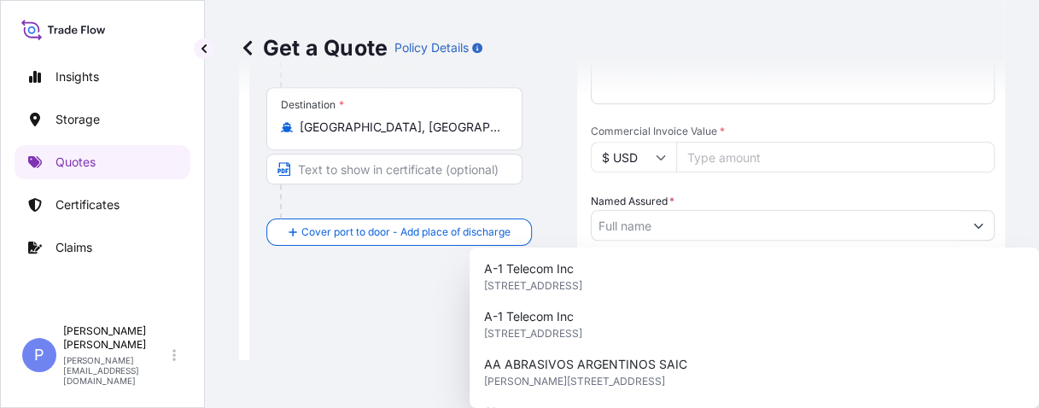
click at [548, 200] on div "Destination * [GEOGRAPHIC_DATA], [GEOGRAPHIC_DATA]" at bounding box center [413, 152] width 294 height 131
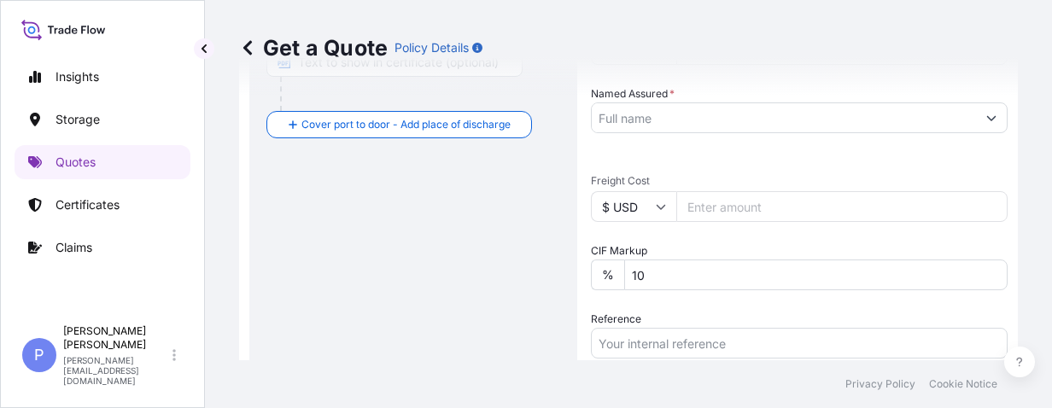
scroll to position [648, 0]
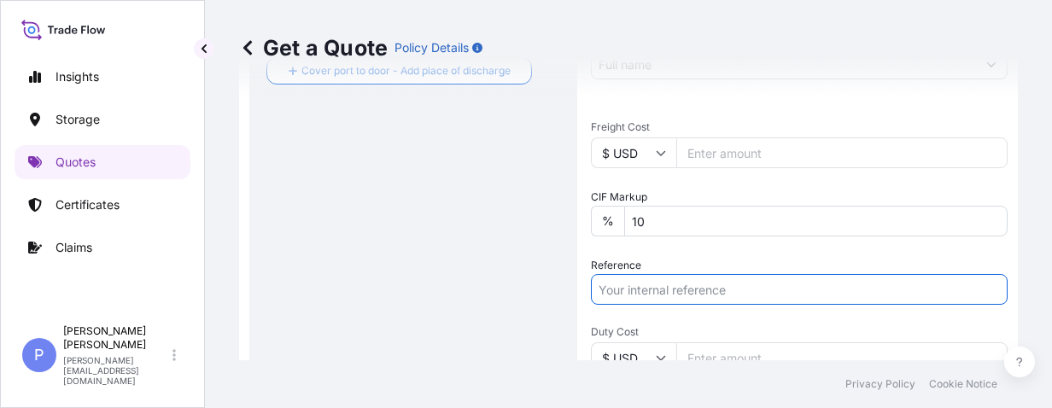
click at [657, 287] on input "Reference" at bounding box center [799, 289] width 417 height 31
click at [663, 282] on input "Reference" at bounding box center [799, 289] width 417 height 31
paste input "INVOICE NO: FY25/CINV000790"
type input "INVOICE NO: FY25/CINV000790"
click at [352, 291] on div "Route Details Reset Route Details Place of loading [GEOGRAPHIC_DATA] / [GEOGRAP…" at bounding box center [413, 47] width 294 height 1145
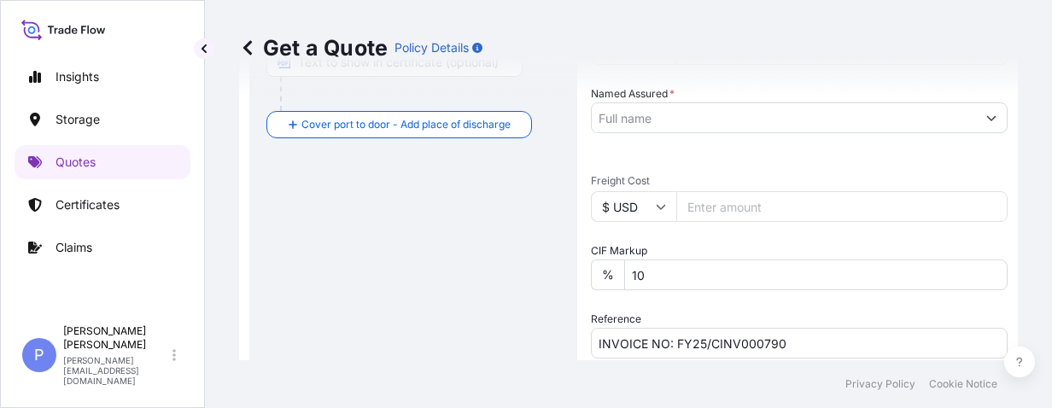
scroll to position [540, 0]
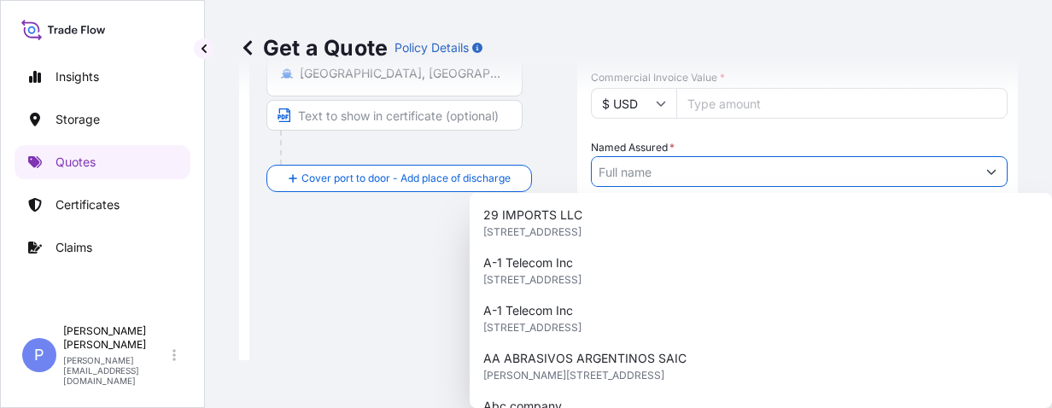
click at [755, 178] on input "Named Assured *" at bounding box center [784, 171] width 384 height 31
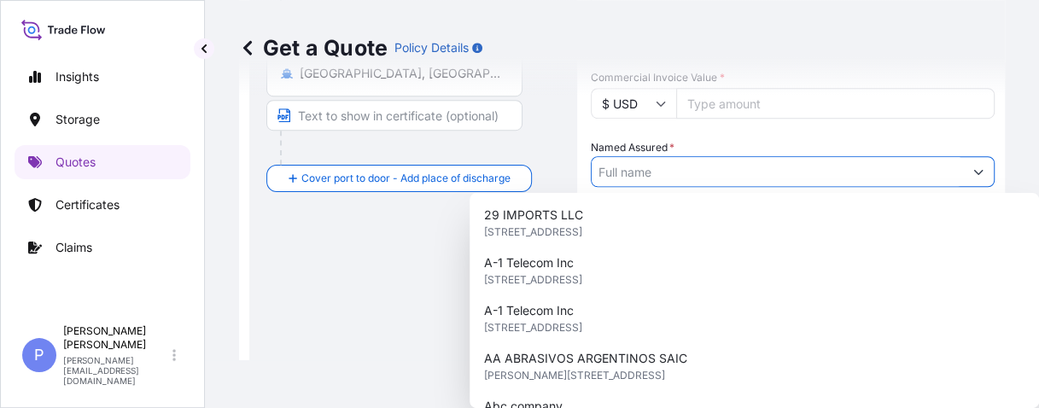
click at [635, 174] on input "Named Assured *" at bounding box center [777, 171] width 371 height 31
paste input "HUSCO AUTOMOTIVE (SHANGHAI) LTD"
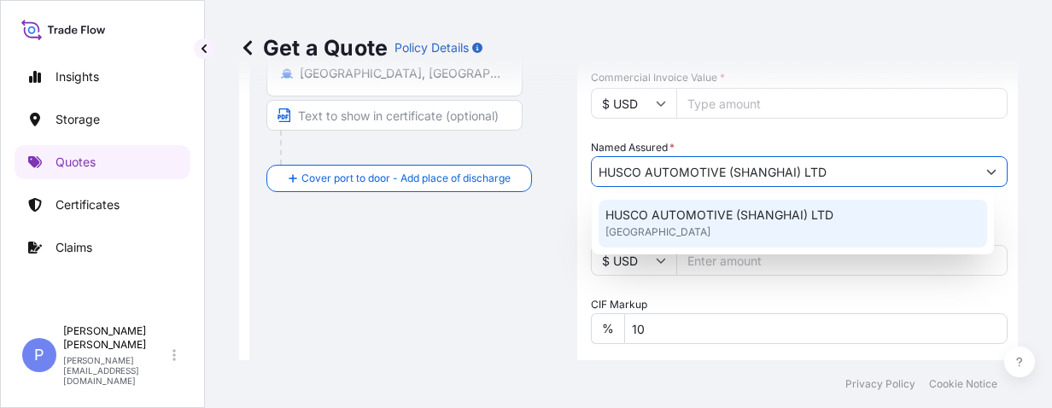
click at [639, 230] on span "[GEOGRAPHIC_DATA]" at bounding box center [657, 232] width 105 height 17
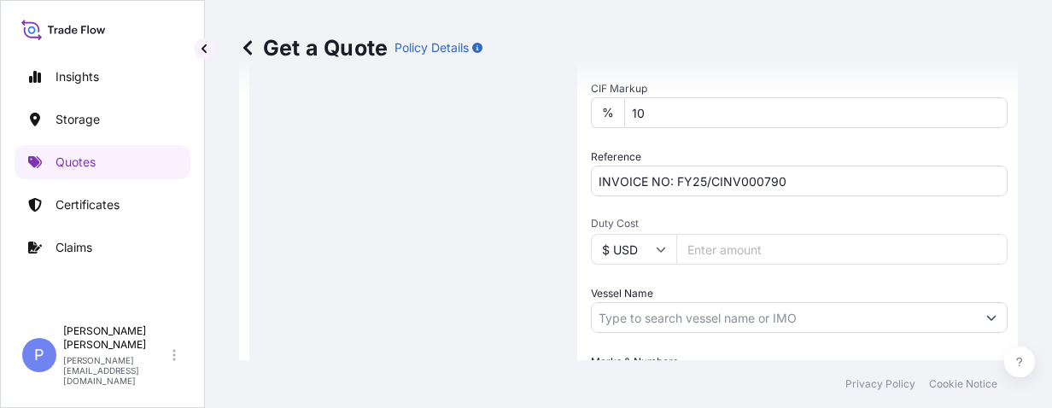
scroll to position [864, 0]
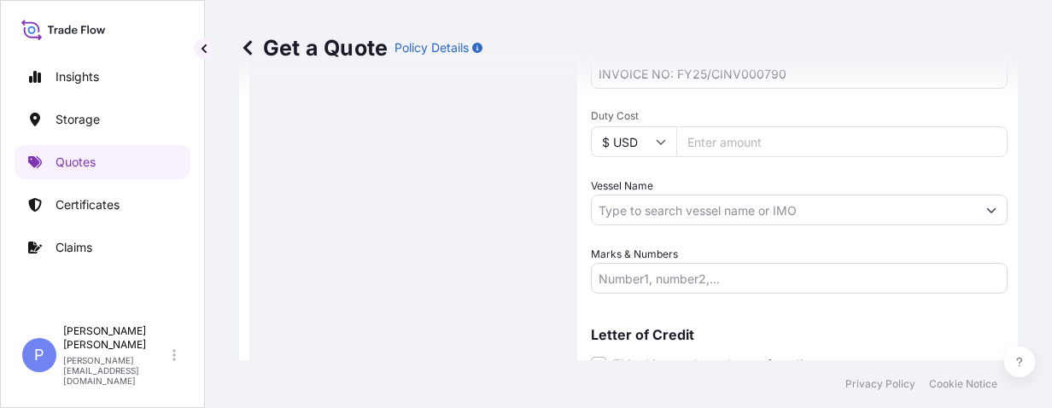
type input "HUSCO AUTOMOTIVE (SHANGHAI) LTD"
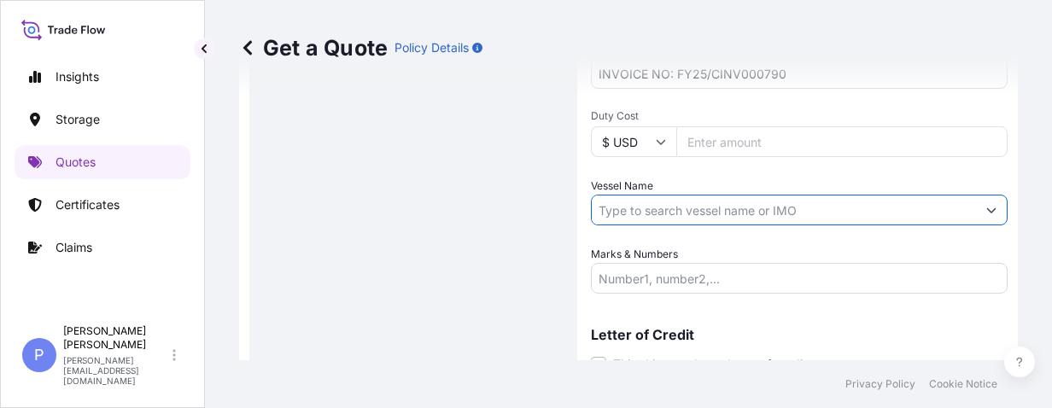
click at [621, 210] on input "Vessel Name" at bounding box center [784, 210] width 384 height 31
paste input "WAN HAI 521"
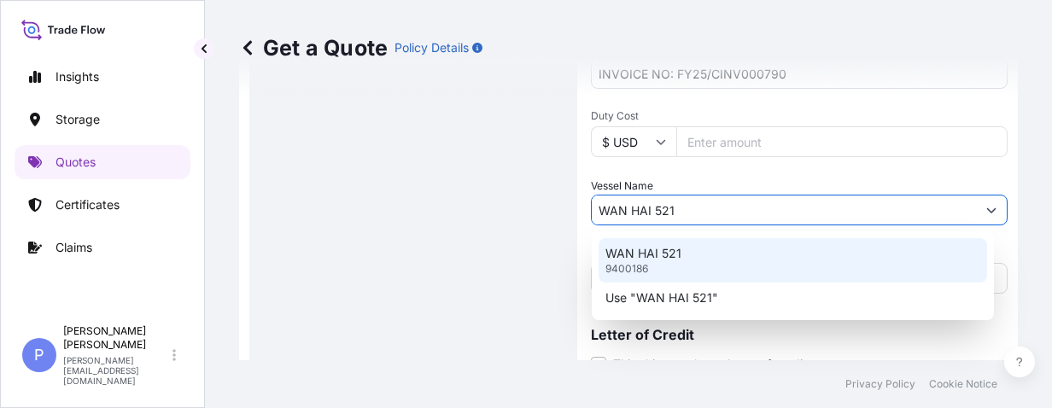
click at [639, 266] on p "9400186" at bounding box center [626, 269] width 43 height 14
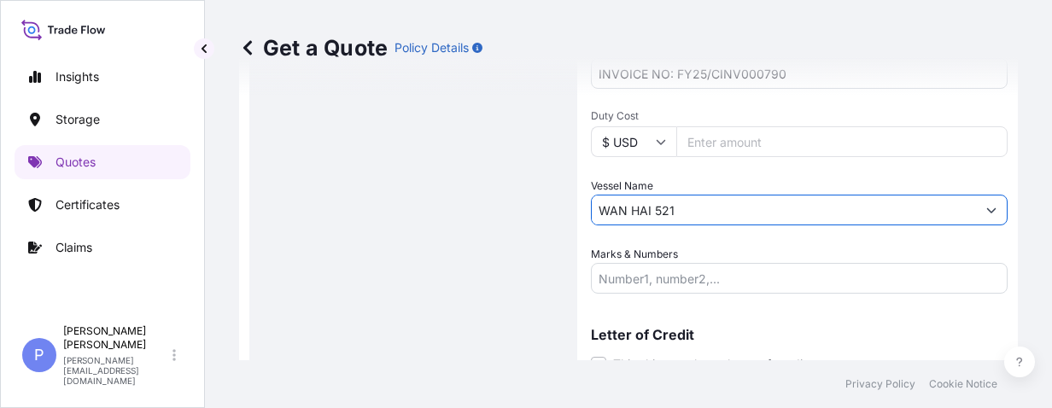
type input "WAN HAI 521"
click at [639, 284] on input "Marks & Numbers" at bounding box center [799, 278] width 417 height 31
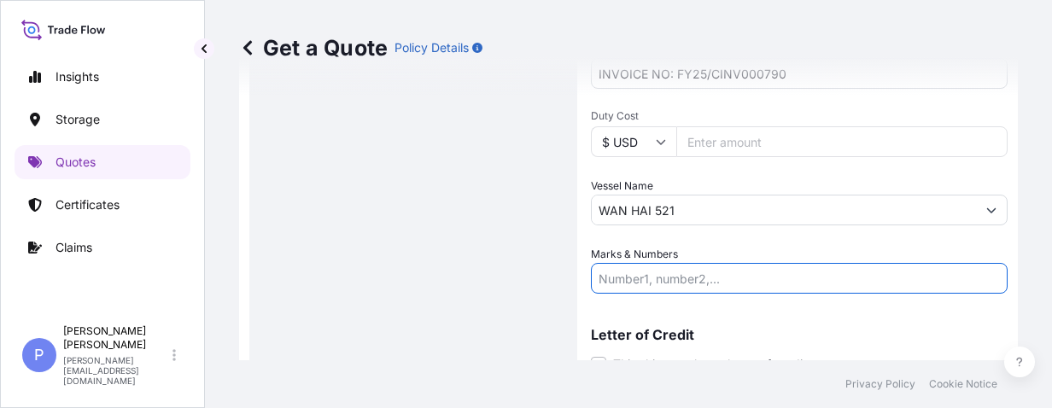
click at [615, 278] on input "Marks & Numbers" at bounding box center [799, 278] width 417 height 31
paste input "HUSCO AUTOMOTIVE"
paste input "(SHANGHAI) LTD"
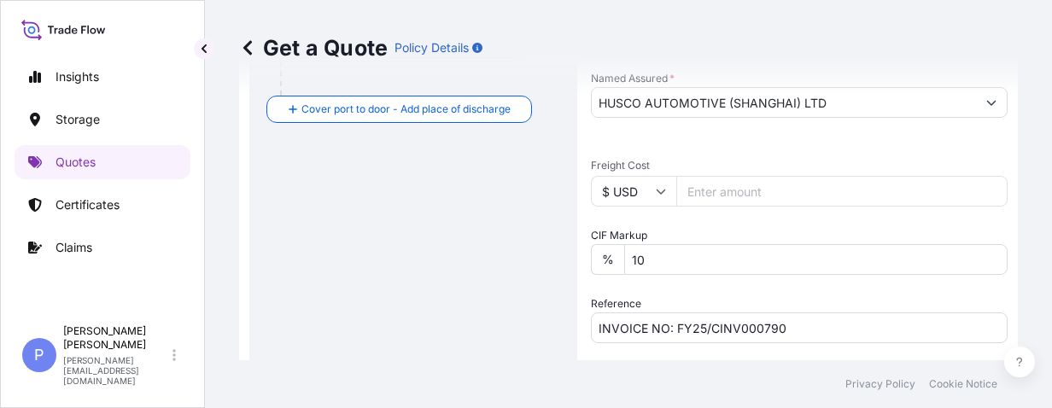
scroll to position [556, 0]
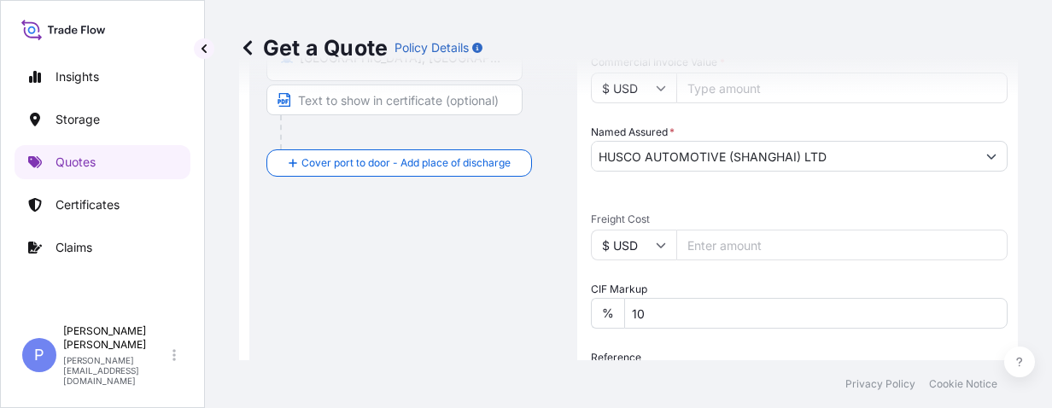
type input "HUSCO AUTOMOTIVE (SHANGHAI) LTD"
click at [709, 244] on input "Freight Cost" at bounding box center [841, 245] width 331 height 31
drag, startPoint x: 708, startPoint y: 244, endPoint x: 775, endPoint y: 241, distance: 67.5
click at [708, 244] on input "70012.8" at bounding box center [841, 245] width 331 height 31
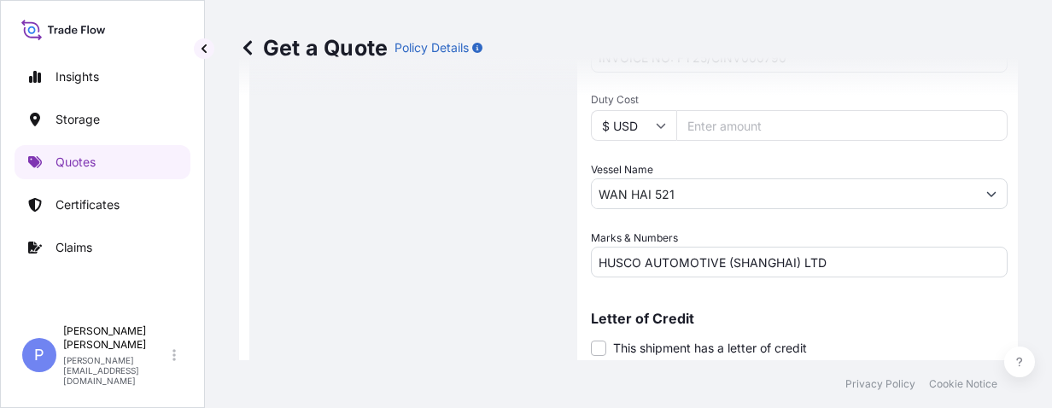
scroll to position [934, 0]
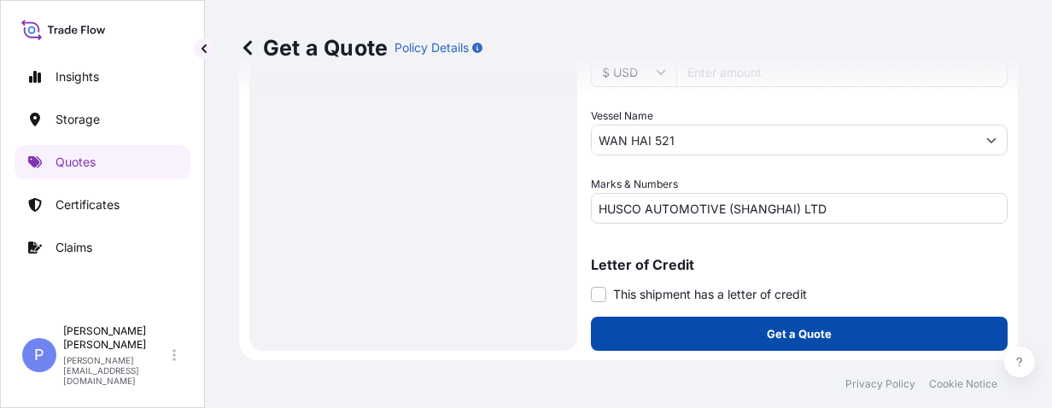
type input "70012.8"
click at [715, 318] on button "Get a Quote" at bounding box center [799, 334] width 417 height 34
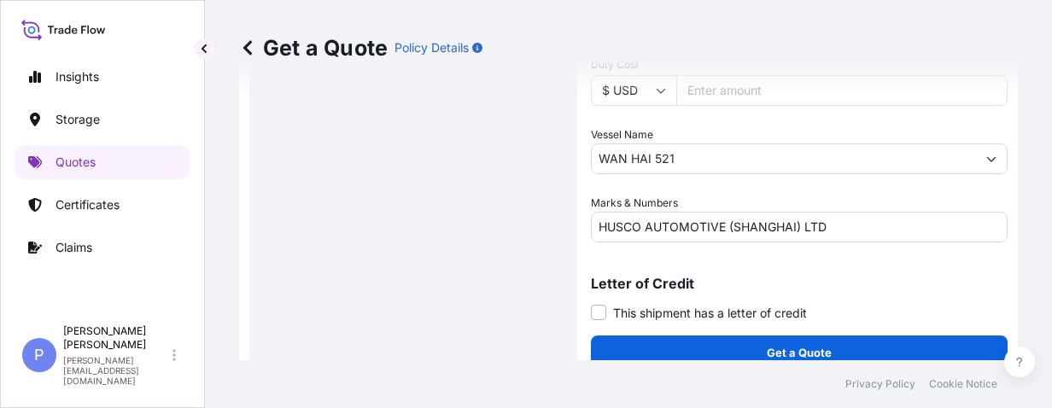
scroll to position [954, 0]
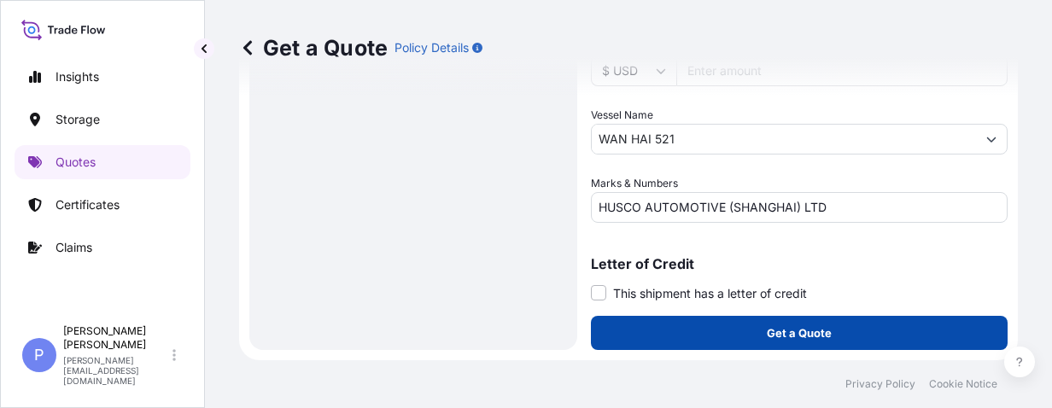
click at [738, 329] on button "Get a Quote" at bounding box center [799, 333] width 417 height 34
click at [779, 336] on p "Get a Quote" at bounding box center [799, 332] width 65 height 17
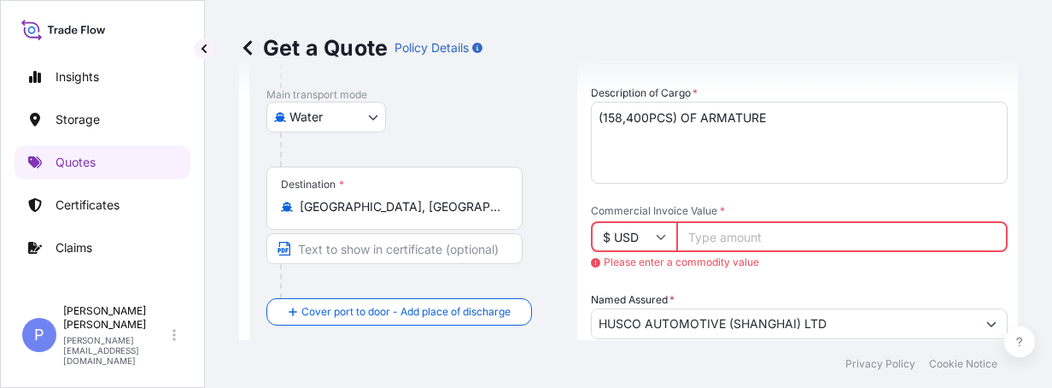
scroll to position [509, 0]
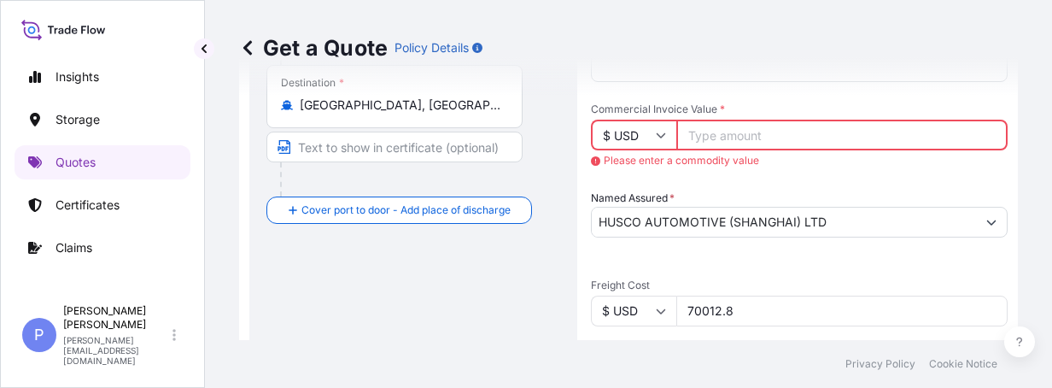
click at [789, 308] on input "70012.8" at bounding box center [841, 310] width 331 height 31
drag, startPoint x: 754, startPoint y: 305, endPoint x: 630, endPoint y: 306, distance: 123.8
click at [630, 306] on div "$ USD 70012.8" at bounding box center [799, 310] width 417 height 31
click at [736, 134] on input "Commercial Invoice Value *" at bounding box center [841, 135] width 331 height 31
paste input "70012.8"
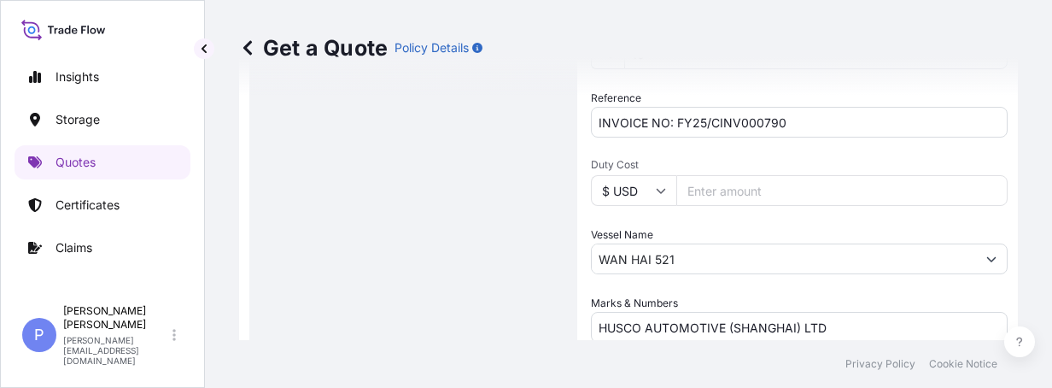
scroll to position [955, 0]
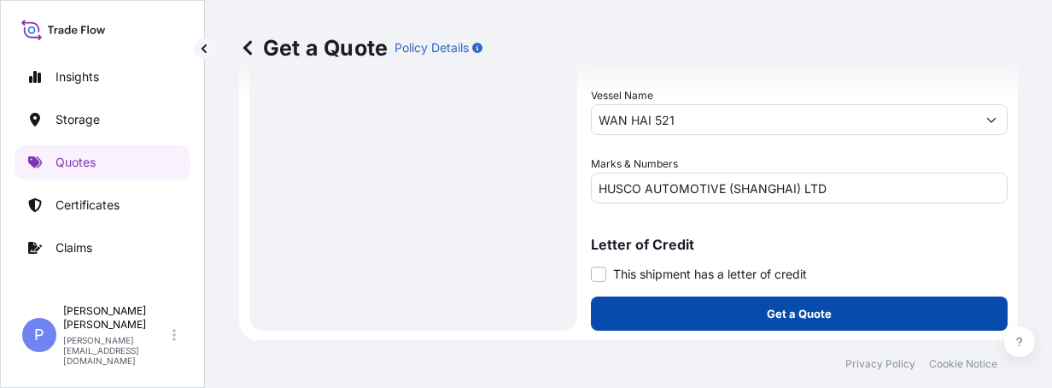
type input "70012.8"
click at [767, 315] on p "Get a Quote" at bounding box center [799, 313] width 65 height 17
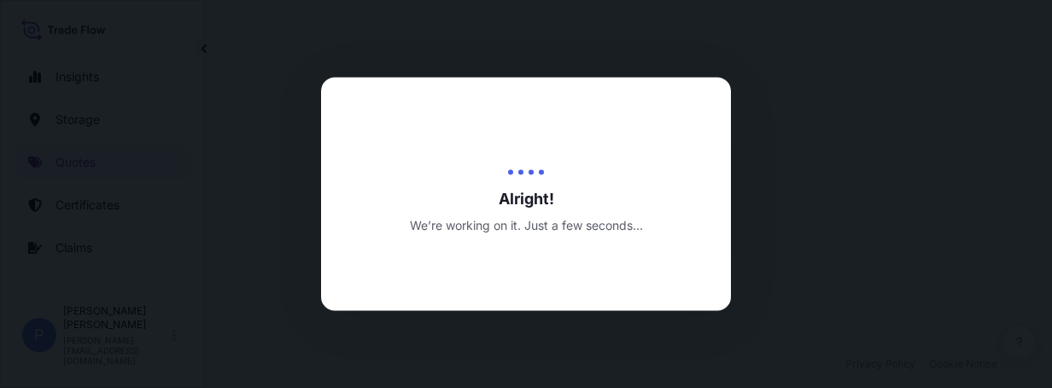
select select "Road / [GEOGRAPHIC_DATA]"
select select "Water"
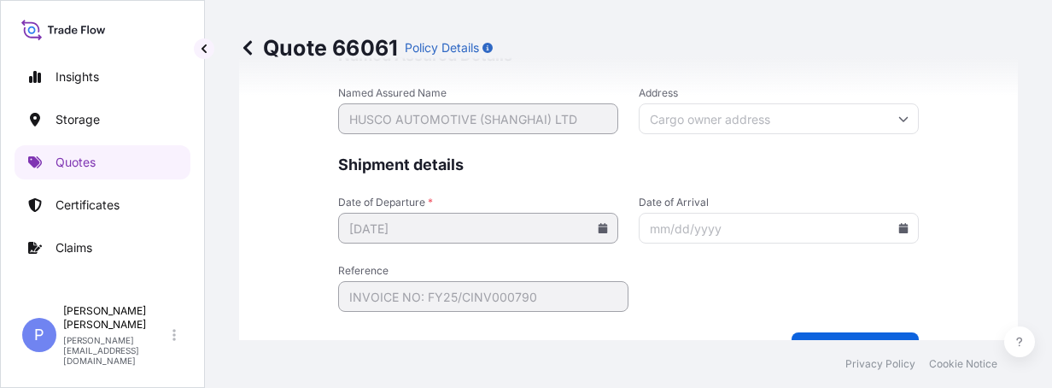
scroll to position [4442, 0]
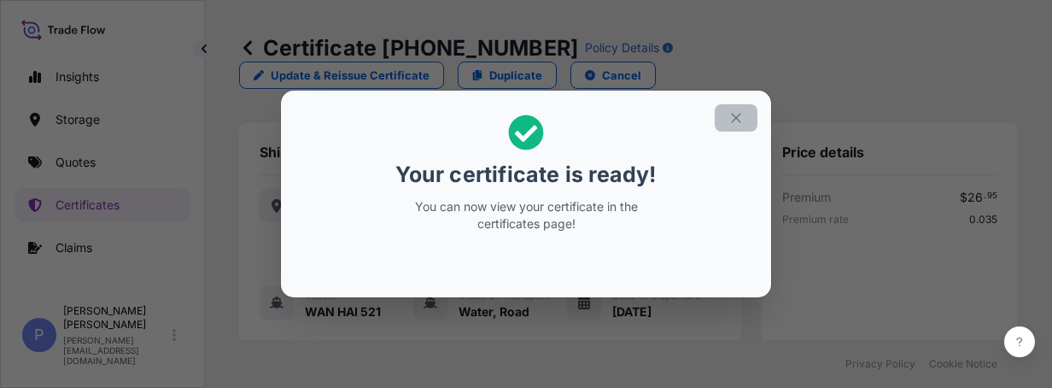
click at [735, 118] on icon "button" at bounding box center [735, 117] width 9 height 9
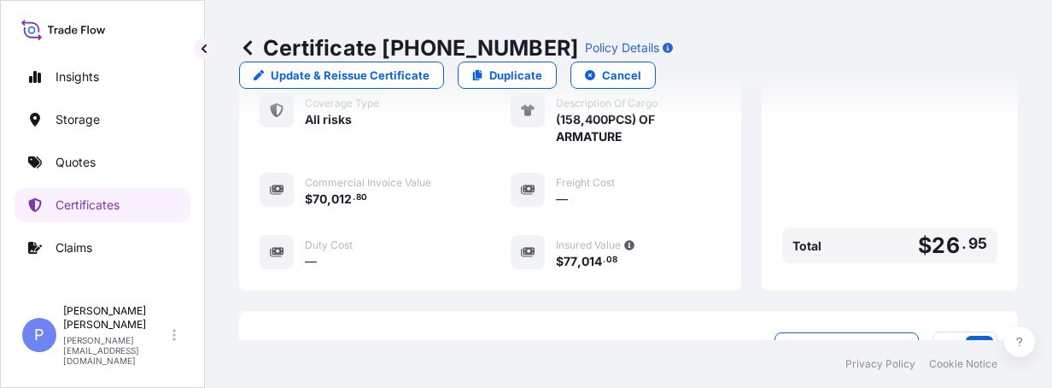
scroll to position [663, 0]
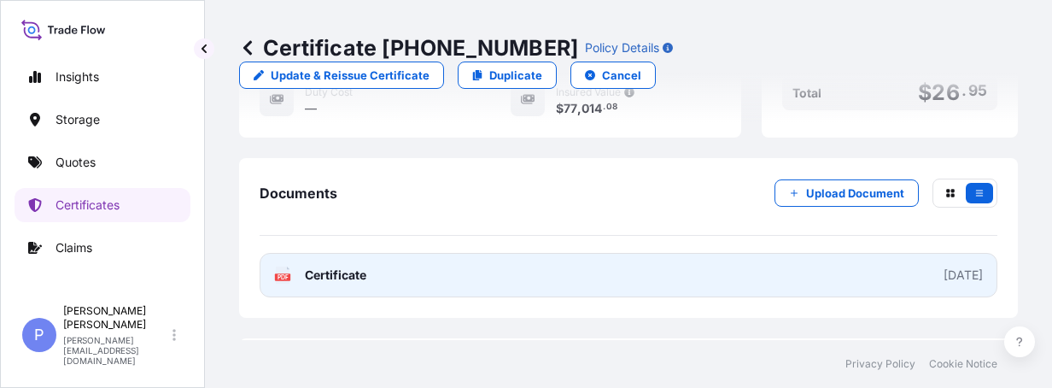
click at [567, 271] on link "PDF Certificate [DATE]" at bounding box center [629, 275] width 738 height 44
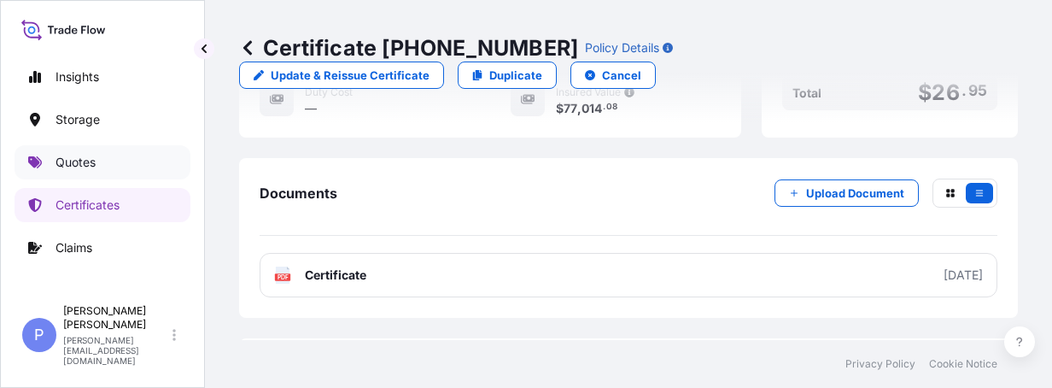
click at [75, 140] on div "Insights Storage Quotes Certificates Claims" at bounding box center [103, 170] width 176 height 252
click at [75, 164] on p "Quotes" at bounding box center [75, 162] width 40 height 17
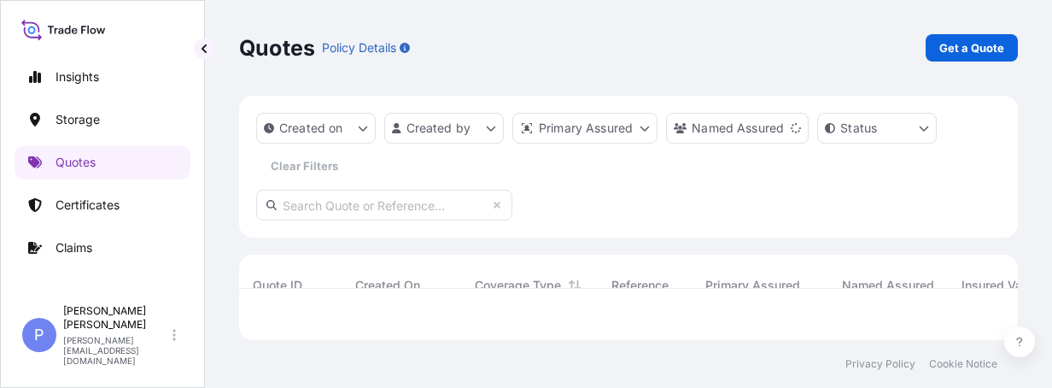
scroll to position [72, 765]
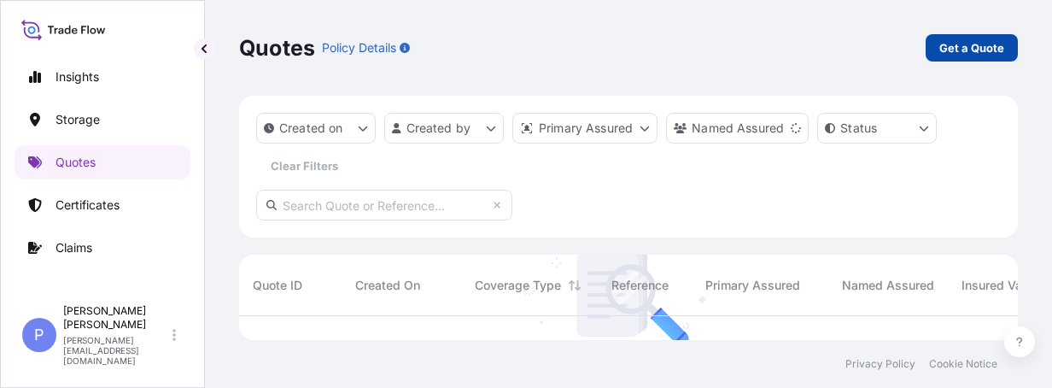
click at [959, 47] on p "Get a Quote" at bounding box center [971, 47] width 65 height 17
select select "Water"
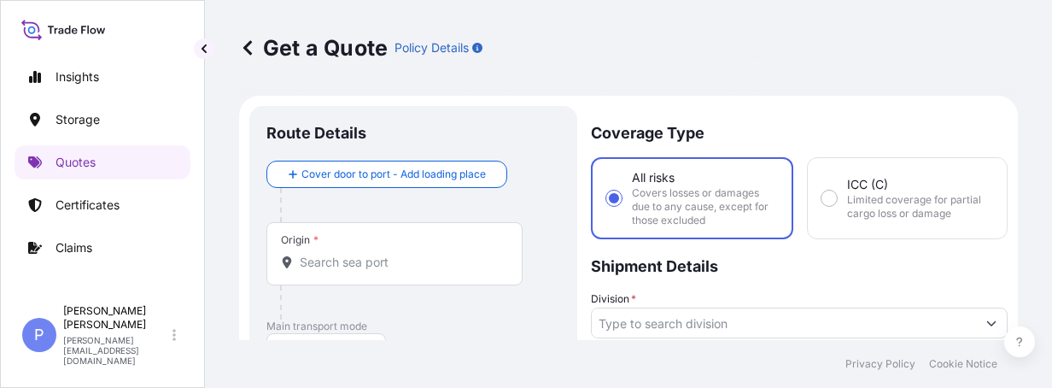
scroll to position [27, 0]
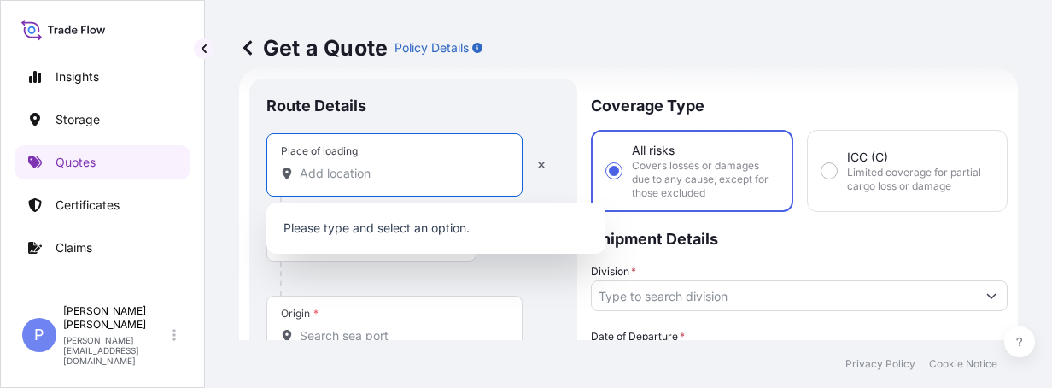
click at [307, 179] on input "Place of loading" at bounding box center [400, 173] width 201 height 17
paste input "79200 GELANG [PERSON_NAME]"
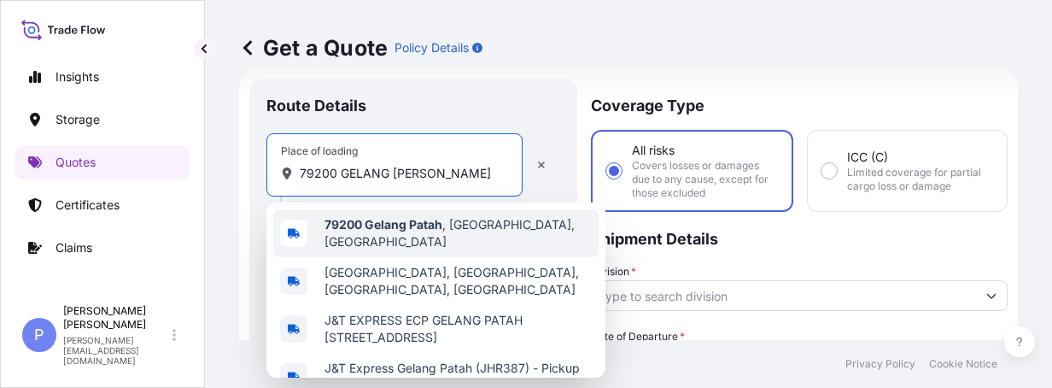
click at [353, 231] on b "79200 Gelang Patah" at bounding box center [383, 224] width 118 height 15
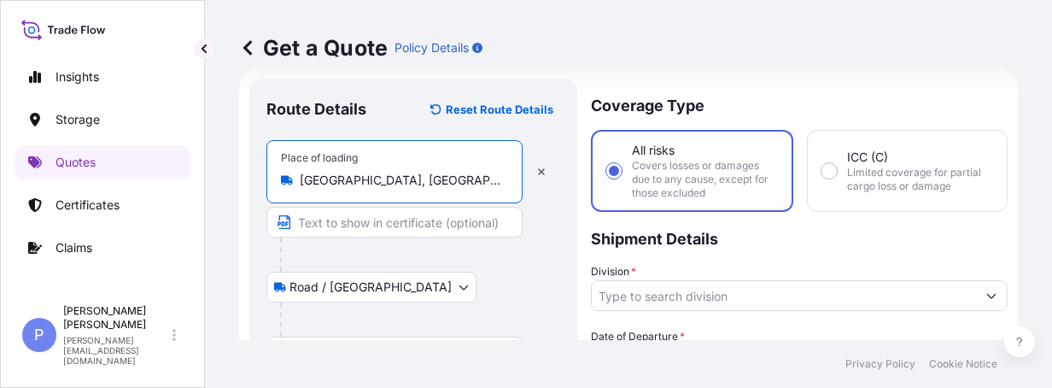
type input "[GEOGRAPHIC_DATA], [GEOGRAPHIC_DATA], [GEOGRAPHIC_DATA]"
click at [302, 226] on input "Text to appear on certificate" at bounding box center [394, 222] width 256 height 31
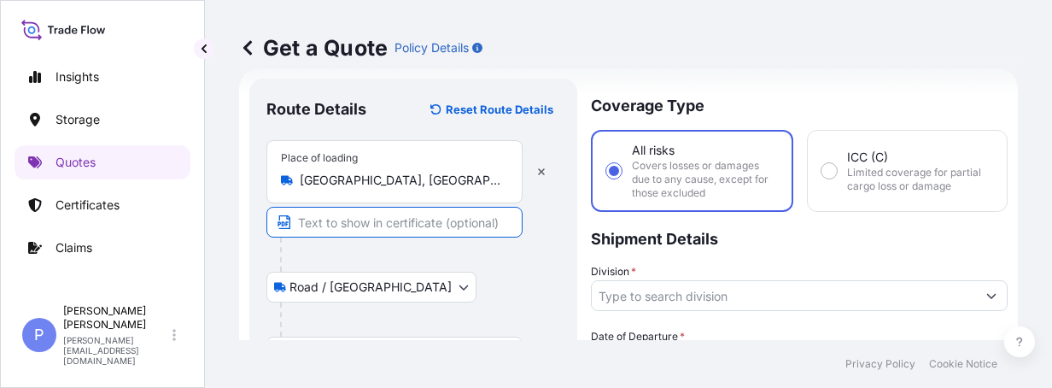
paste input "TMN PERINDUSTRIAN NUSA CEMERLANG, [PERSON_NAME] PUTRI 79200 GELANG [PERSON_NAME]"
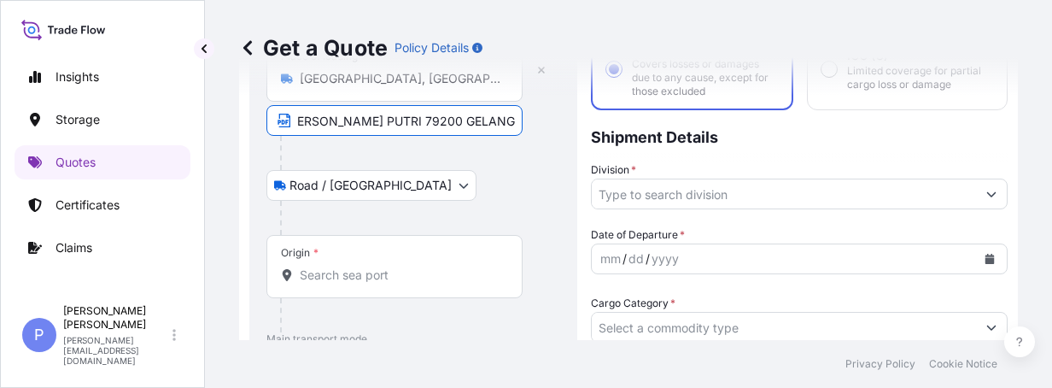
scroll to position [180, 0]
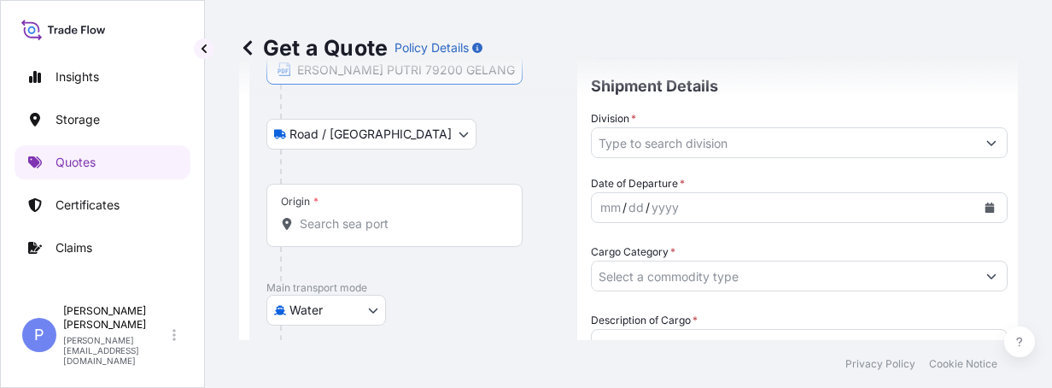
type input "TMN PERINDUSTRIAN NUSA CEMERLANG, [PERSON_NAME] PUTRI 79200 GELANG [PERSON_NAME]"
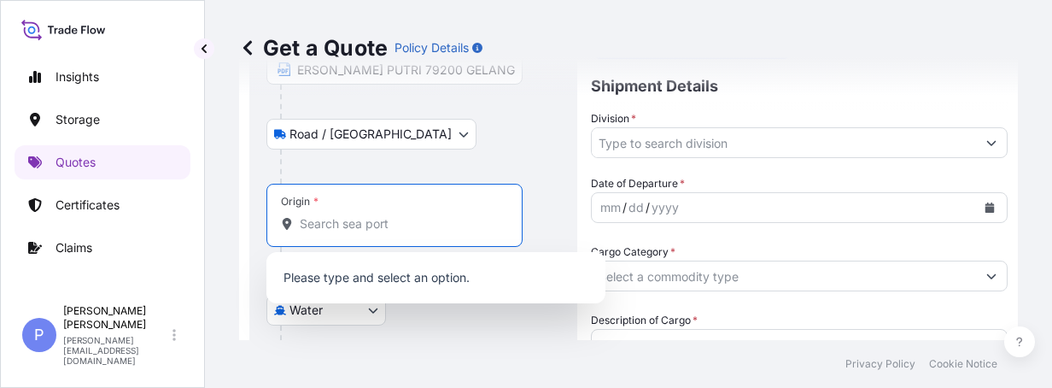
click at [325, 220] on input "Origin *" at bounding box center [400, 223] width 201 height 17
paste input "PASIR GUDANG"
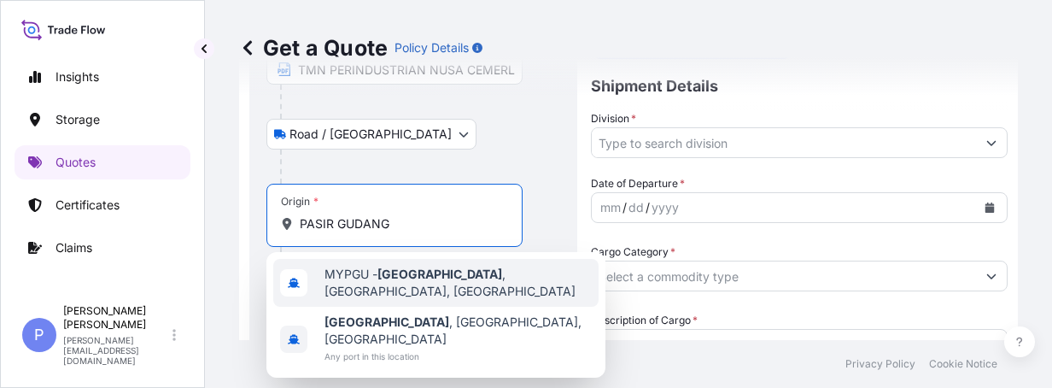
click at [375, 272] on span "MYPGU - [GEOGRAPHIC_DATA] , [GEOGRAPHIC_DATA], [GEOGRAPHIC_DATA]" at bounding box center [457, 283] width 267 height 34
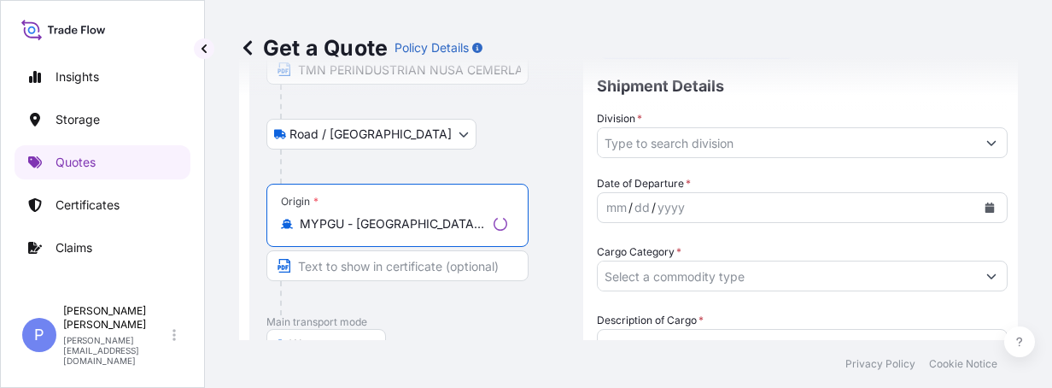
type input "MYPGU - [GEOGRAPHIC_DATA], [GEOGRAPHIC_DATA], [GEOGRAPHIC_DATA]"
click at [457, 301] on div at bounding box center [404, 298] width 248 height 34
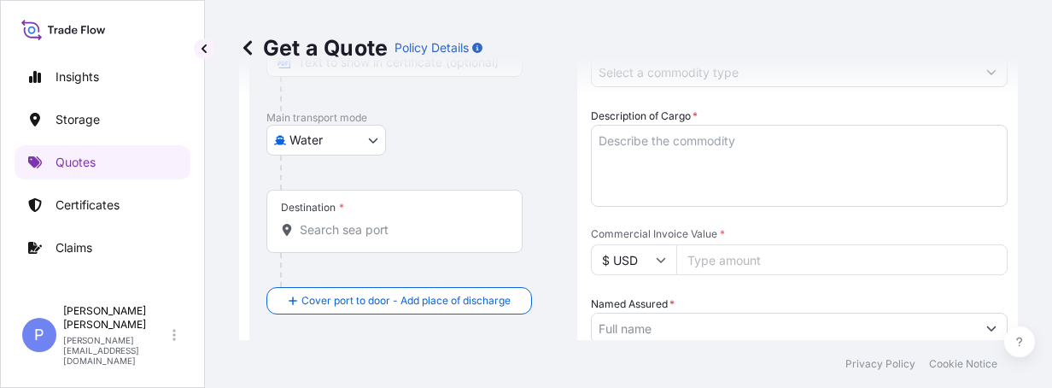
scroll to position [333, 0]
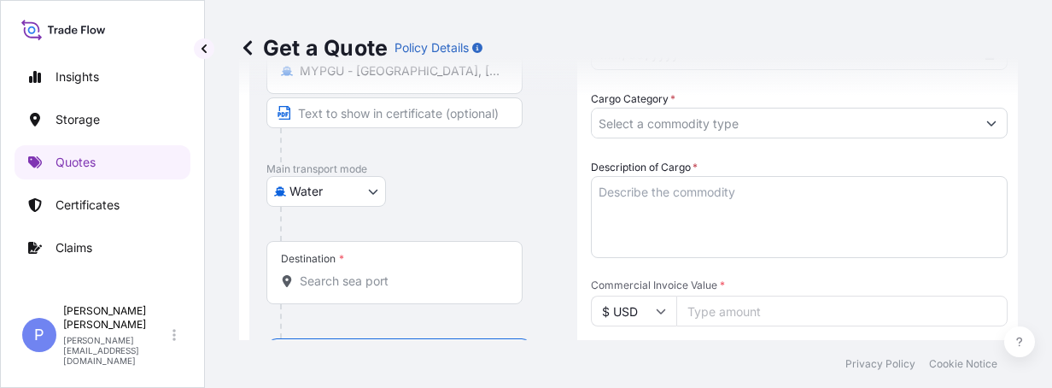
click at [311, 281] on input "Destination *" at bounding box center [400, 280] width 201 height 17
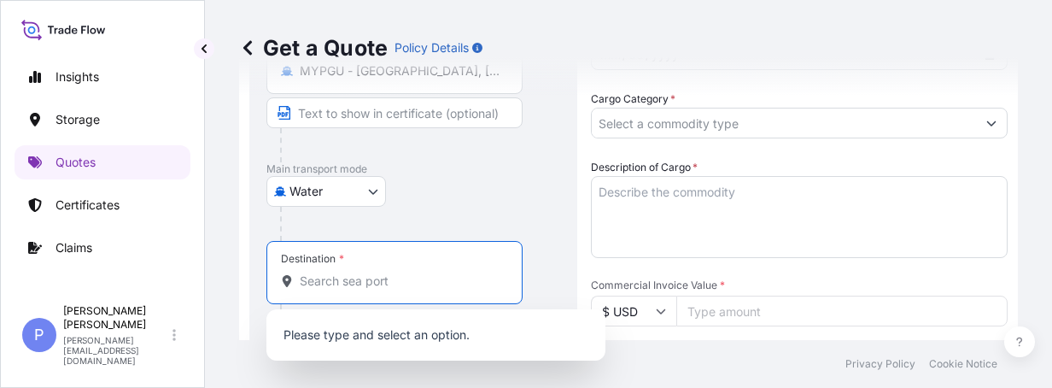
paste input "[GEOGRAPHIC_DATA],"
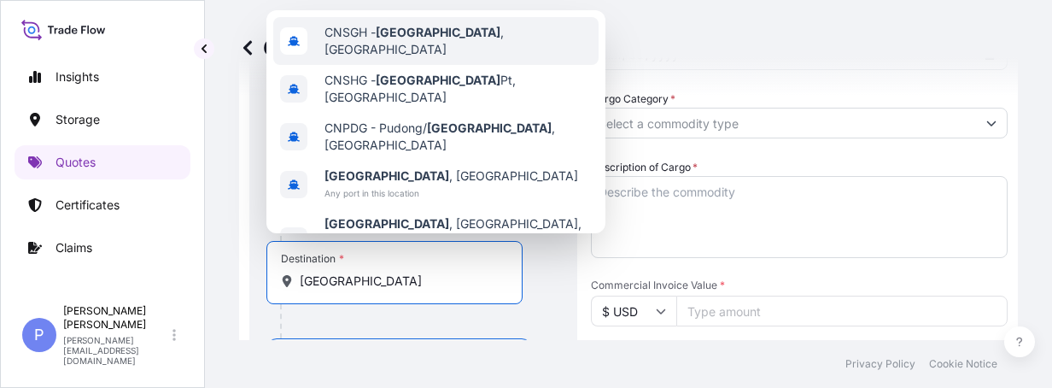
click at [419, 46] on div "CNSGH - [GEOGRAPHIC_DATA] , [GEOGRAPHIC_DATA]" at bounding box center [435, 41] width 325 height 48
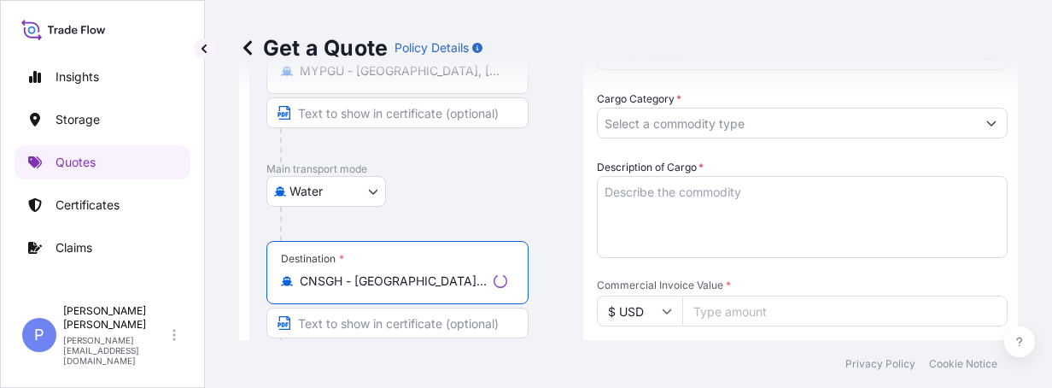
type input "CNSGH - [GEOGRAPHIC_DATA], [GEOGRAPHIC_DATA]"
click at [551, 309] on div "Destination * CNSGH - [GEOGRAPHIC_DATA], [GEOGRAPHIC_DATA]" at bounding box center [416, 306] width 300 height 131
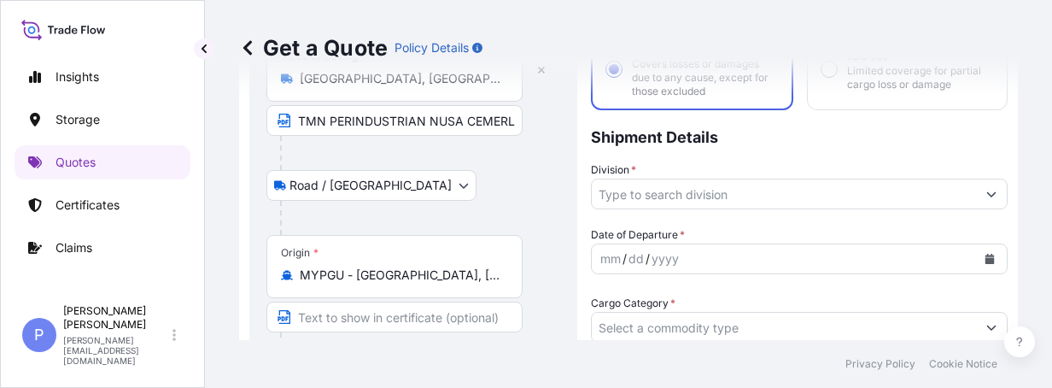
scroll to position [27, 0]
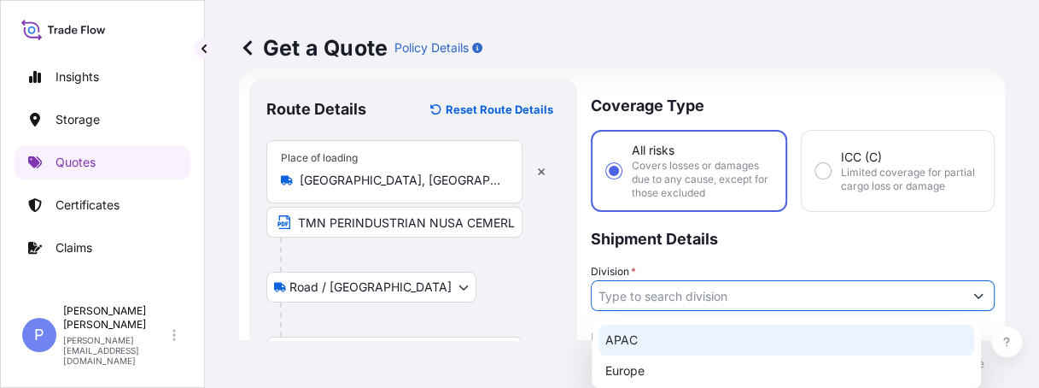
click at [675, 340] on div "APAC" at bounding box center [786, 339] width 376 height 31
type input "APAC"
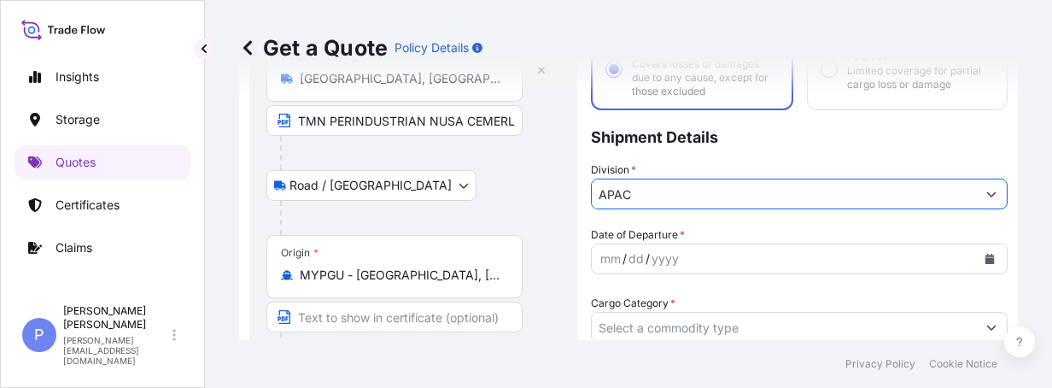
scroll to position [231, 0]
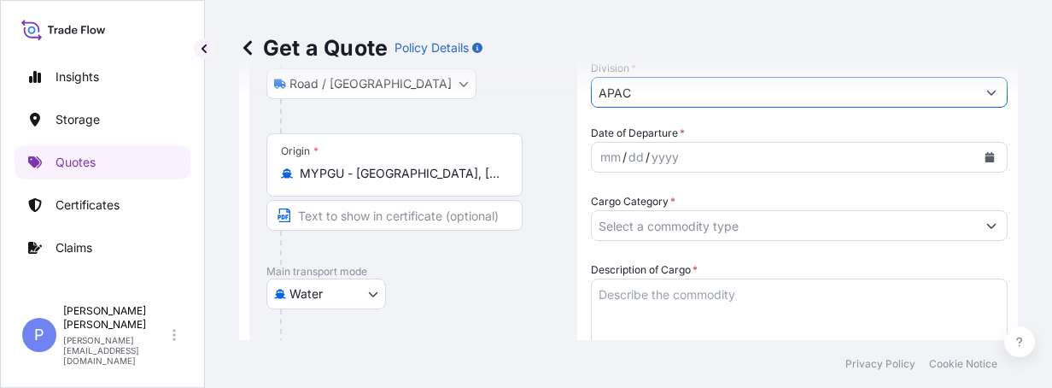
click at [985, 159] on icon "Calendar" at bounding box center [989, 157] width 9 height 10
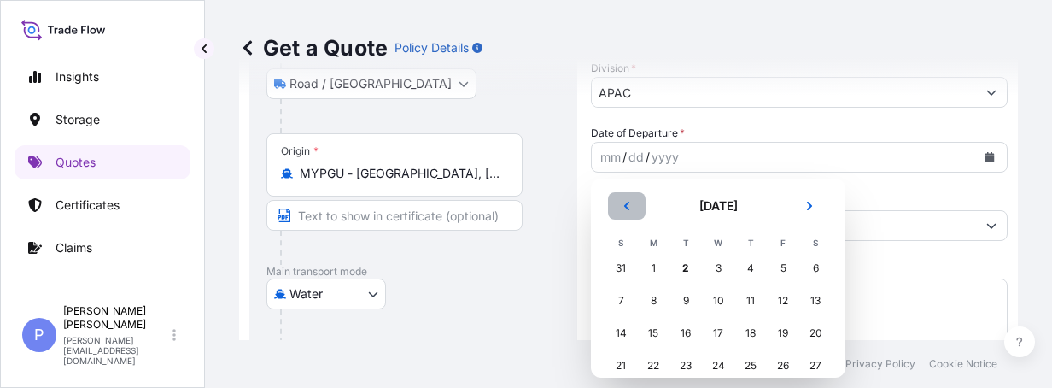
click at [626, 205] on icon "Previous" at bounding box center [626, 205] width 5 height 9
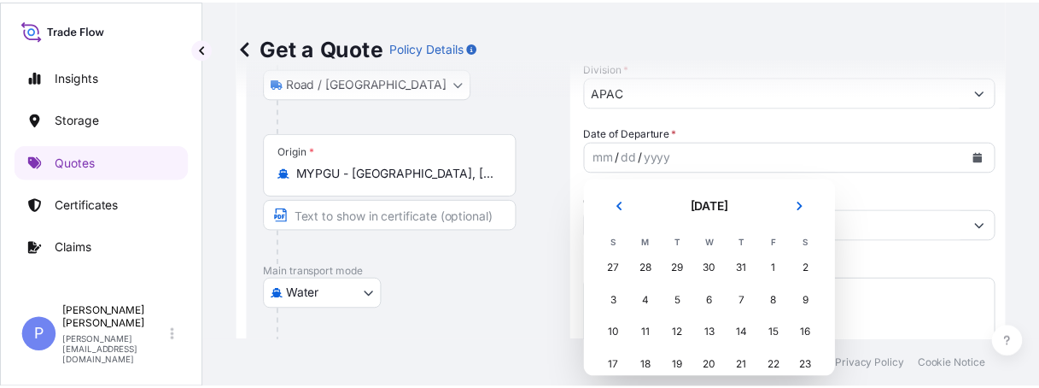
scroll to position [60, 0]
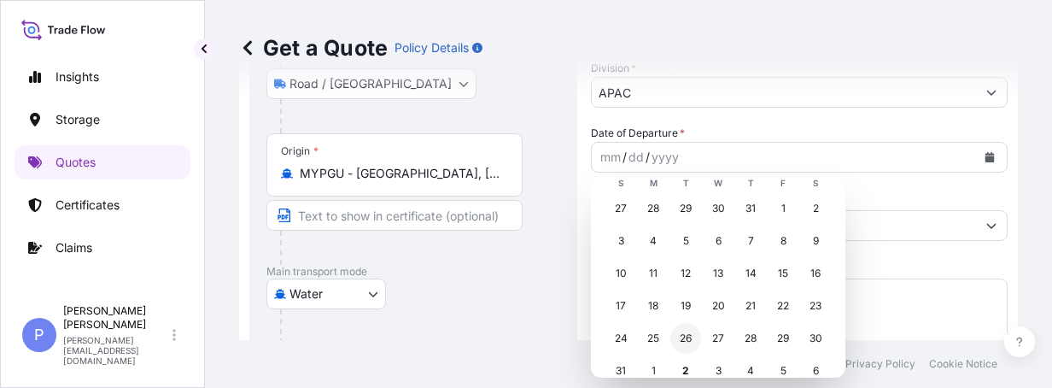
click at [678, 336] on div "26" at bounding box center [685, 338] width 31 height 31
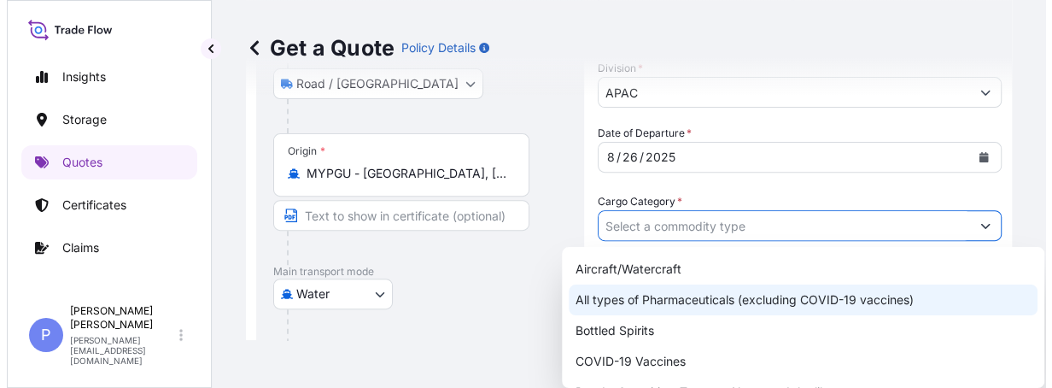
scroll to position [98, 0]
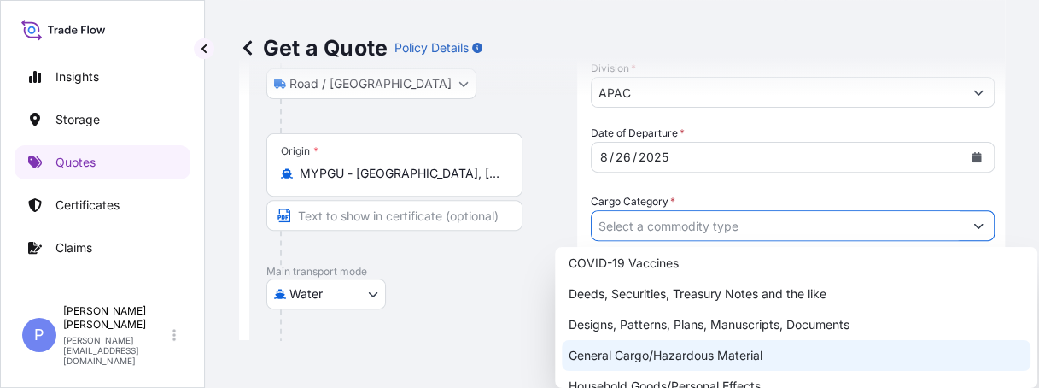
click at [736, 352] on div "General Cargo/Hazardous Material" at bounding box center [796, 355] width 469 height 31
type input "General Cargo/Hazardous Material"
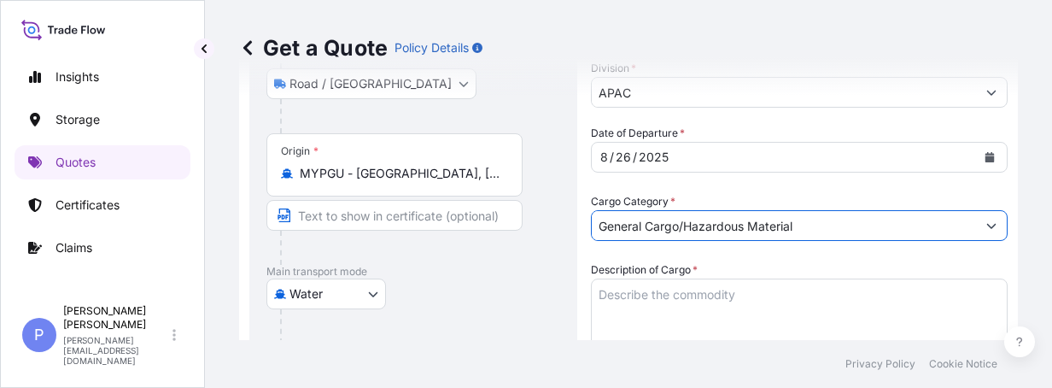
click at [616, 294] on textarea "Description of Cargo *" at bounding box center [799, 319] width 417 height 82
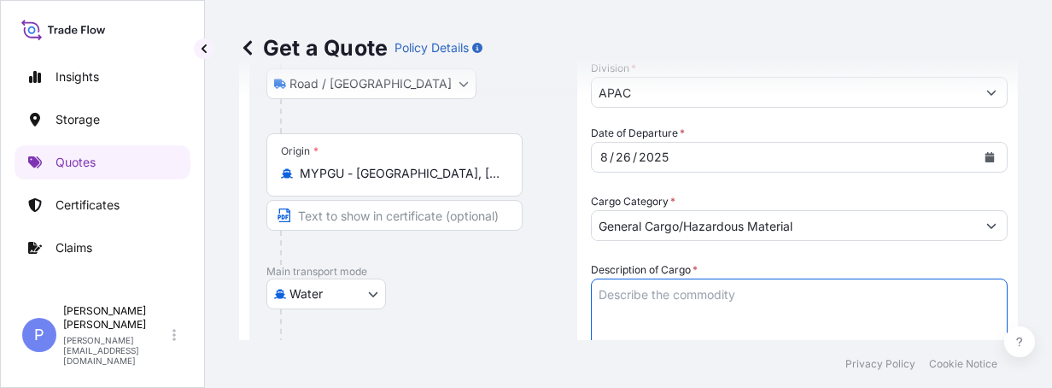
paste textarea "3 PALLET ( 19,200 PCS) OF SOLENOID COIL"
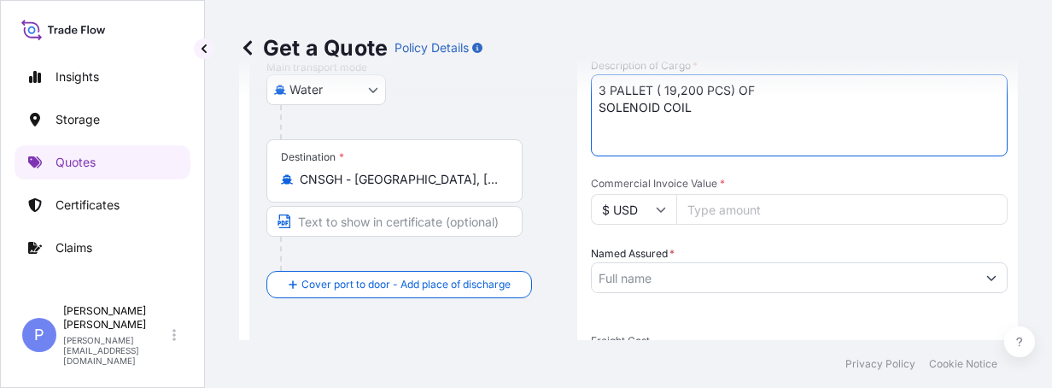
scroll to position [486, 0]
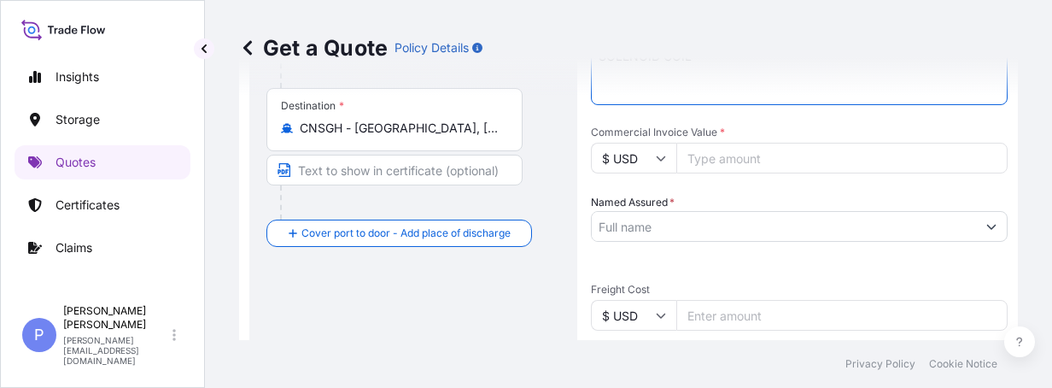
type textarea "3 PALLET ( 19,200 PCS) OF SOLENOID COIL"
click at [662, 160] on icon at bounding box center [661, 158] width 9 height 5
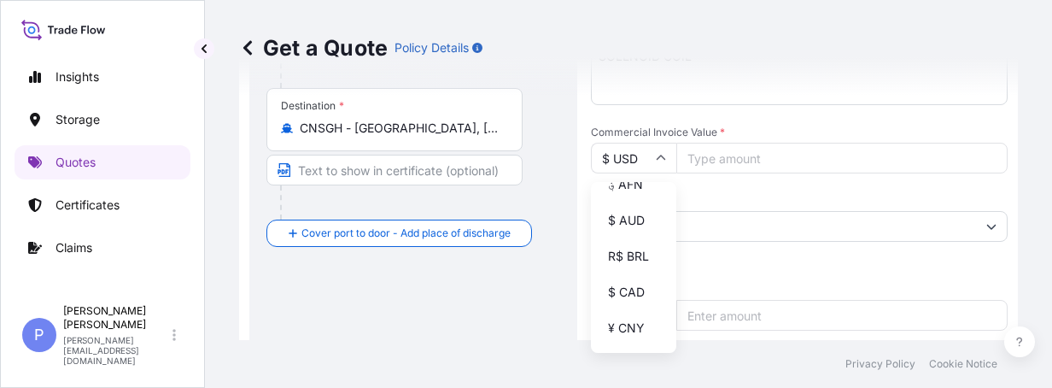
scroll to position [205, 0]
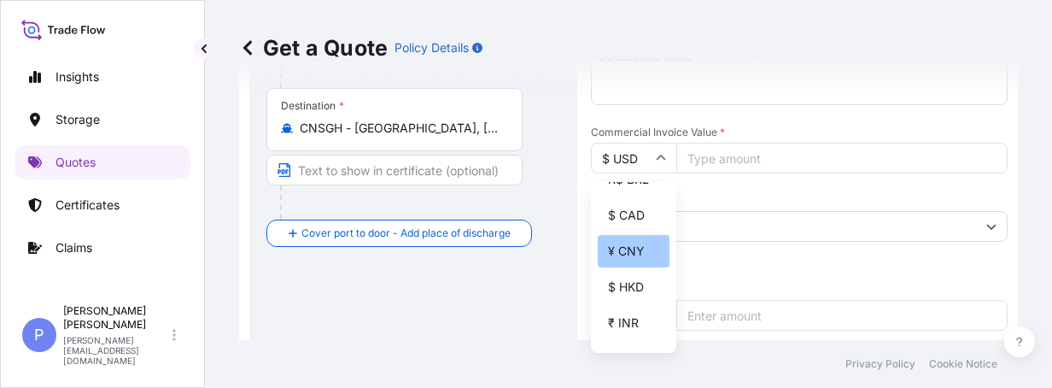
click at [637, 267] on div "¥ CNY" at bounding box center [634, 251] width 72 height 32
type input "¥ CNY"
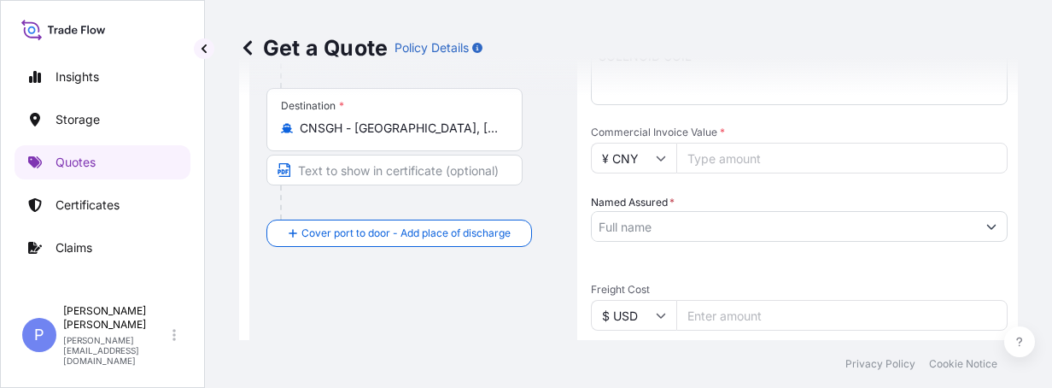
click at [724, 158] on input "Commercial Invoice Value *" at bounding box center [841, 158] width 331 height 31
paste input "173533.73"
type input "173533.73"
click at [736, 232] on input "Named Assured *" at bounding box center [784, 226] width 384 height 31
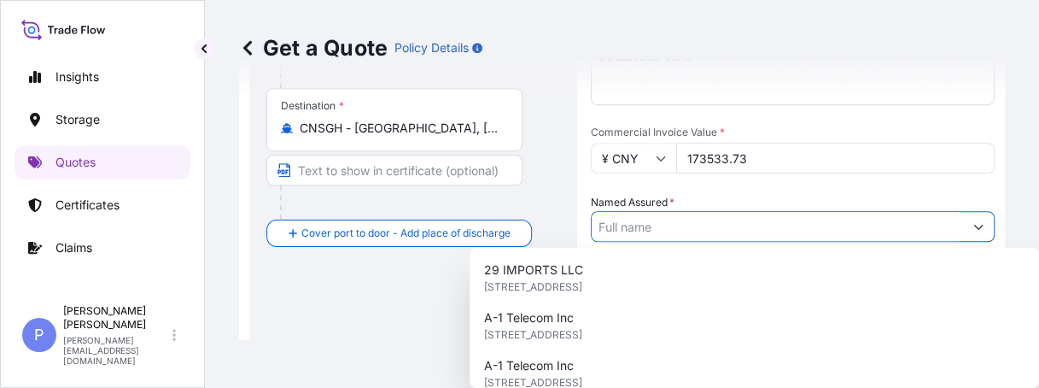
click at [627, 228] on input "Named Assured *" at bounding box center [777, 226] width 371 height 31
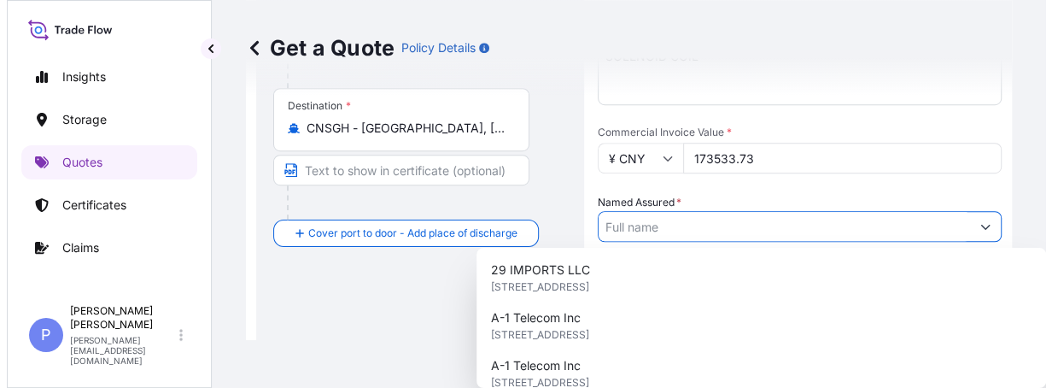
paste input "HUSCO AUTOMOTIVE (SHANGHAI) LTD"
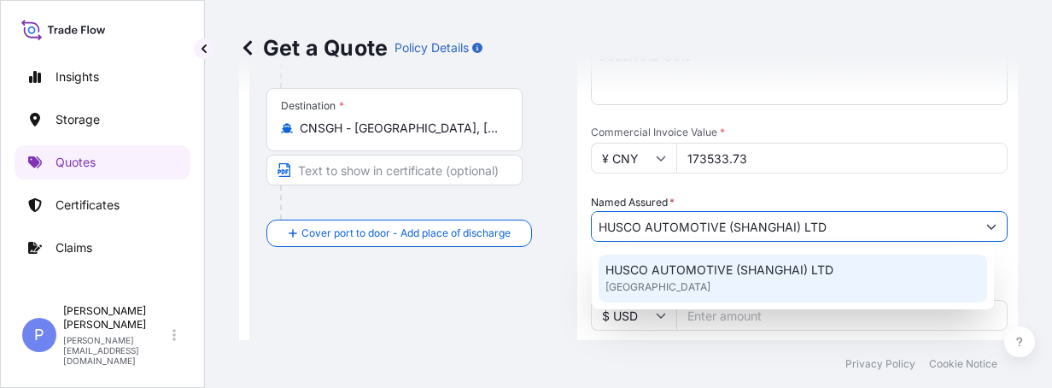
click at [674, 266] on span "HUSCO AUTOMOTIVE (SHANGHAI) LTD" at bounding box center [719, 269] width 228 height 17
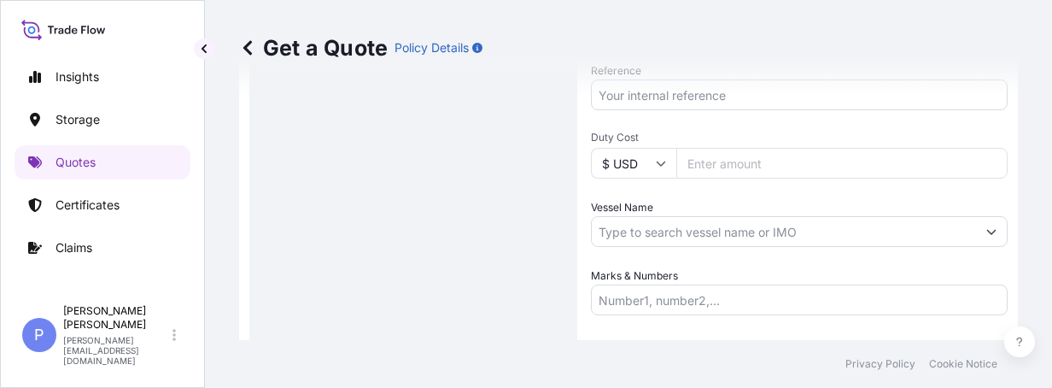
scroll to position [791, 0]
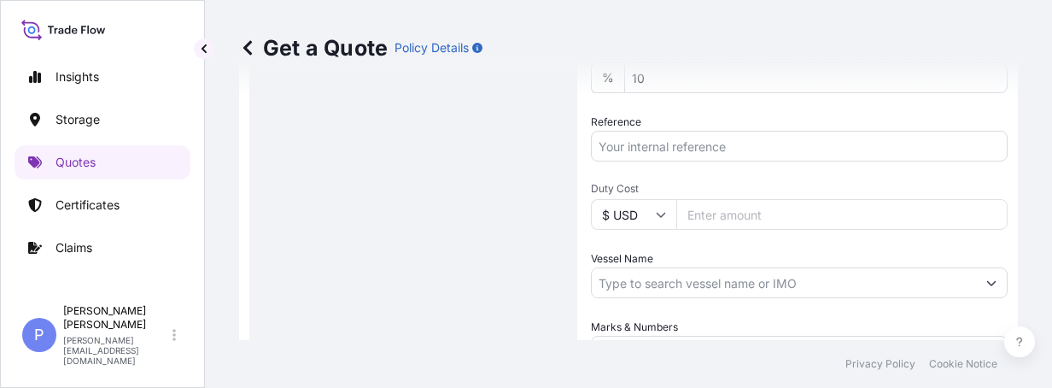
type input "HUSCO AUTOMOTIVE (SHANGHAI) LTD"
click at [679, 156] on input "Reference" at bounding box center [799, 146] width 417 height 31
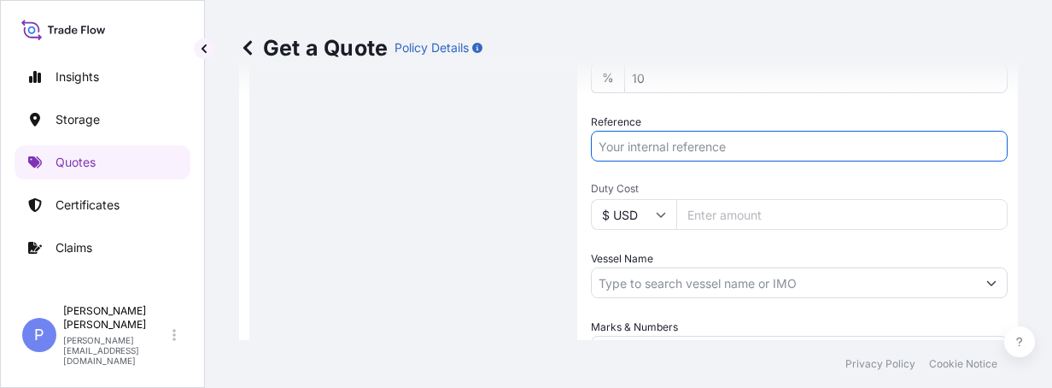
click at [663, 149] on input "Reference" at bounding box center [799, 146] width 417 height 31
paste input "MSDIV 25138"
type input "MSDIV 25138"
click at [639, 278] on input "Vessel Name" at bounding box center [784, 282] width 384 height 31
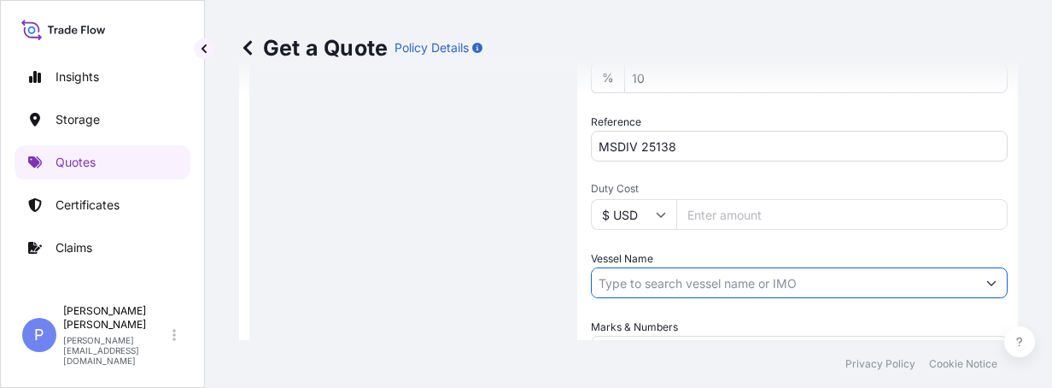
paste input "WAN HAI 521"
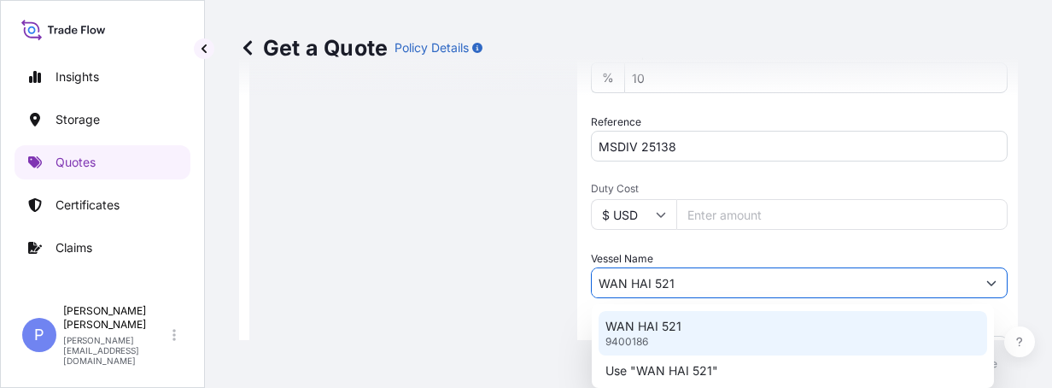
click at [669, 352] on div "WAN HAI [PHONE_NUMBER]" at bounding box center [792, 333] width 388 height 44
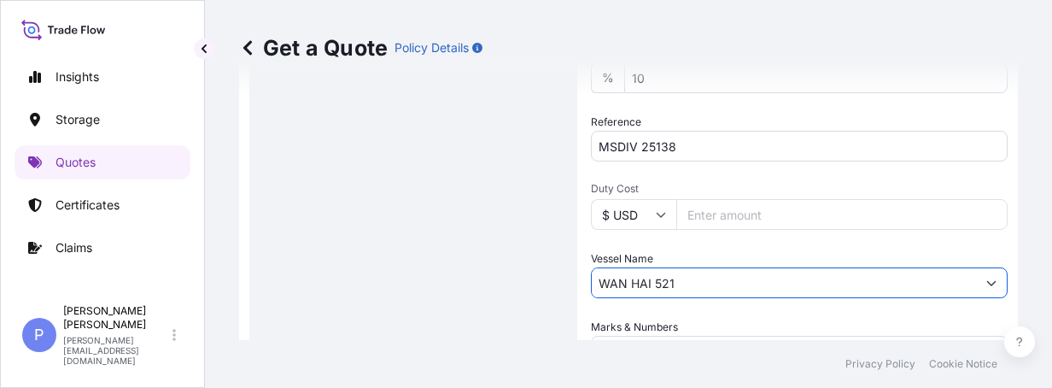
scroll to position [893, 0]
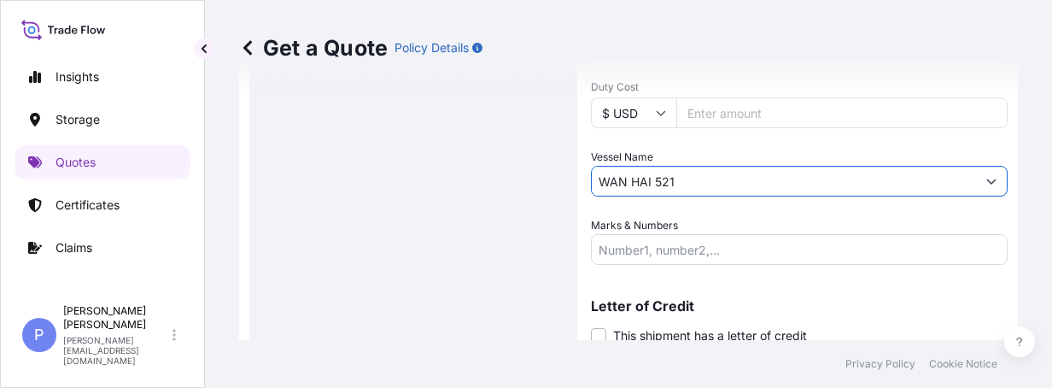
type input "WAN HAI 521"
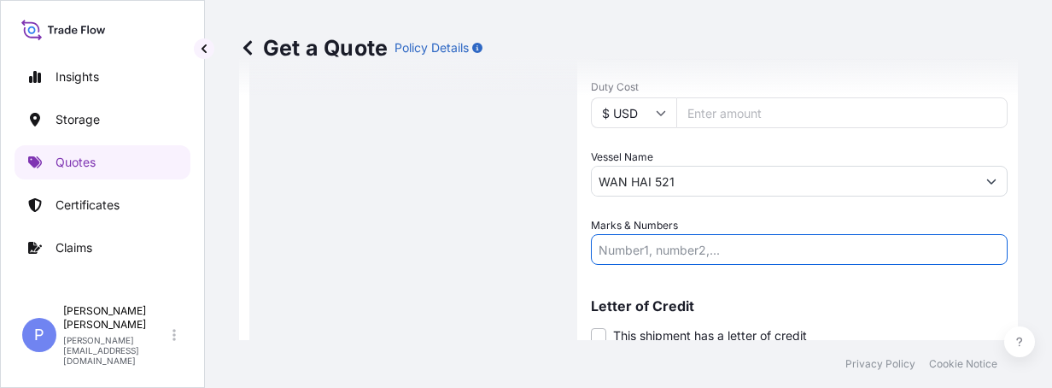
click at [623, 250] on input "Marks & Numbers" at bounding box center [799, 249] width 417 height 31
paste input "HUSCO"
click at [652, 249] on input "HUSCO" at bounding box center [799, 249] width 417 height 31
click at [837, 260] on input "HUSCO" at bounding box center [799, 249] width 417 height 31
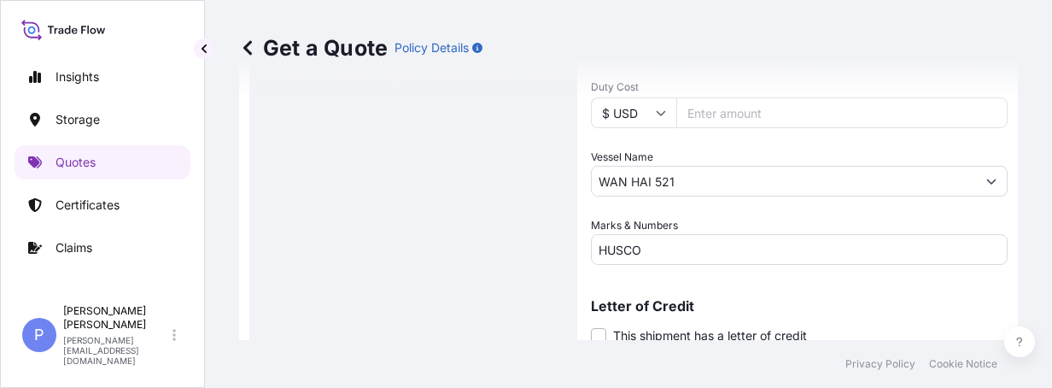
click at [844, 311] on p "Letter of Credit" at bounding box center [799, 306] width 417 height 14
click at [670, 244] on input "HUSCO" at bounding box center [799, 249] width 417 height 31
paste input "AUTOMOTIVE"
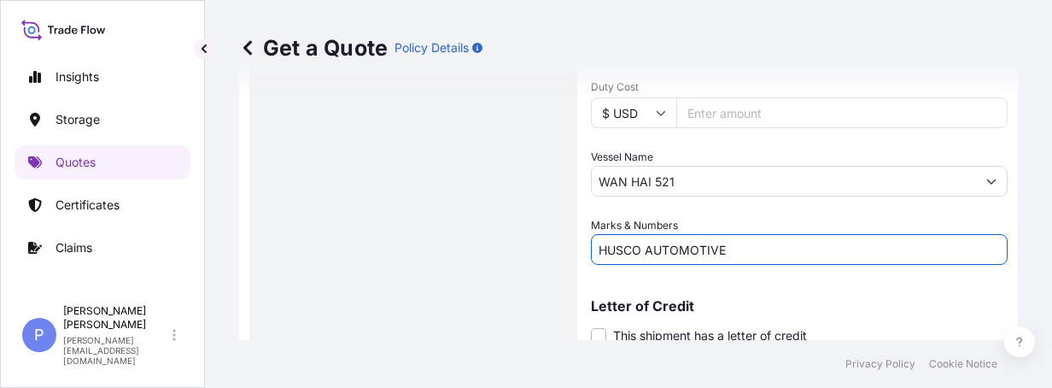
click at [779, 254] on input "HUSCO AUTOMOTIVE" at bounding box center [799, 249] width 417 height 31
type input "HUSCO AUTOMOTIVE"
click at [842, 287] on div "Letter of Credit This shipment has a letter of credit Letter of credit * Letter…" at bounding box center [799, 311] width 417 height 66
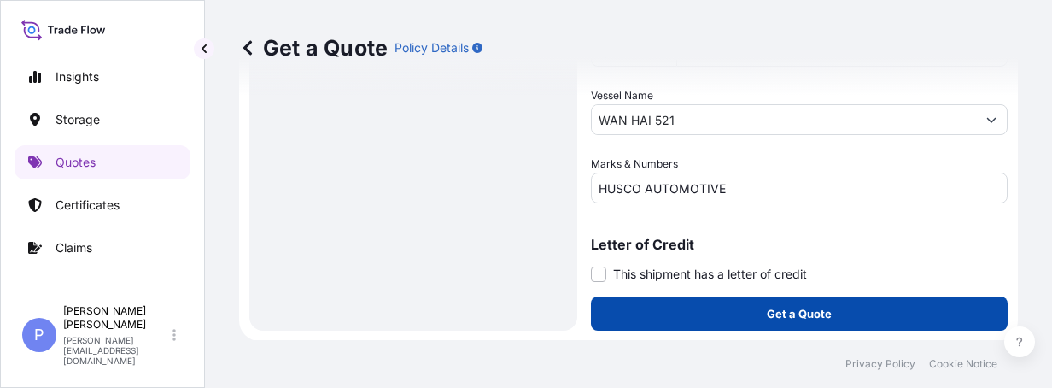
click at [905, 316] on button "Get a Quote" at bounding box center [799, 313] width 417 height 34
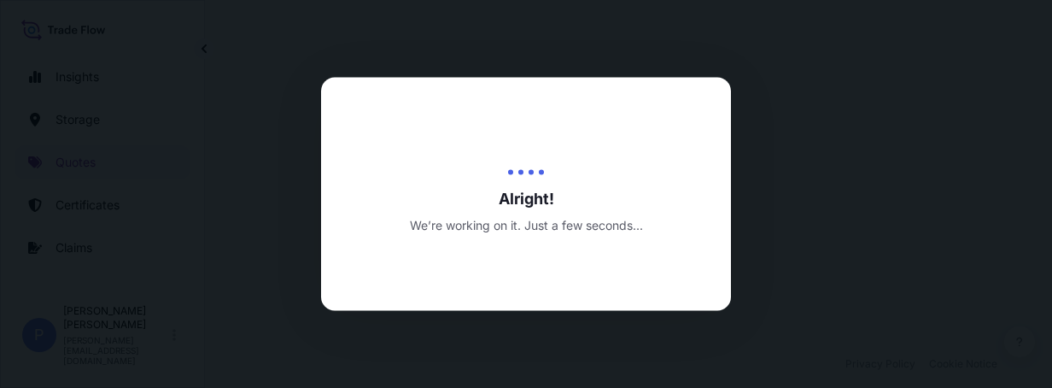
select select "Road / [GEOGRAPHIC_DATA]"
select select "Water"
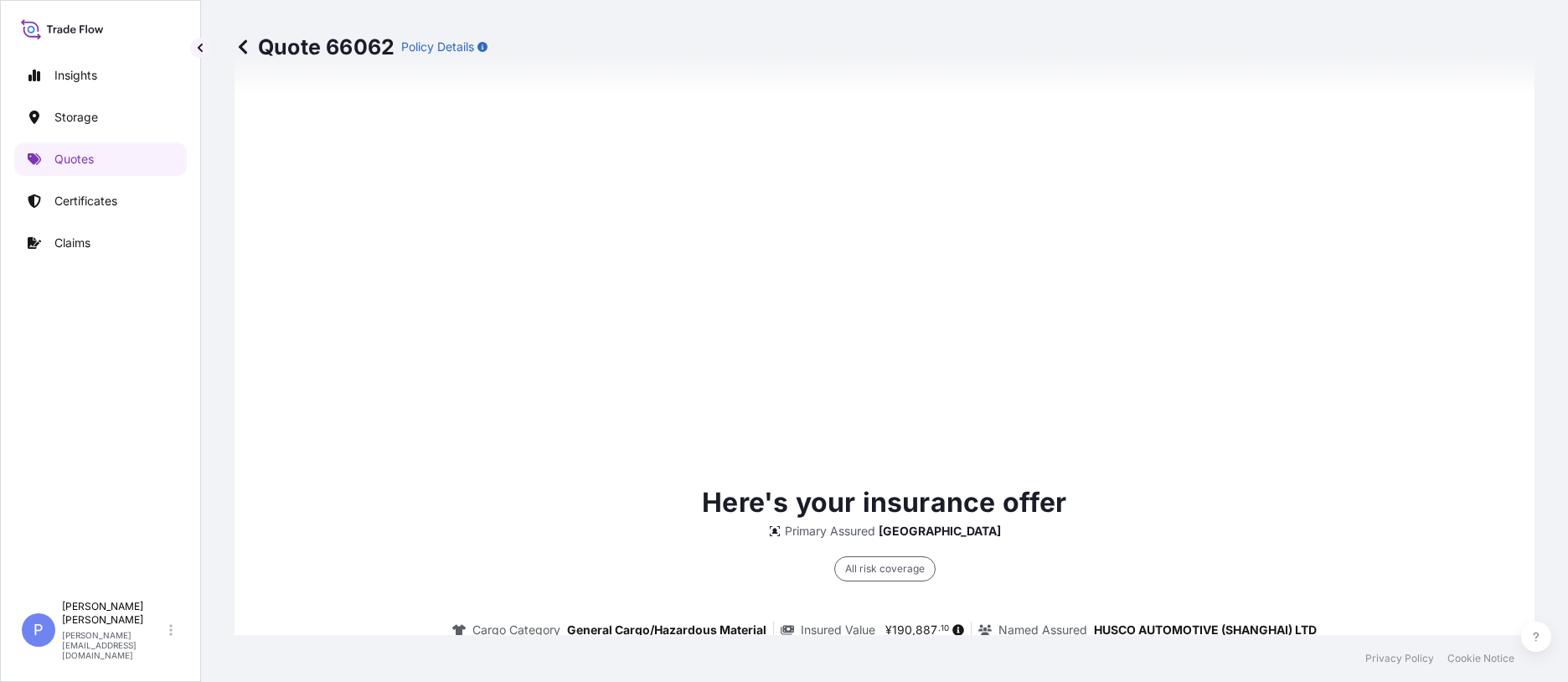
scroll to position [2631, 0]
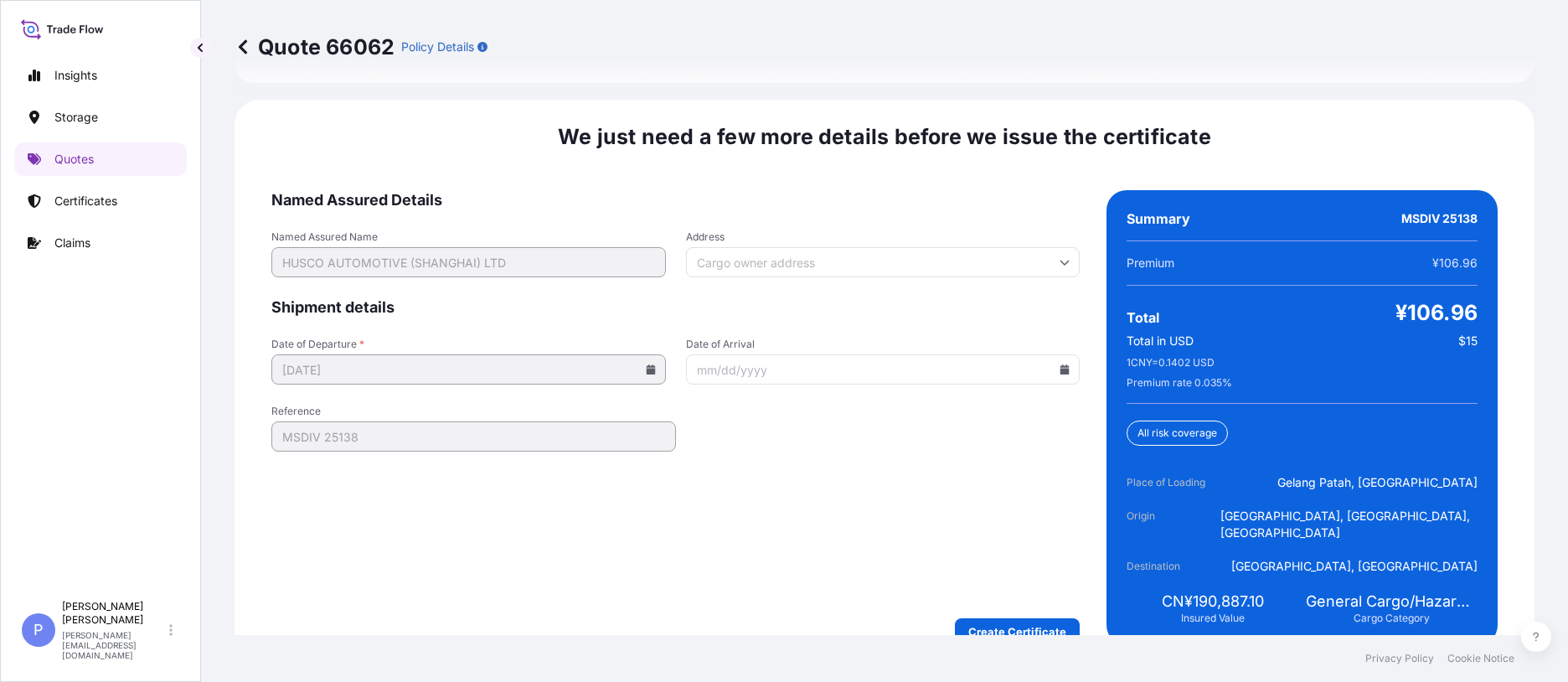
click at [1001, 399] on div "We just need a few more details before we issue the certificate Named Assured D…" at bounding box center [884, 385] width 1300 height 569
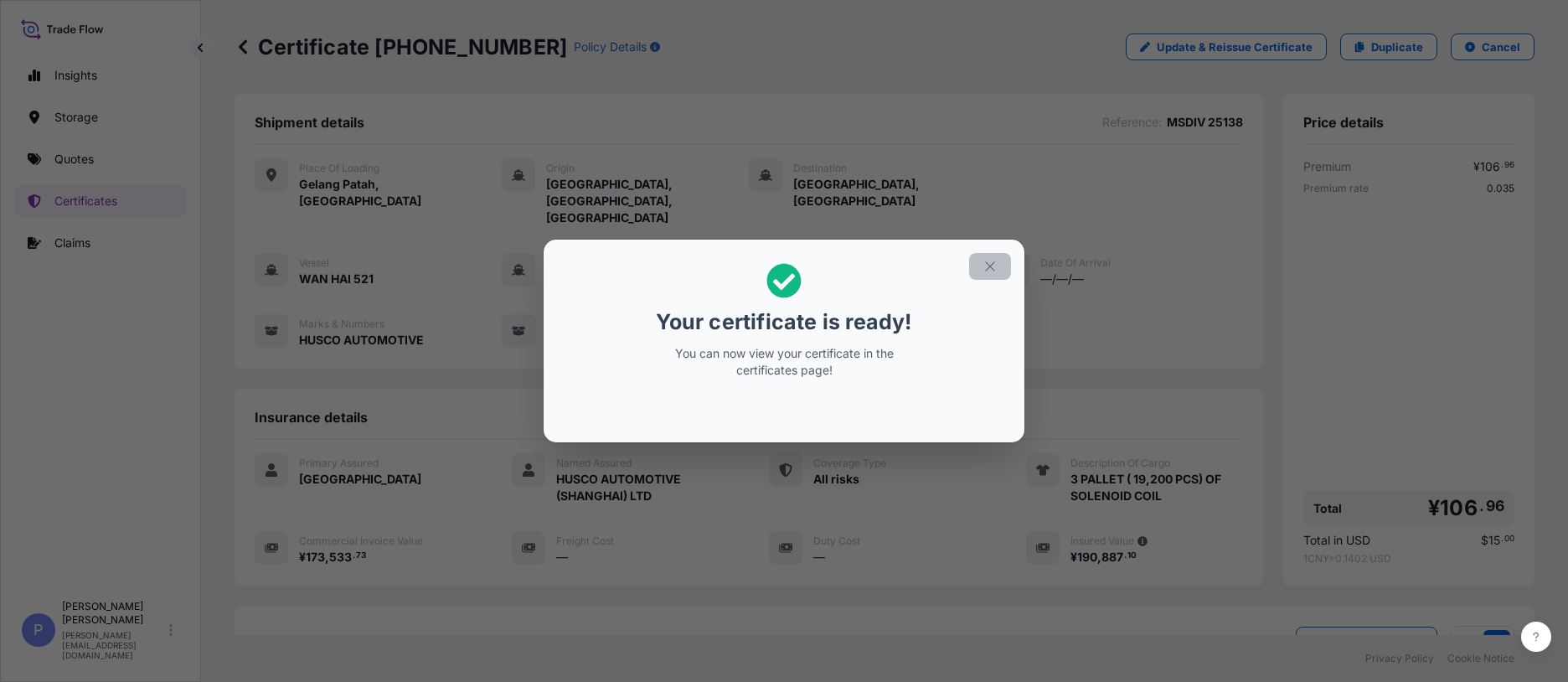
click at [988, 265] on icon "button" at bounding box center [989, 265] width 9 height 9
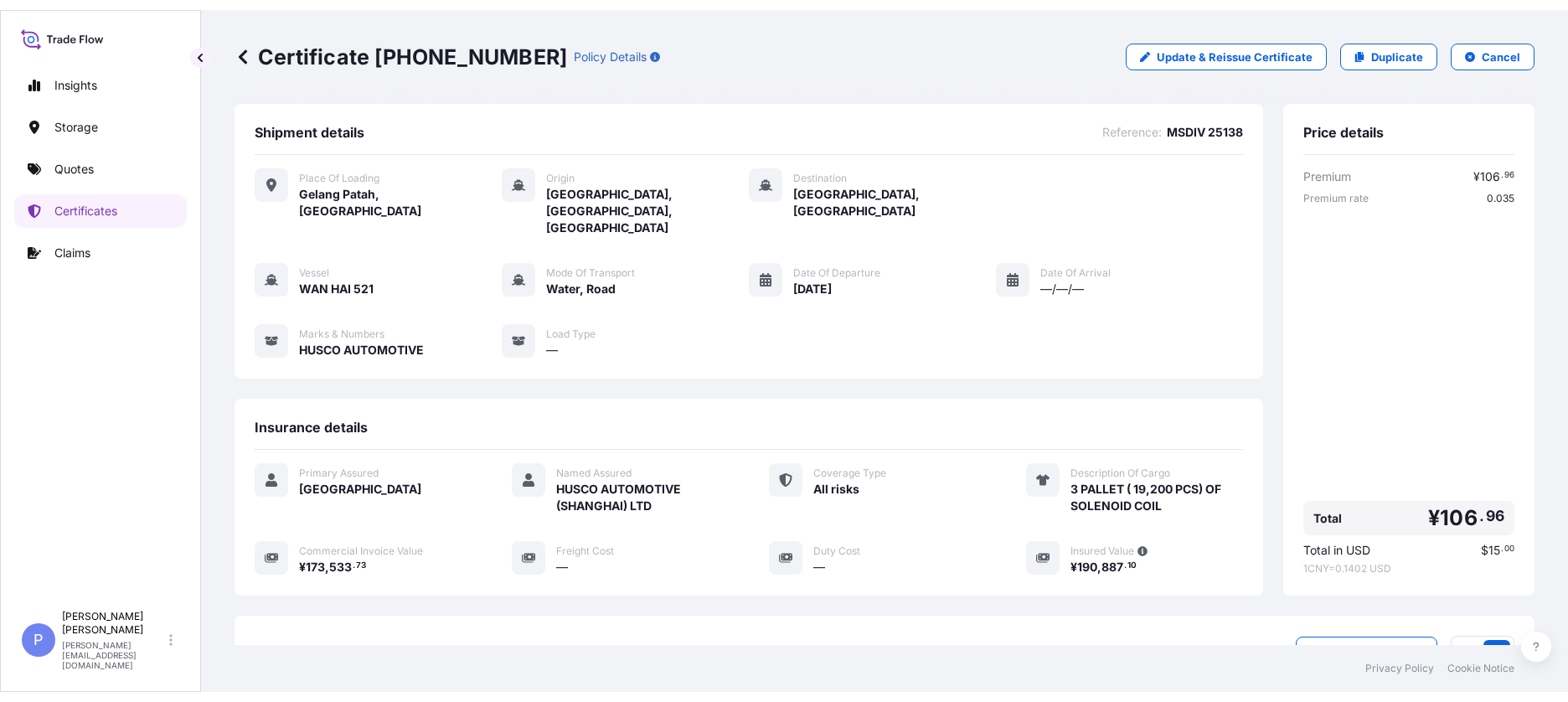
scroll to position [198, 0]
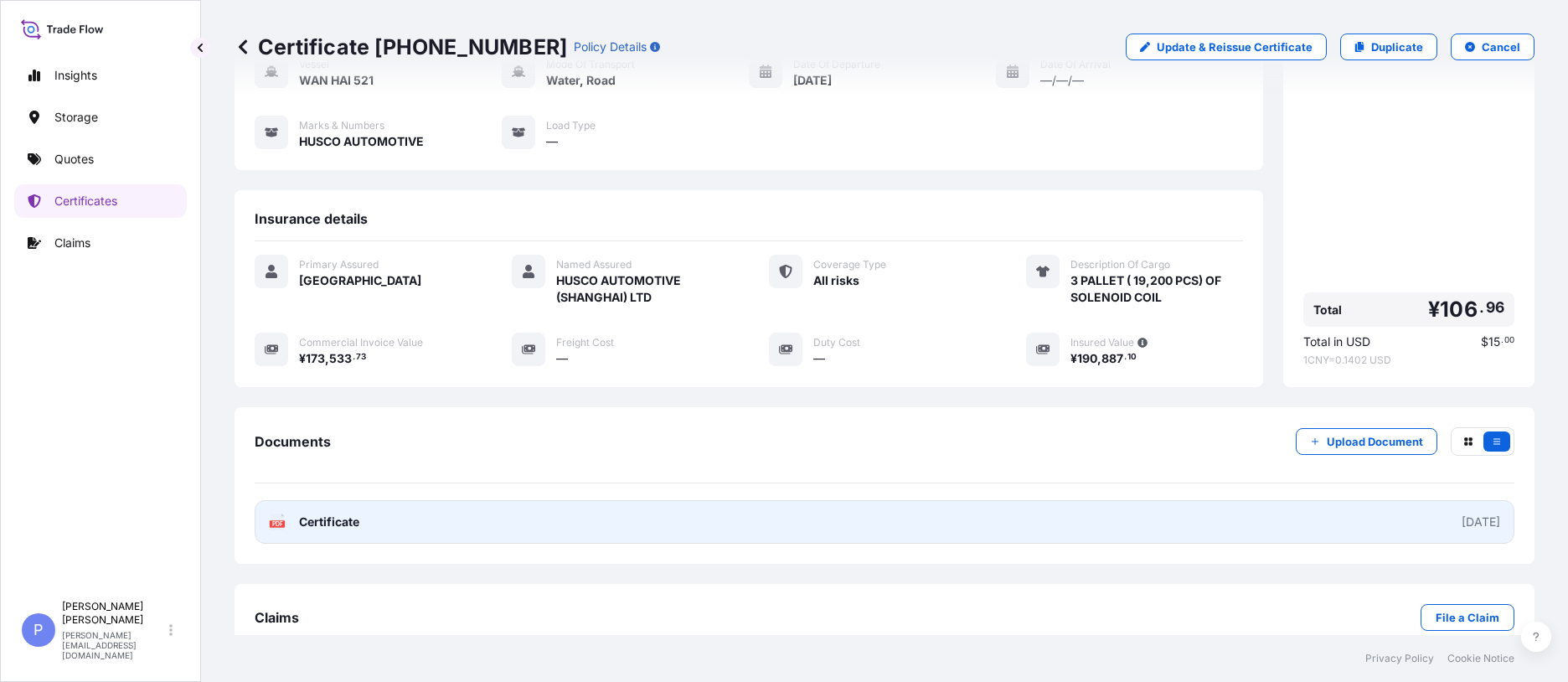
click at [615, 399] on link "PDF Certificate [DATE]" at bounding box center [885, 522] width 1260 height 43
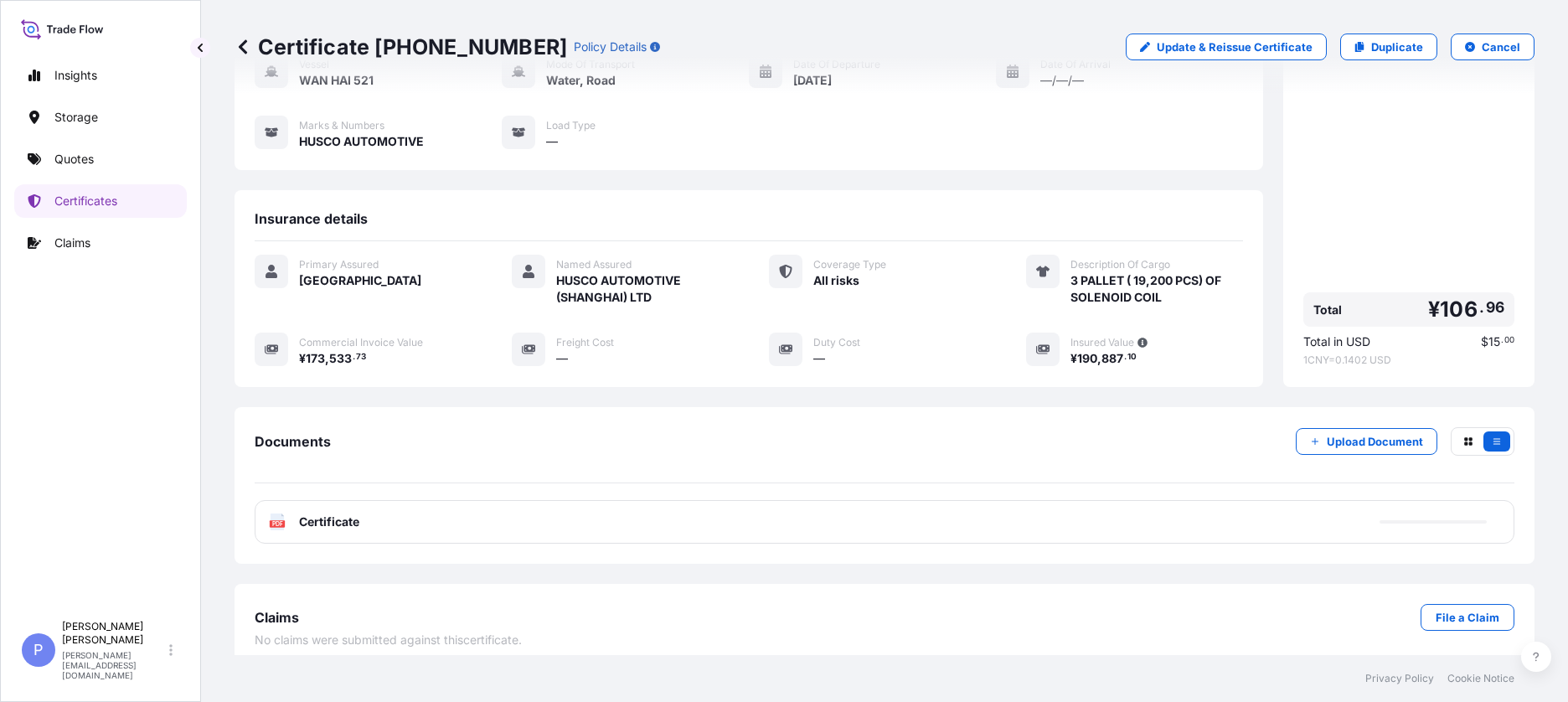
scroll to position [168, 0]
